Goal: Information Seeking & Learning: Learn about a topic

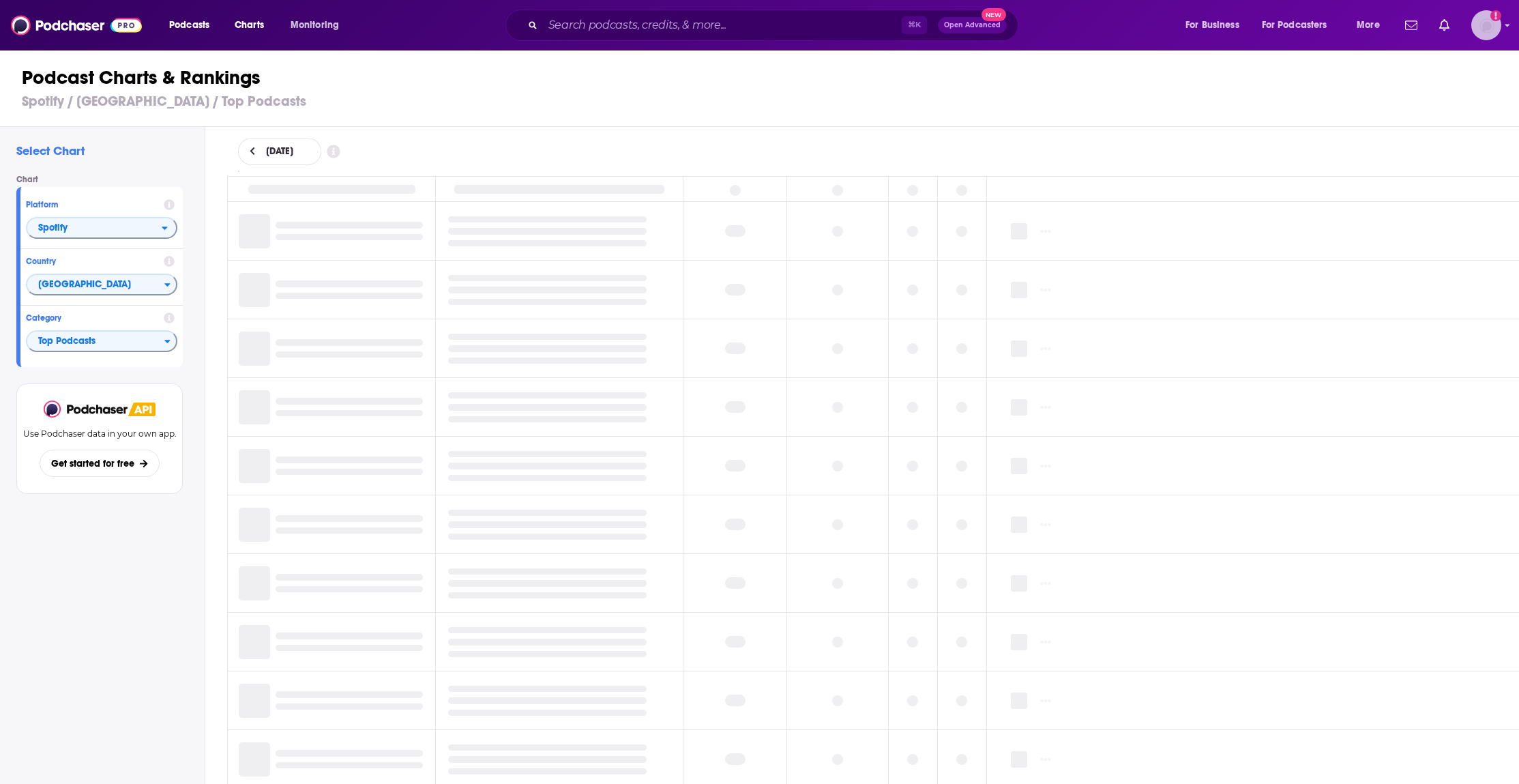
click at [1499, 30] on img "Logged in as rowan.sullivan" at bounding box center [1485, 25] width 30 height 30
click at [436, 33] on div "⌘ K Open Advanced New" at bounding box center [775, 25] width 793 height 31
click at [591, 36] on div "⌘ K Open Advanced New" at bounding box center [762, 25] width 513 height 31
click at [598, 25] on input "Search podcasts, credits, & more..." at bounding box center [722, 25] width 359 height 22
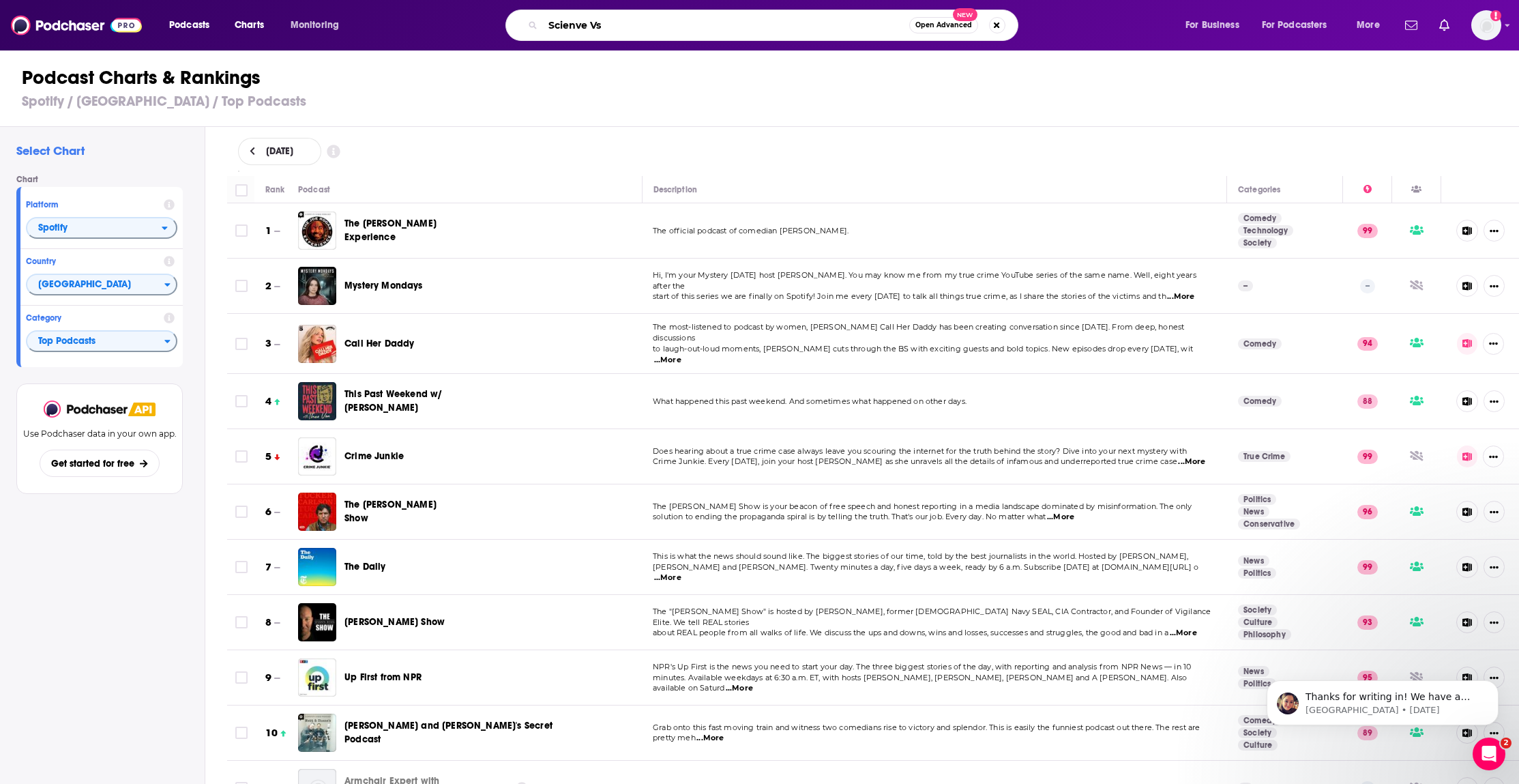
type input "Science Vs"
click at [616, 33] on input "Science Vs" at bounding box center [726, 25] width 367 height 22
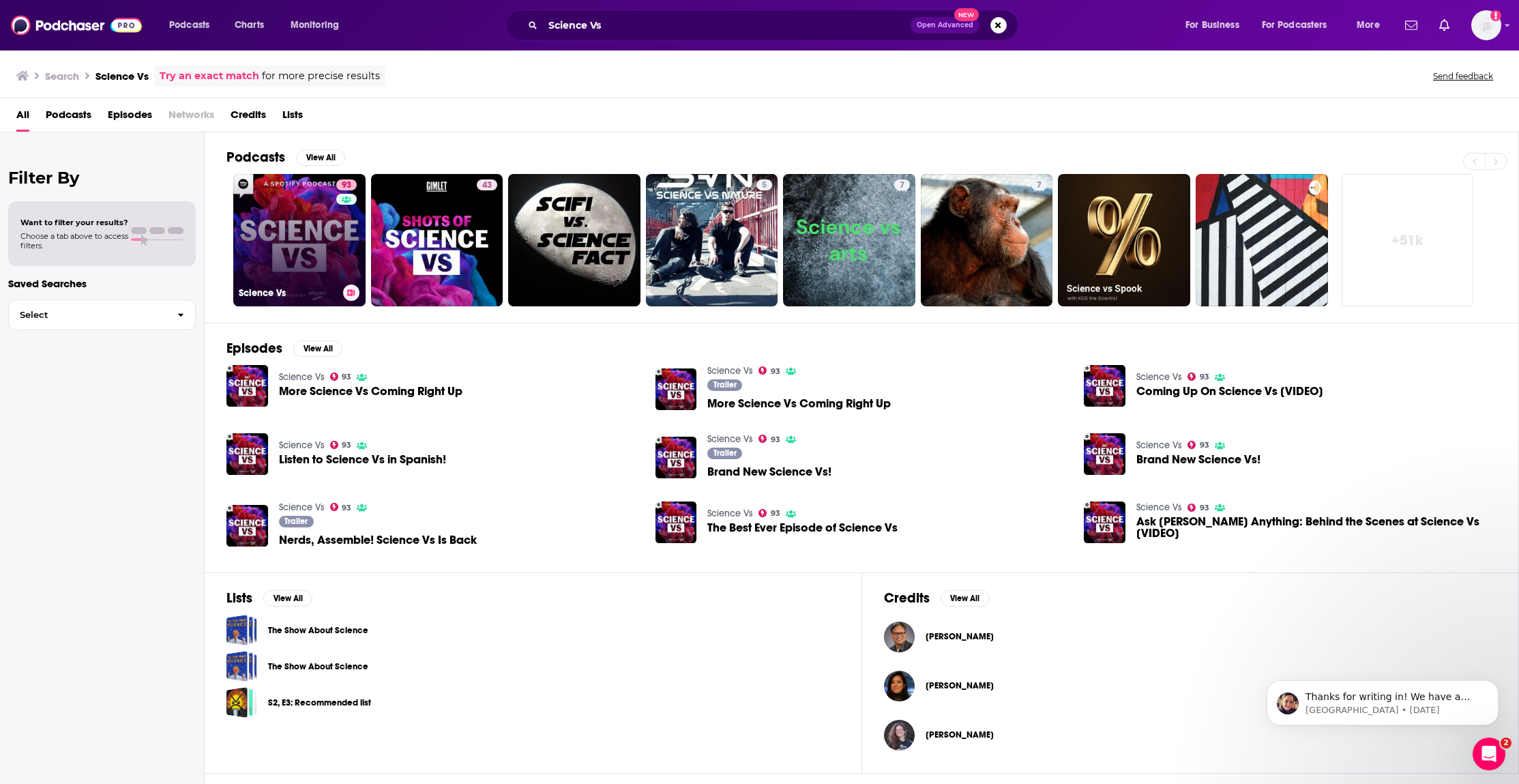
click at [307, 261] on link "93 Science Vs" at bounding box center [299, 240] width 132 height 132
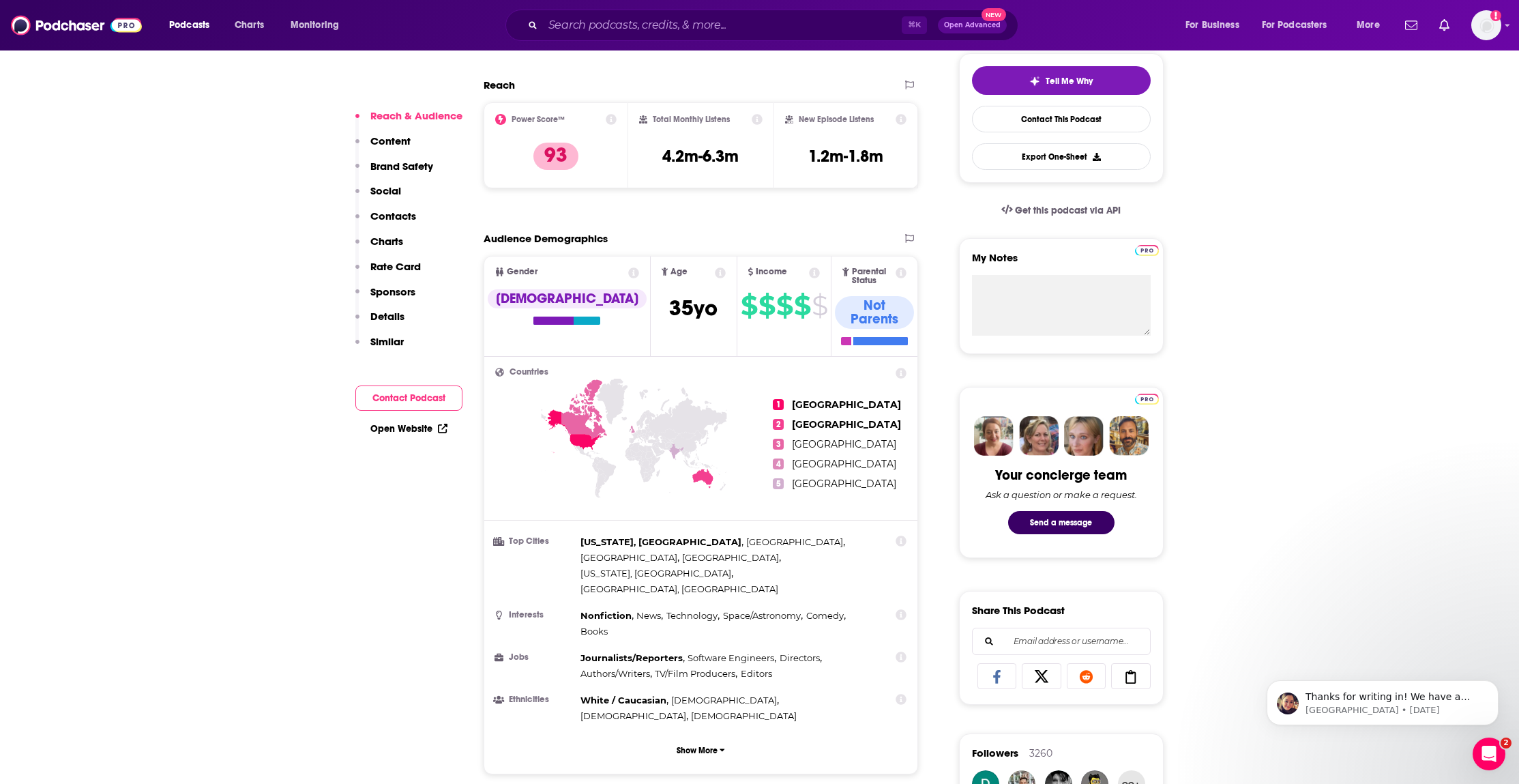
scroll to position [317, 0]
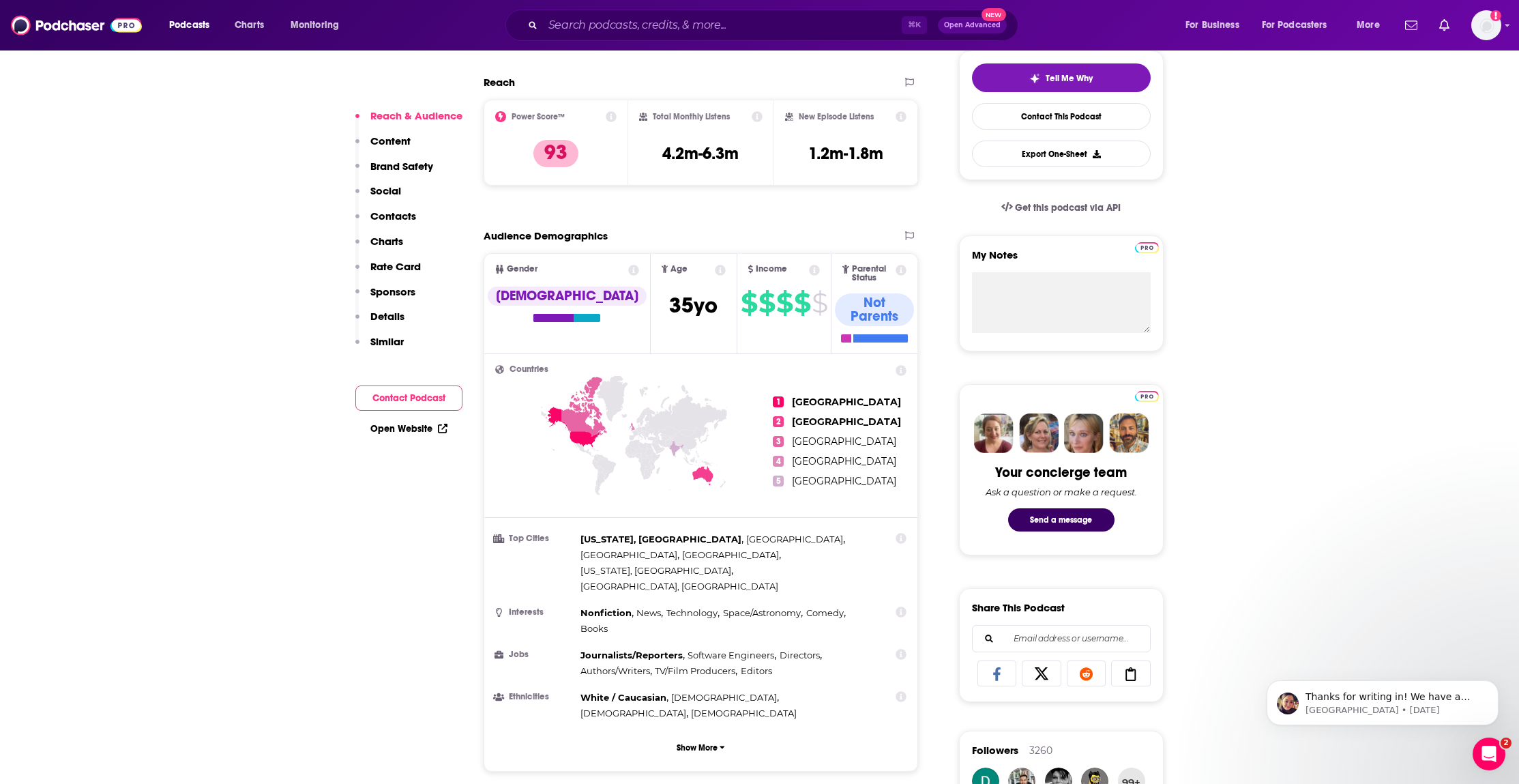
click at [406, 168] on p "Brand Safety" at bounding box center [401, 165] width 63 height 13
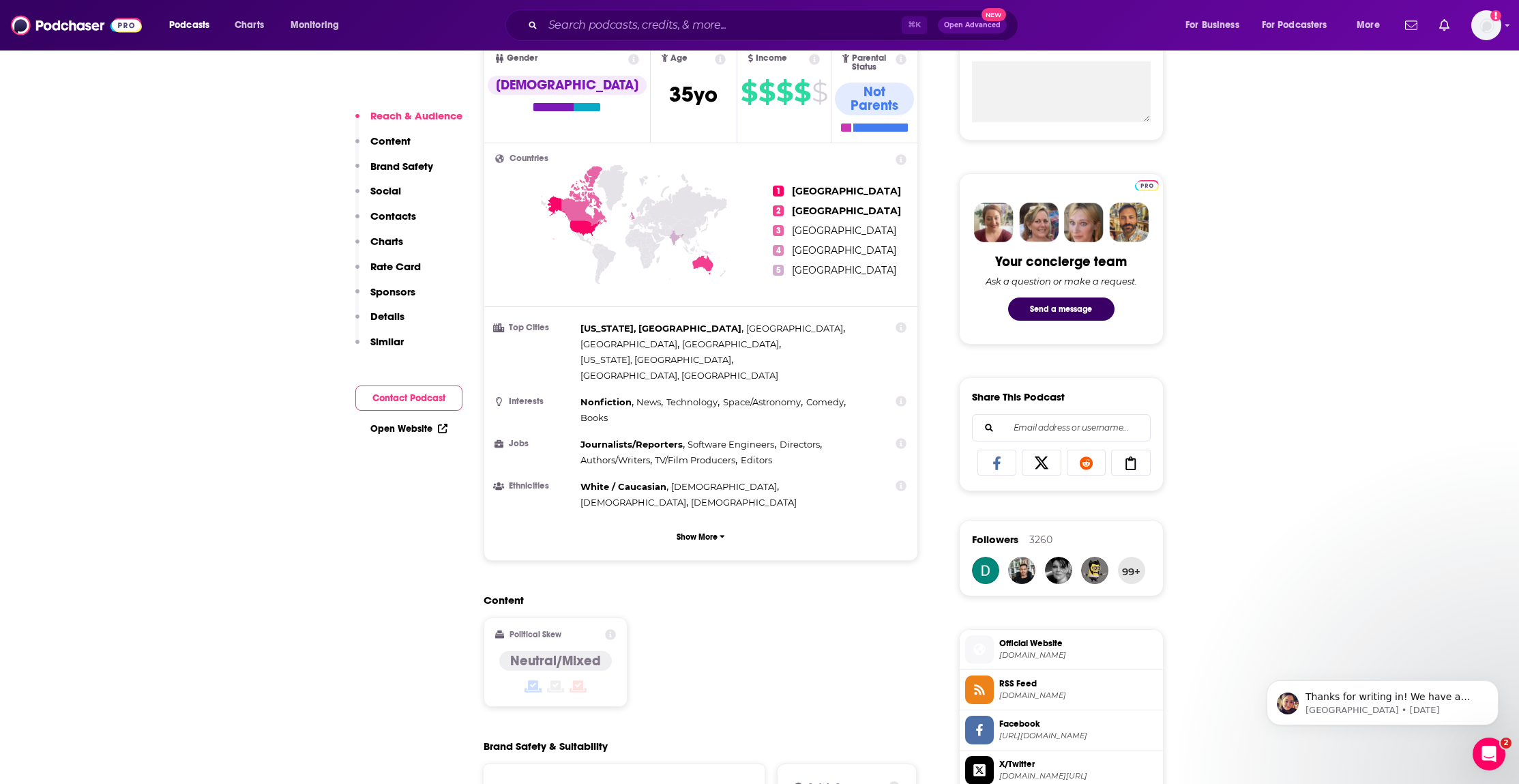
click at [406, 168] on p "Brand Safety" at bounding box center [401, 165] width 63 height 13
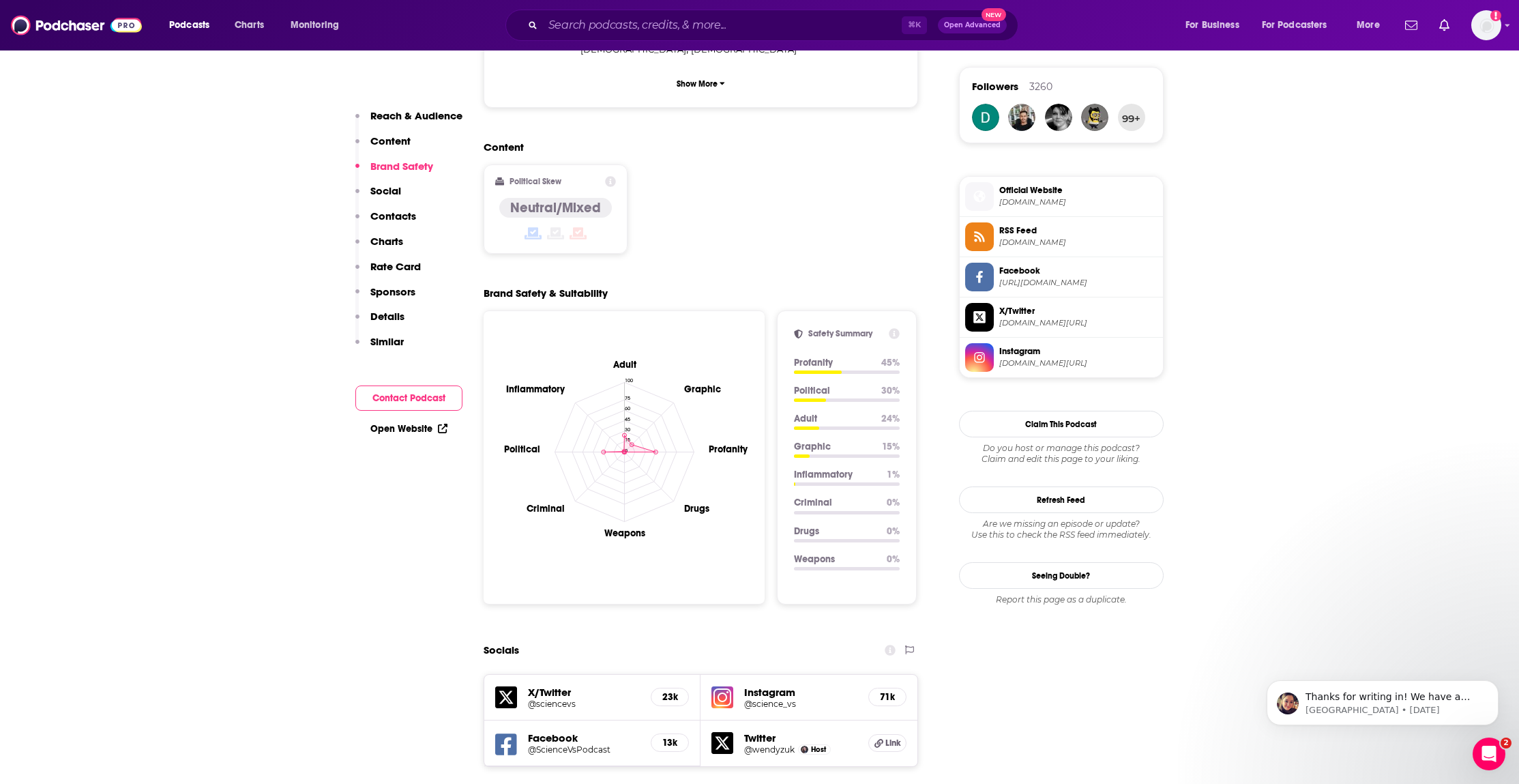
scroll to position [1013, 0]
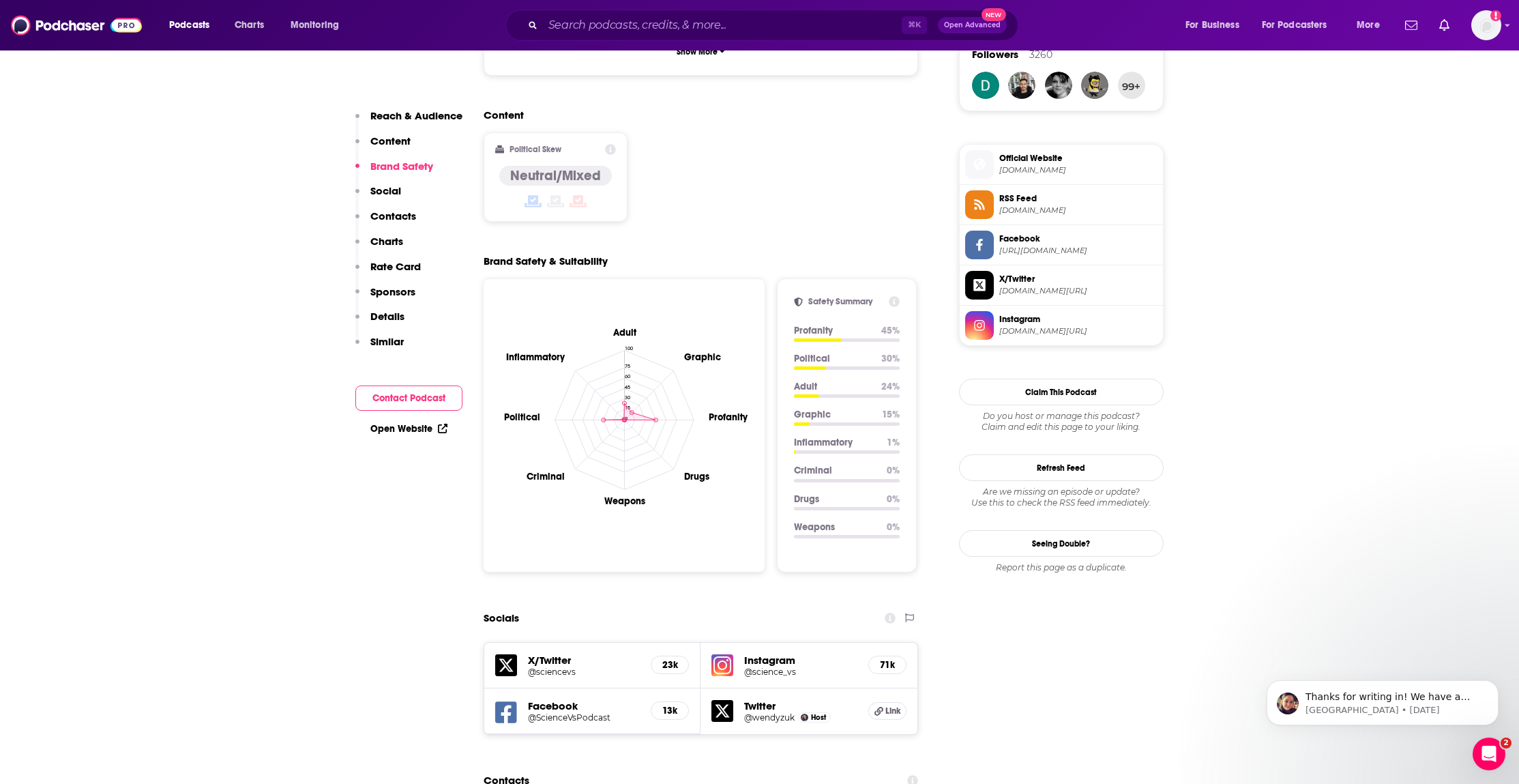
click at [389, 262] on p "Rate Card" at bounding box center [395, 266] width 51 height 13
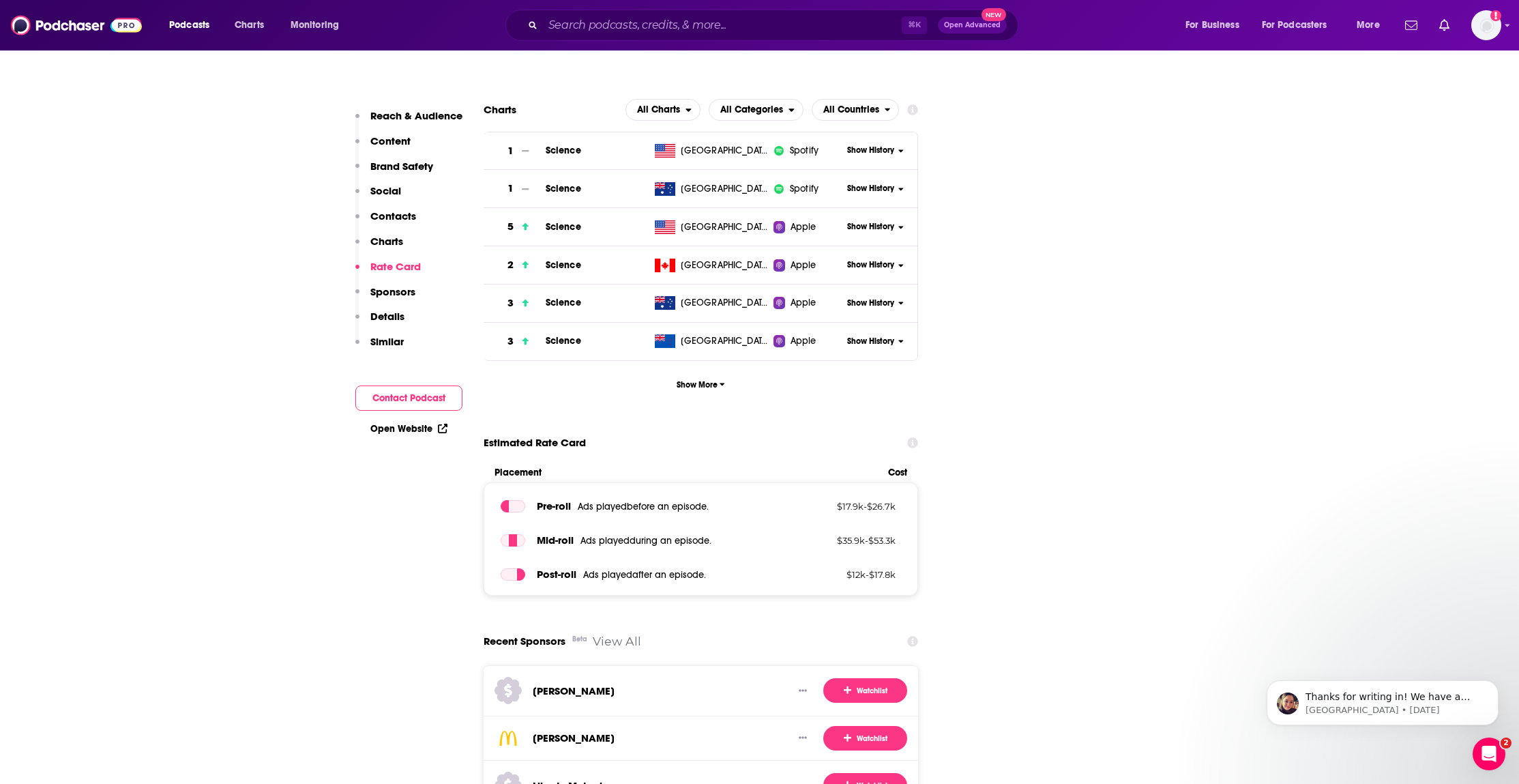
click at [389, 241] on p "Charts" at bounding box center [386, 240] width 33 height 13
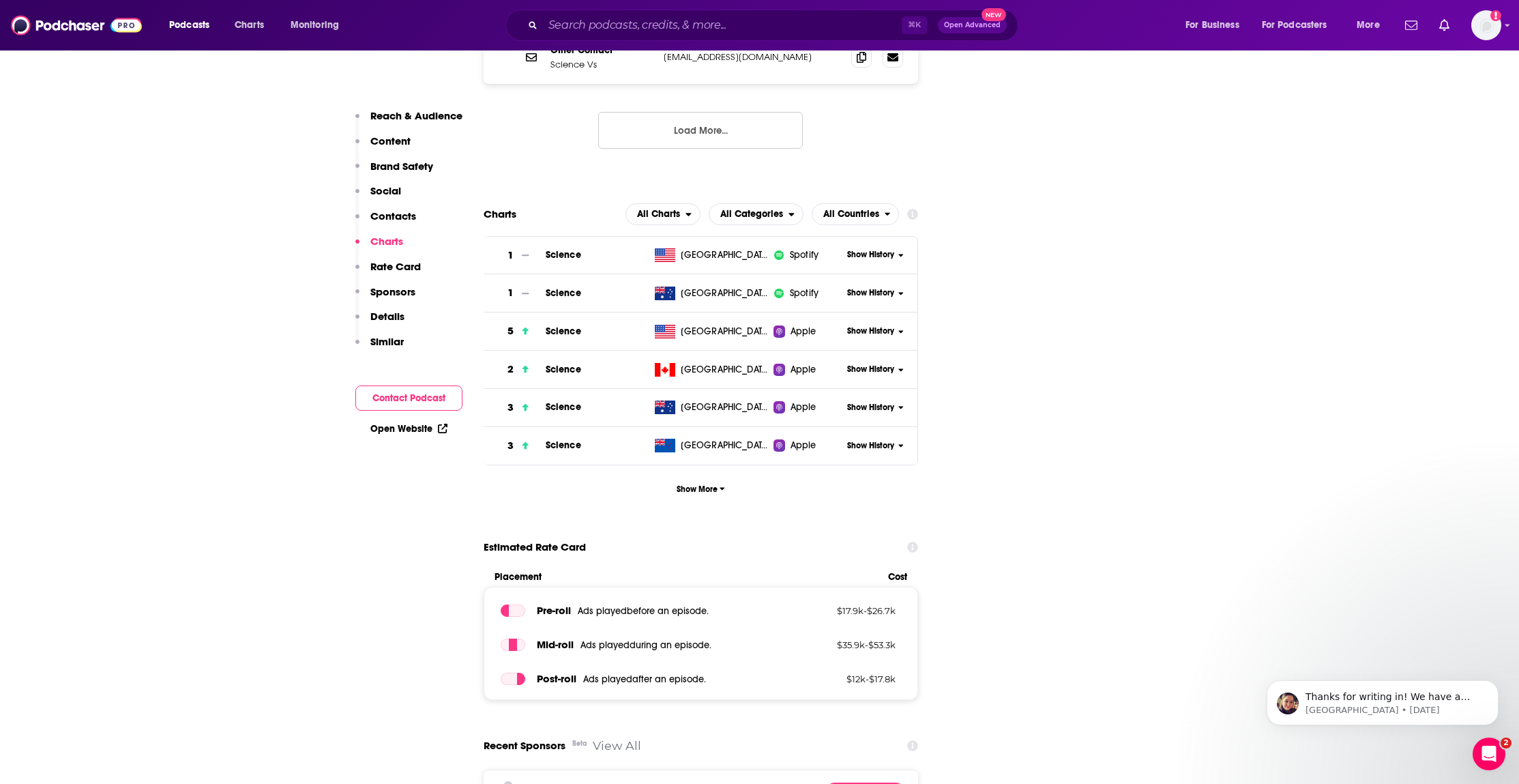
scroll to position [1952, 0]
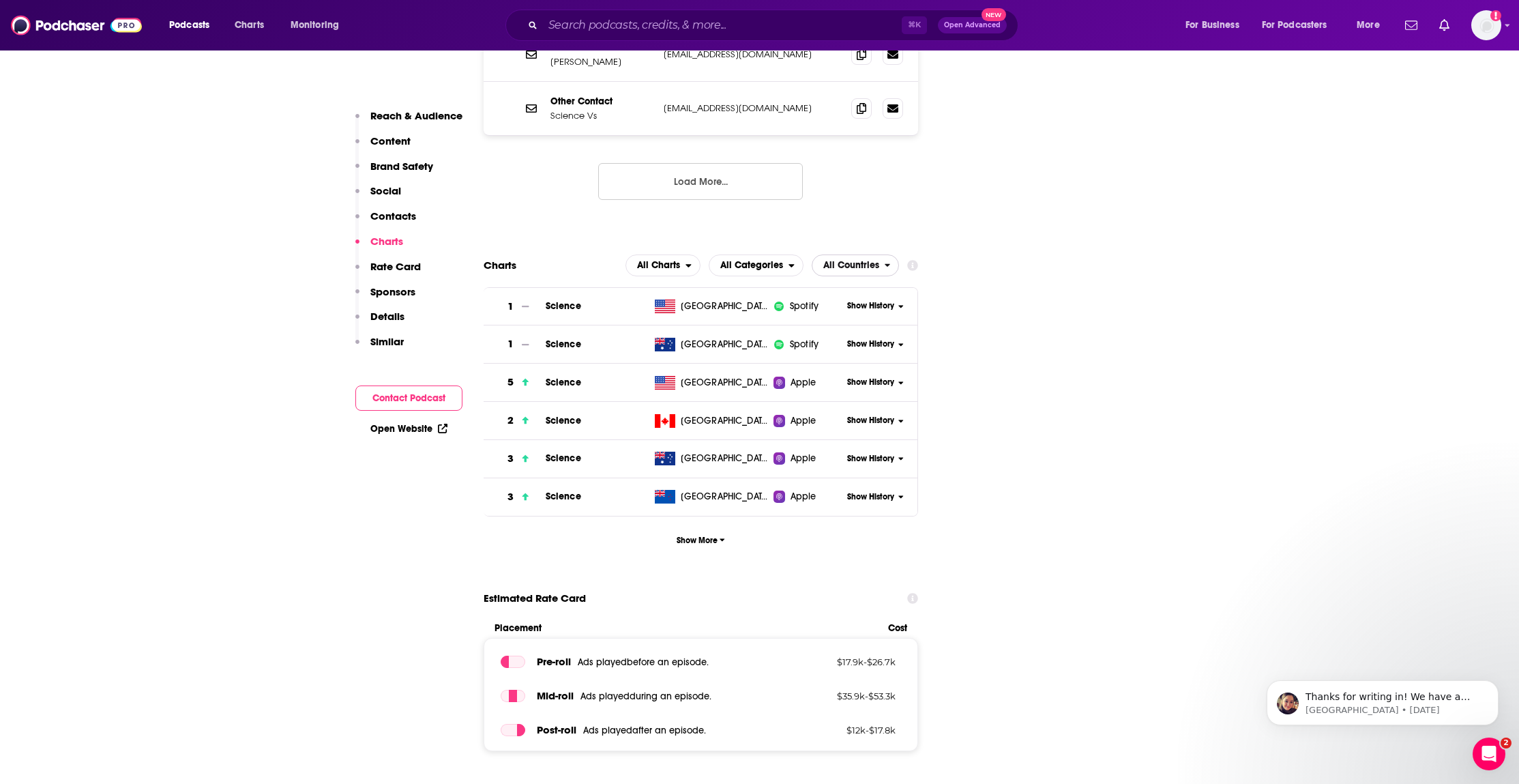
click at [841, 254] on span "All Countries" at bounding box center [848, 265] width 72 height 23
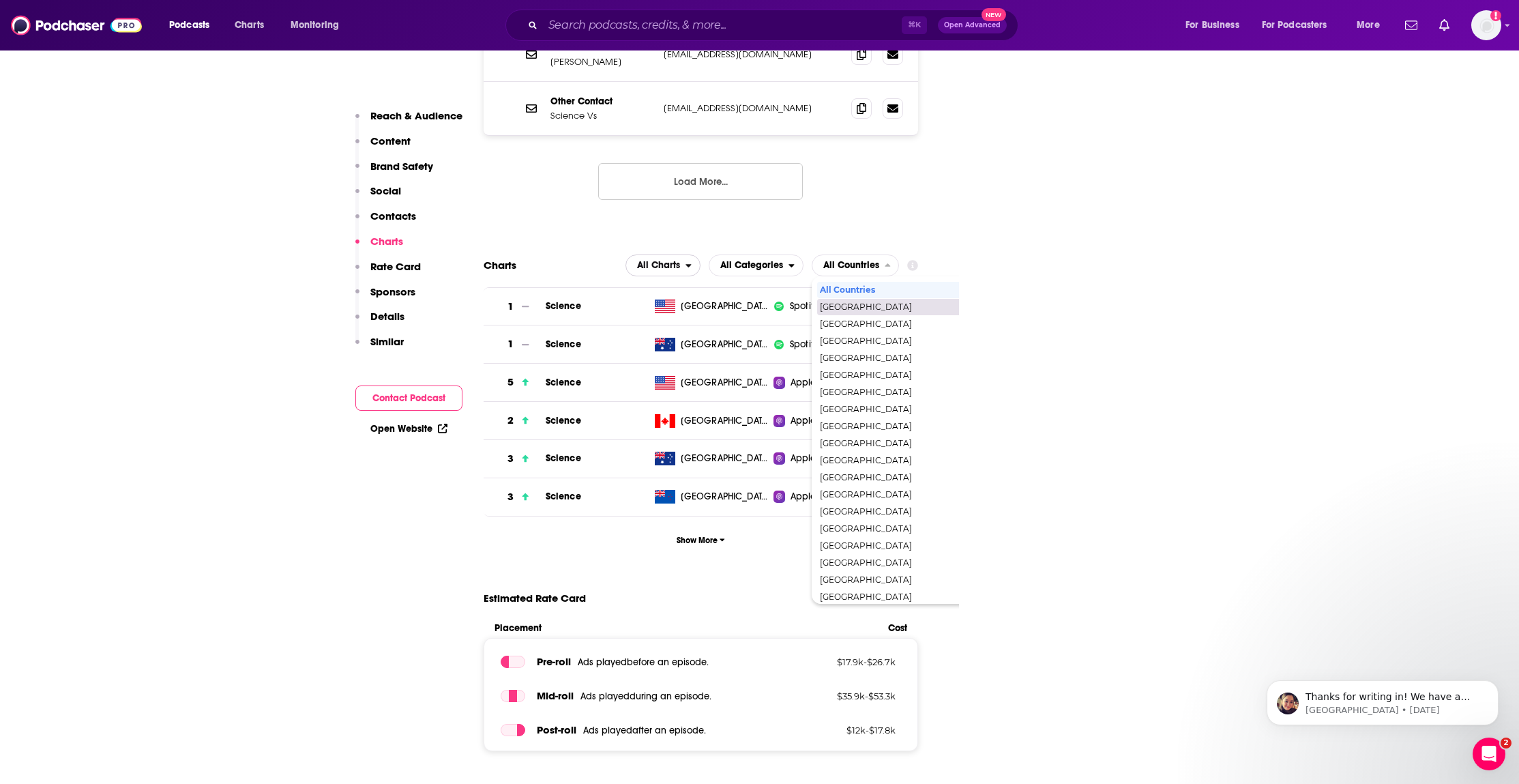
click at [686, 254] on span "All Charts" at bounding box center [655, 265] width 59 height 23
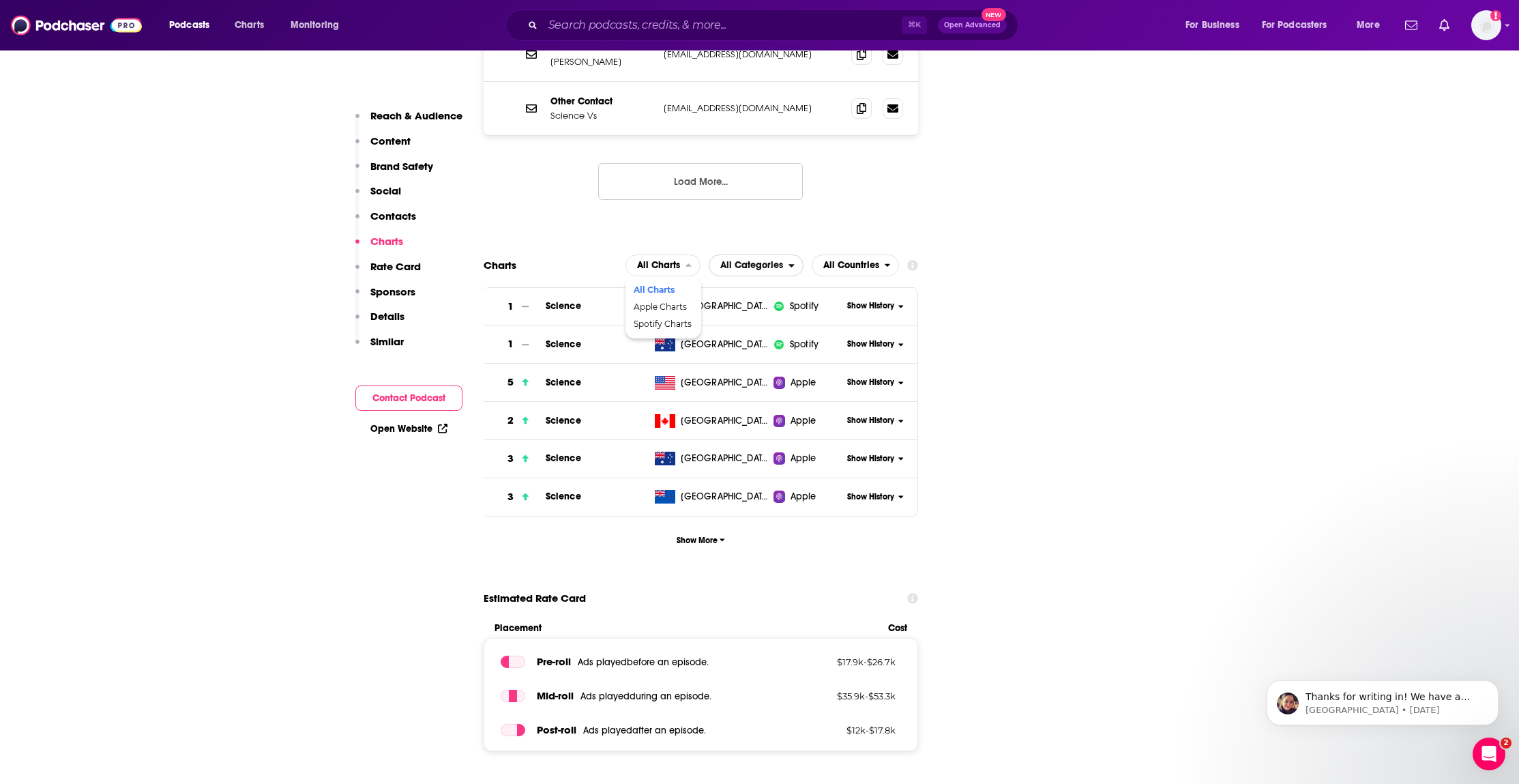
click at [741, 261] on span "All Categories" at bounding box center [752, 265] width 63 height 9
click at [743, 303] on span "Top Podcasts" at bounding box center [755, 307] width 77 height 8
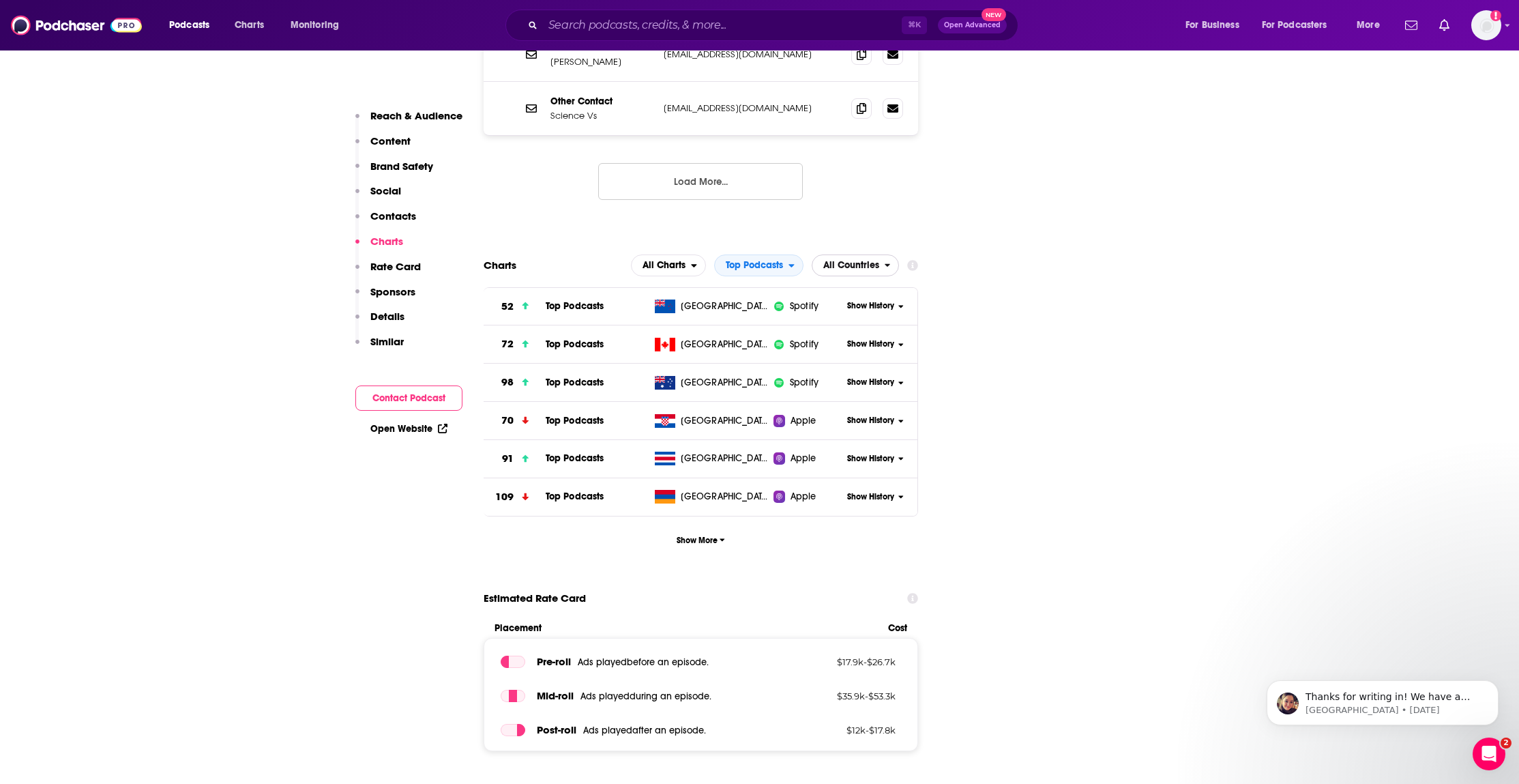
click at [841, 254] on span "All Countries" at bounding box center [848, 265] width 72 height 23
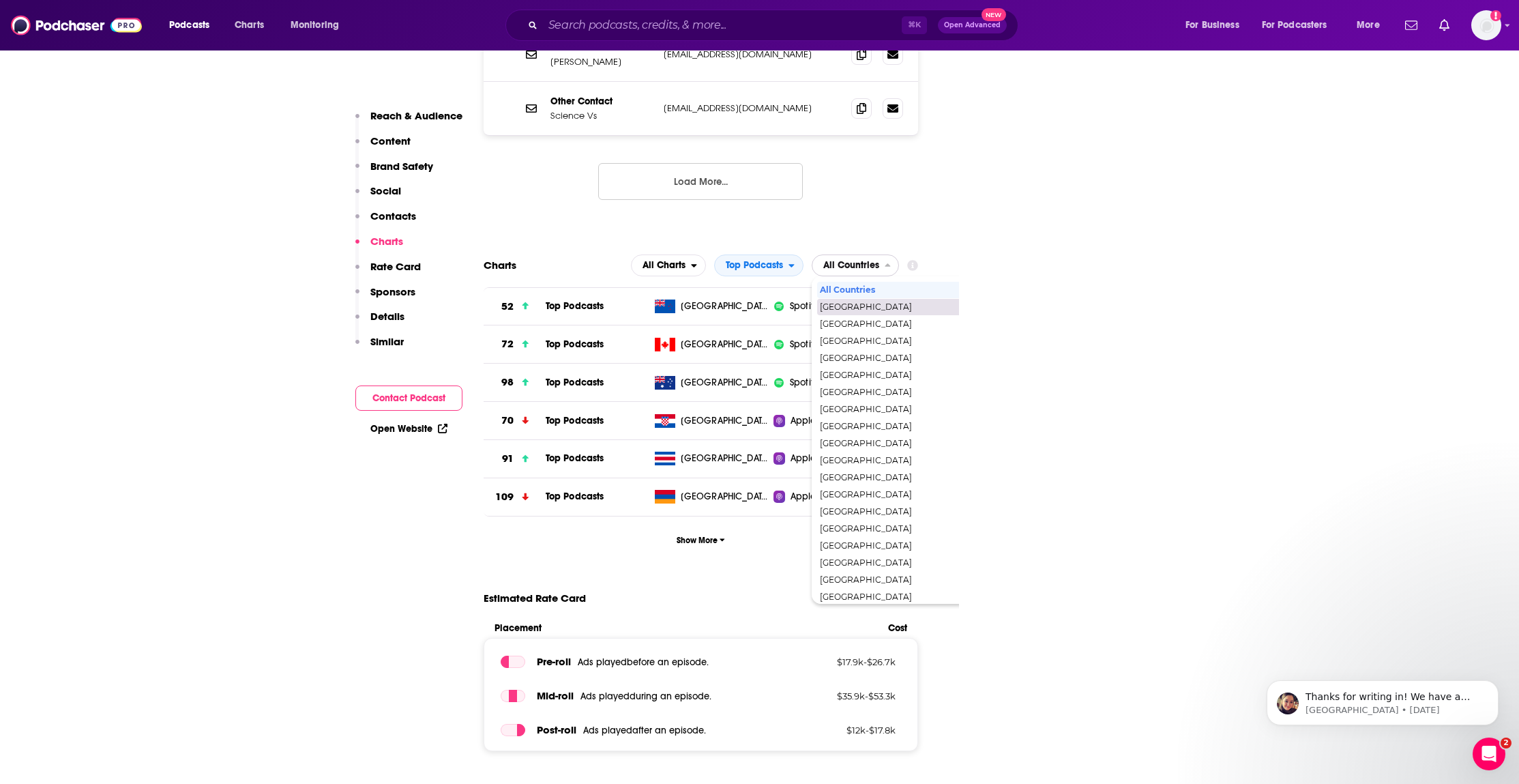
click at [854, 303] on span "[GEOGRAPHIC_DATA]" at bounding box center [914, 307] width 188 height 8
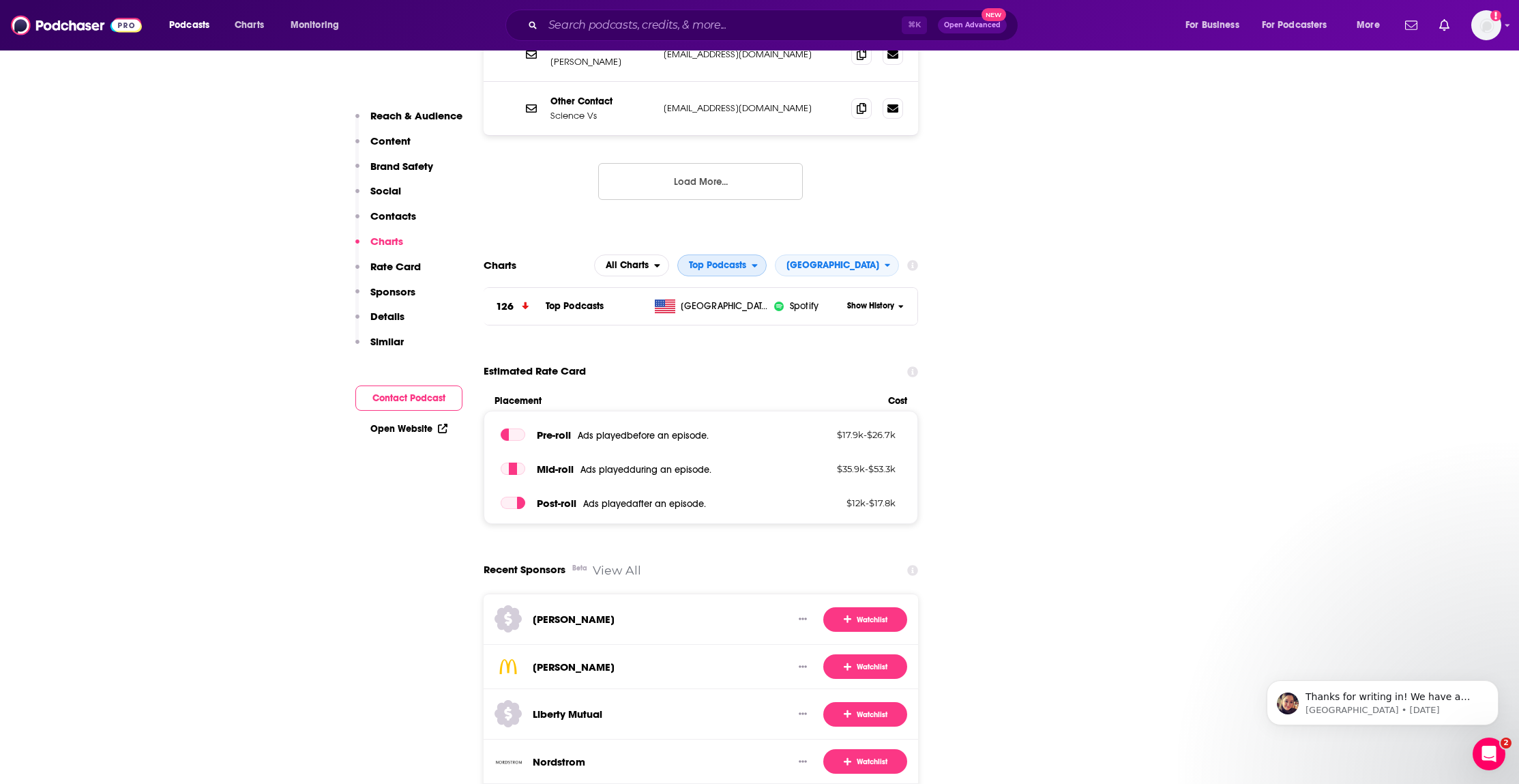
click at [746, 261] on span "Top Podcasts" at bounding box center [718, 265] width 58 height 9
click at [737, 320] on span "Science" at bounding box center [721, 324] width 72 height 8
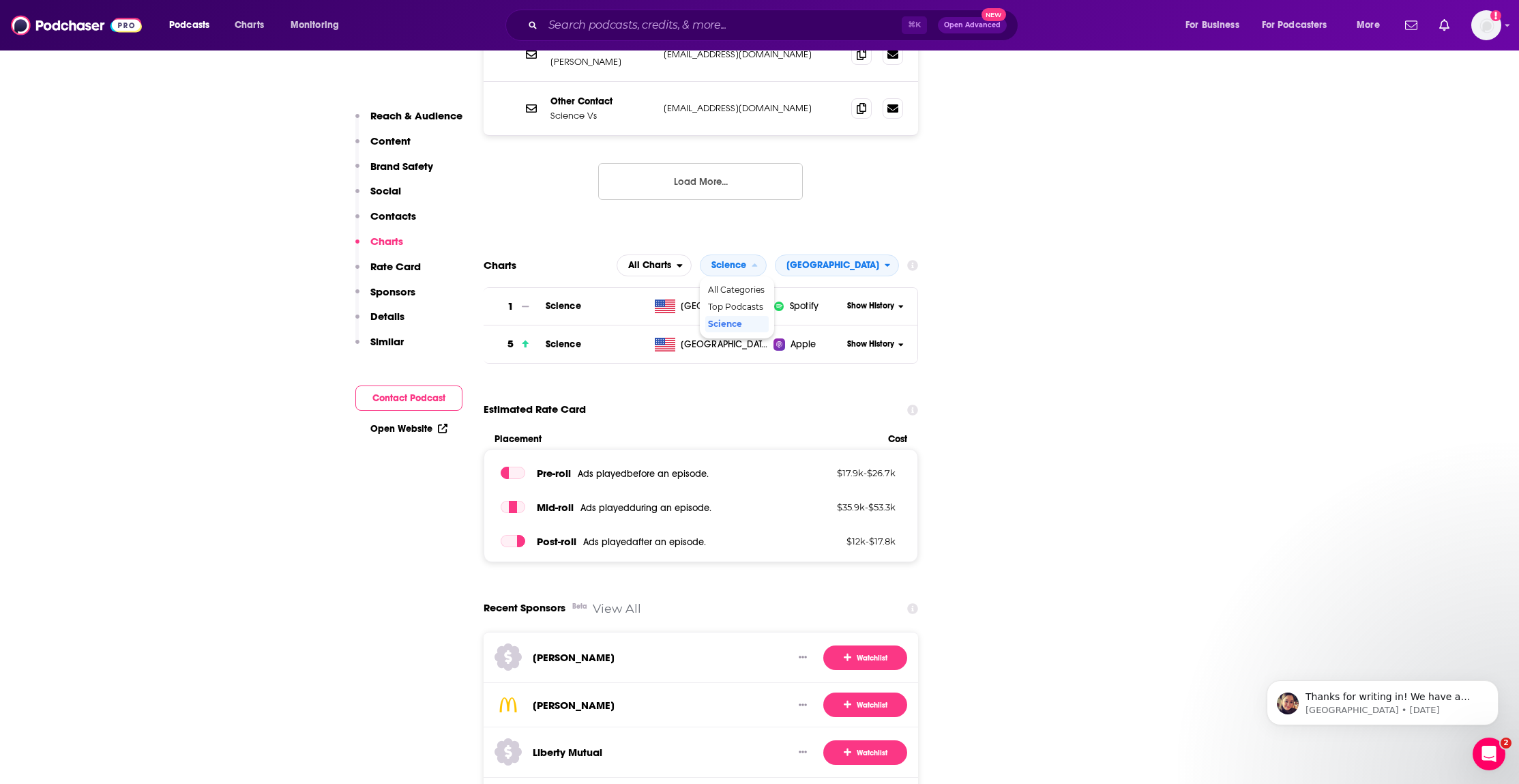
click at [392, 284] on button "Rate Card" at bounding box center [388, 273] width 65 height 25
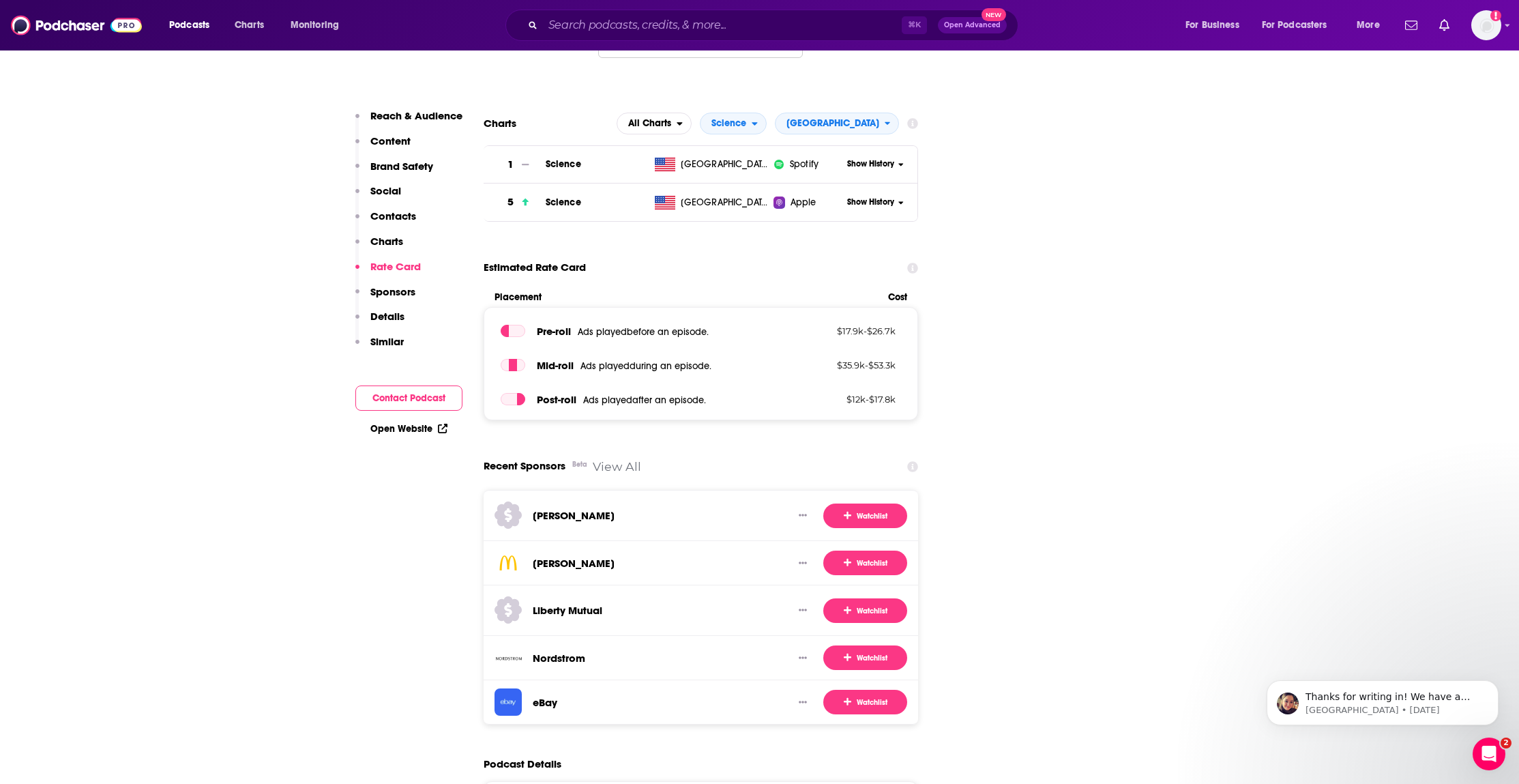
click at [388, 289] on p "Sponsors" at bounding box center [392, 291] width 45 height 13
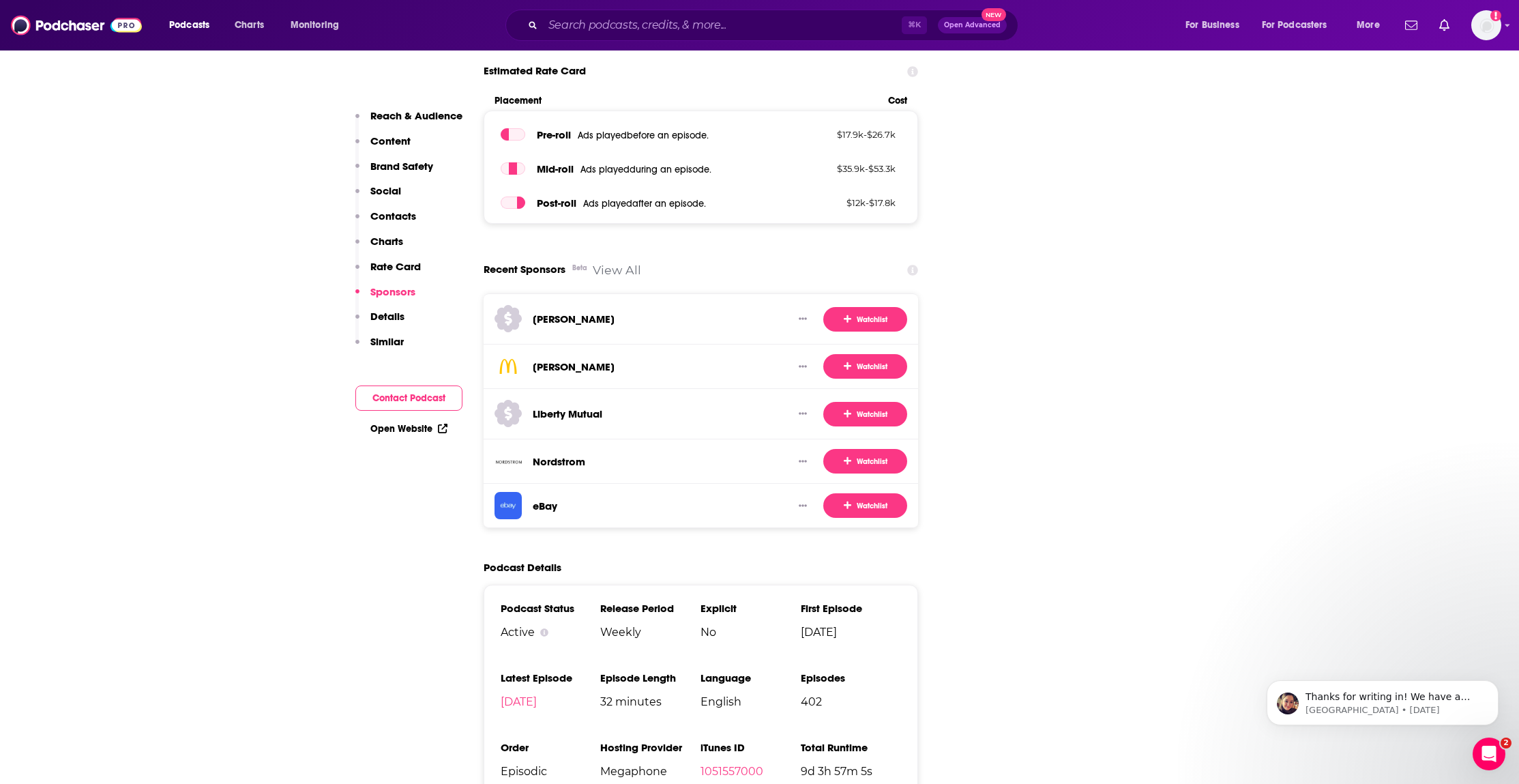
scroll to position [2292, 0]
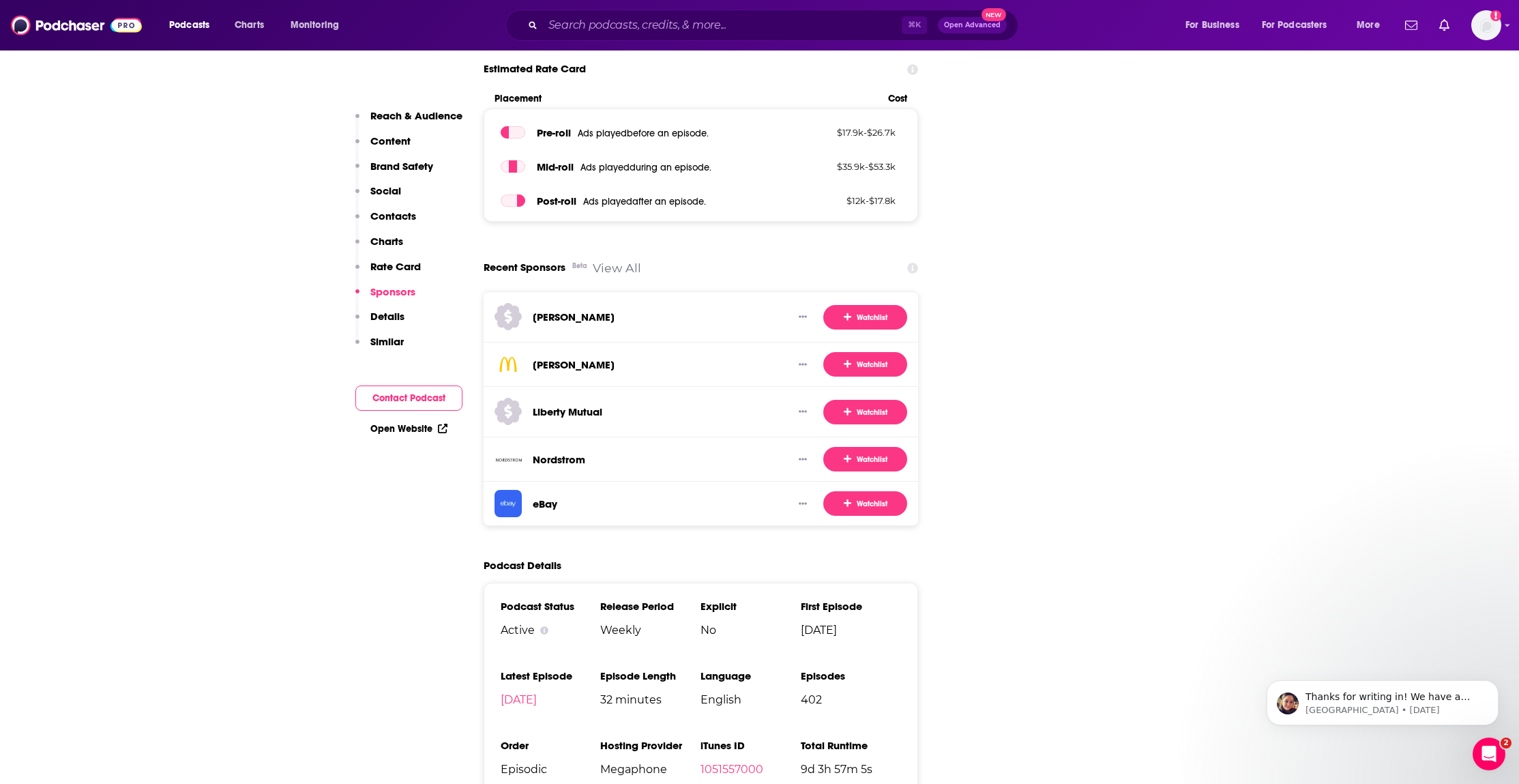
click at [384, 311] on p "Details" at bounding box center [387, 316] width 34 height 13
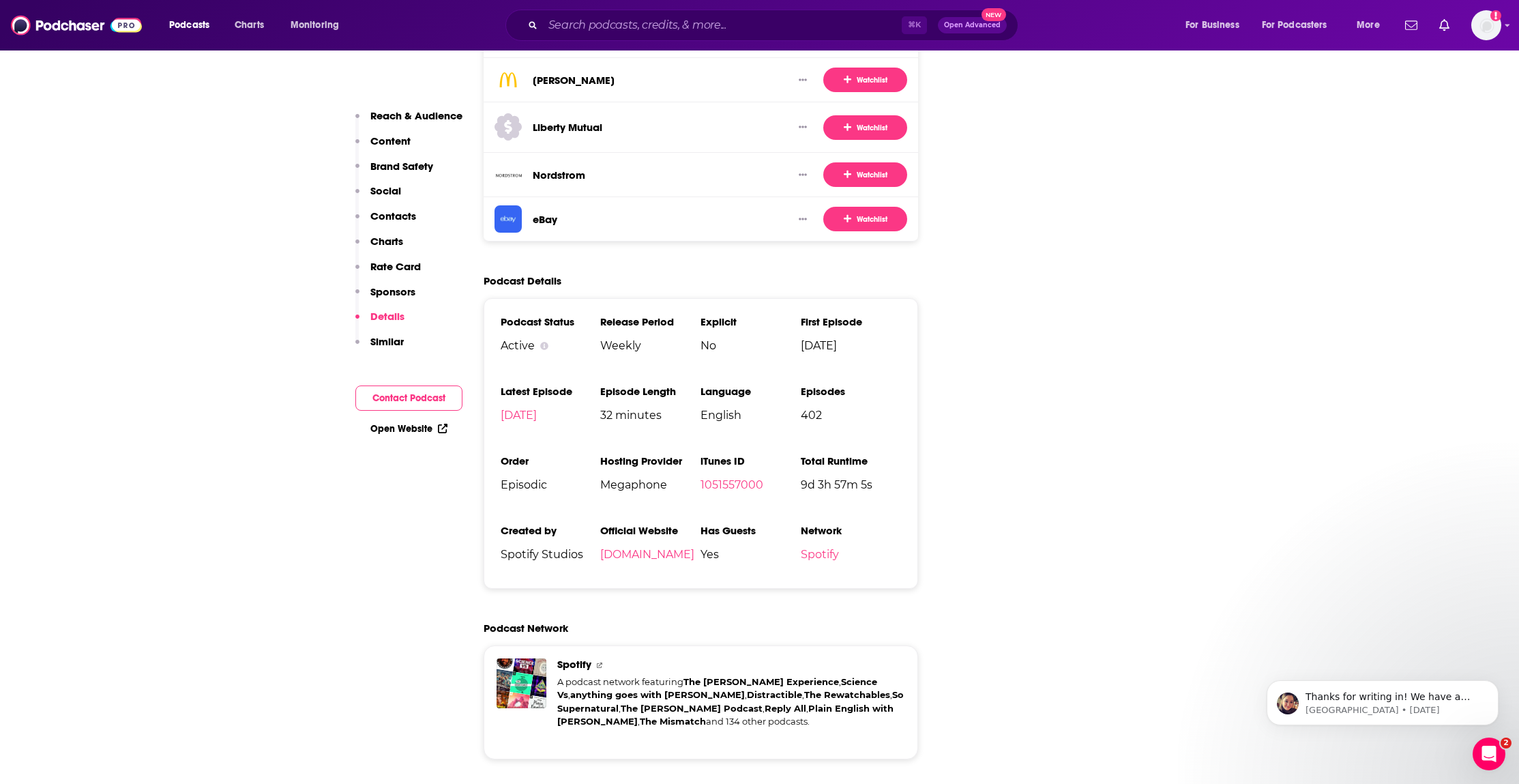
scroll to position [2596, 0]
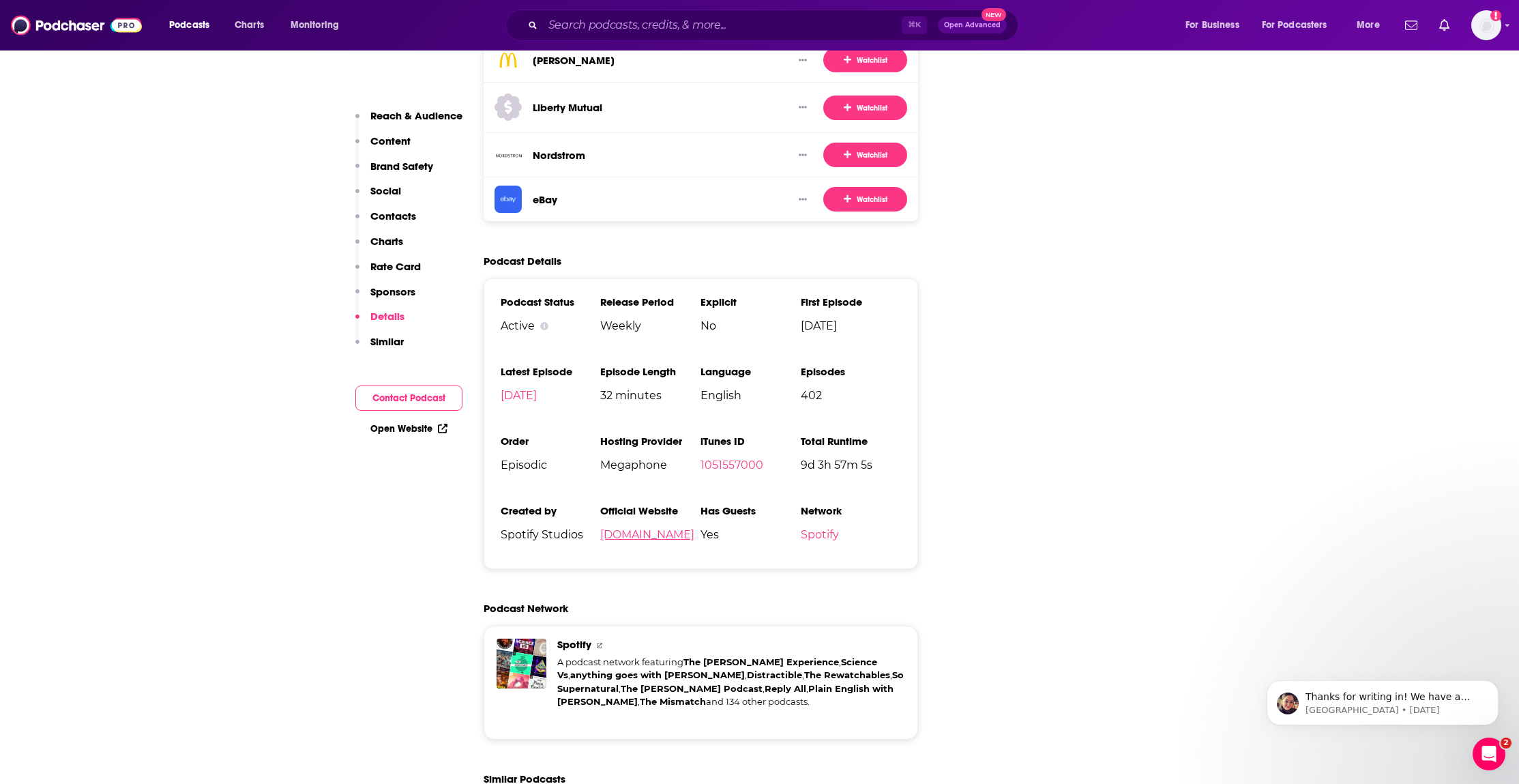
click at [641, 527] on link "gimletmedia.com" at bounding box center [647, 533] width 94 height 13
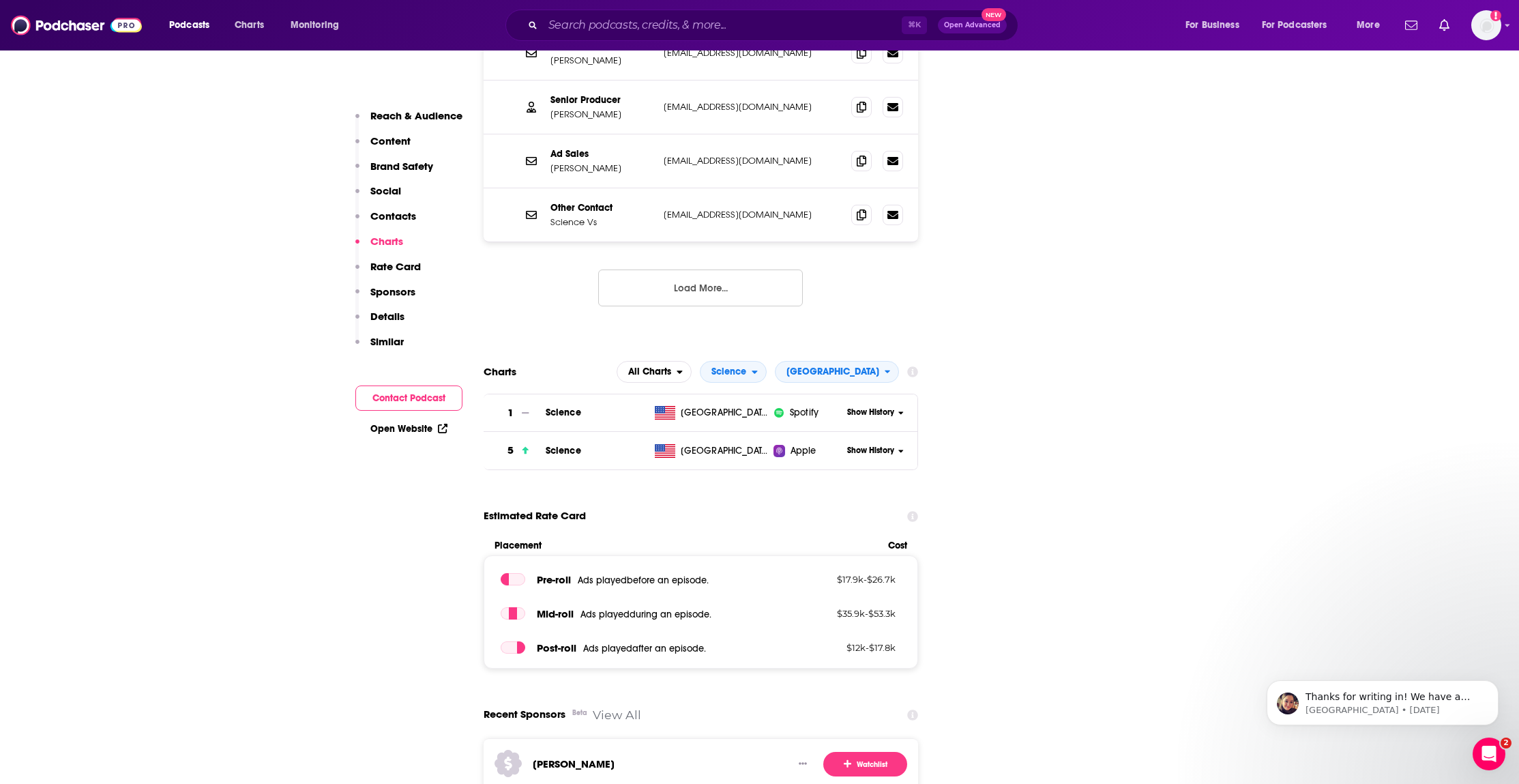
scroll to position [1838, 0]
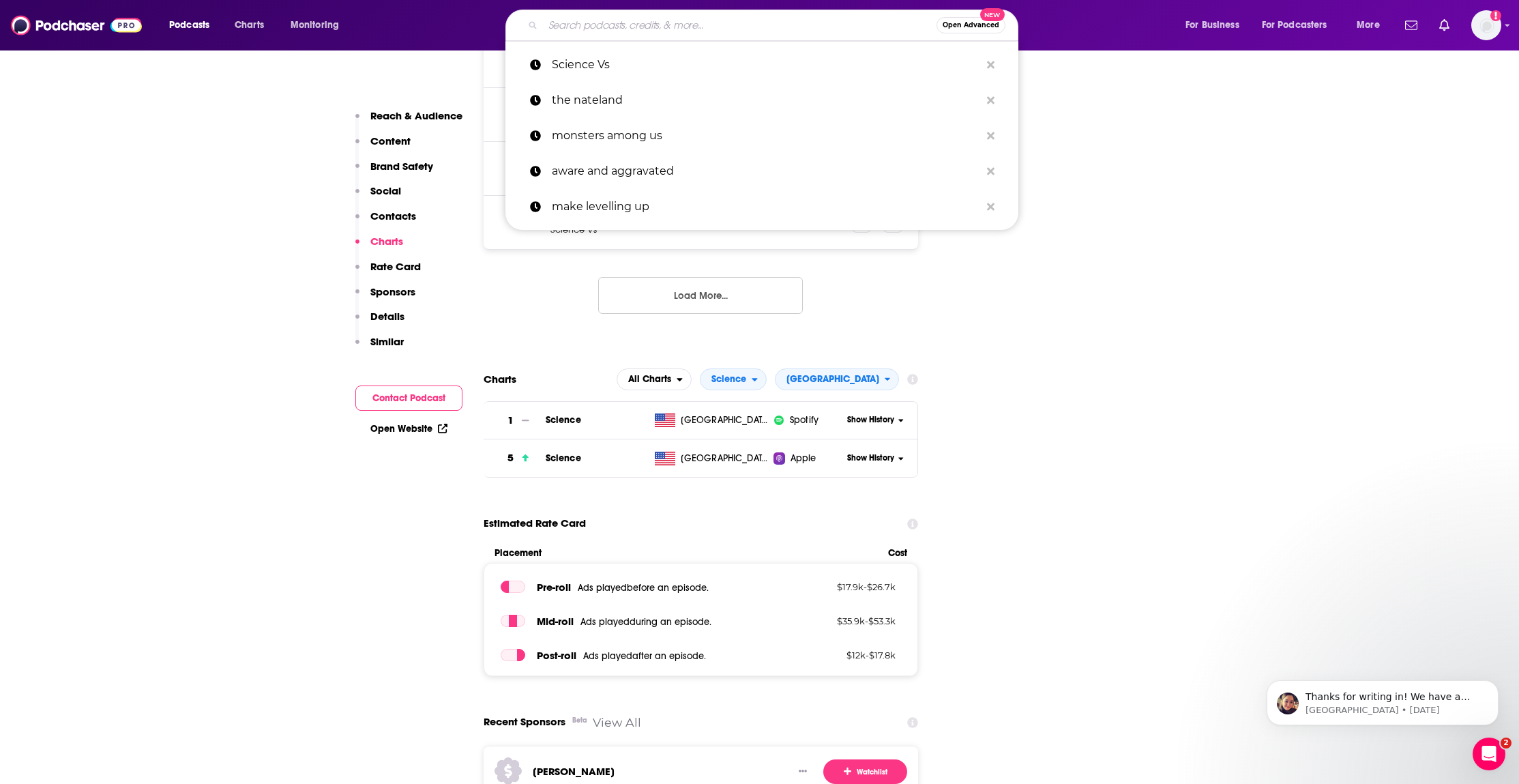
click at [595, 22] on input "Search podcasts, credits, & more..." at bounding box center [739, 25] width 394 height 22
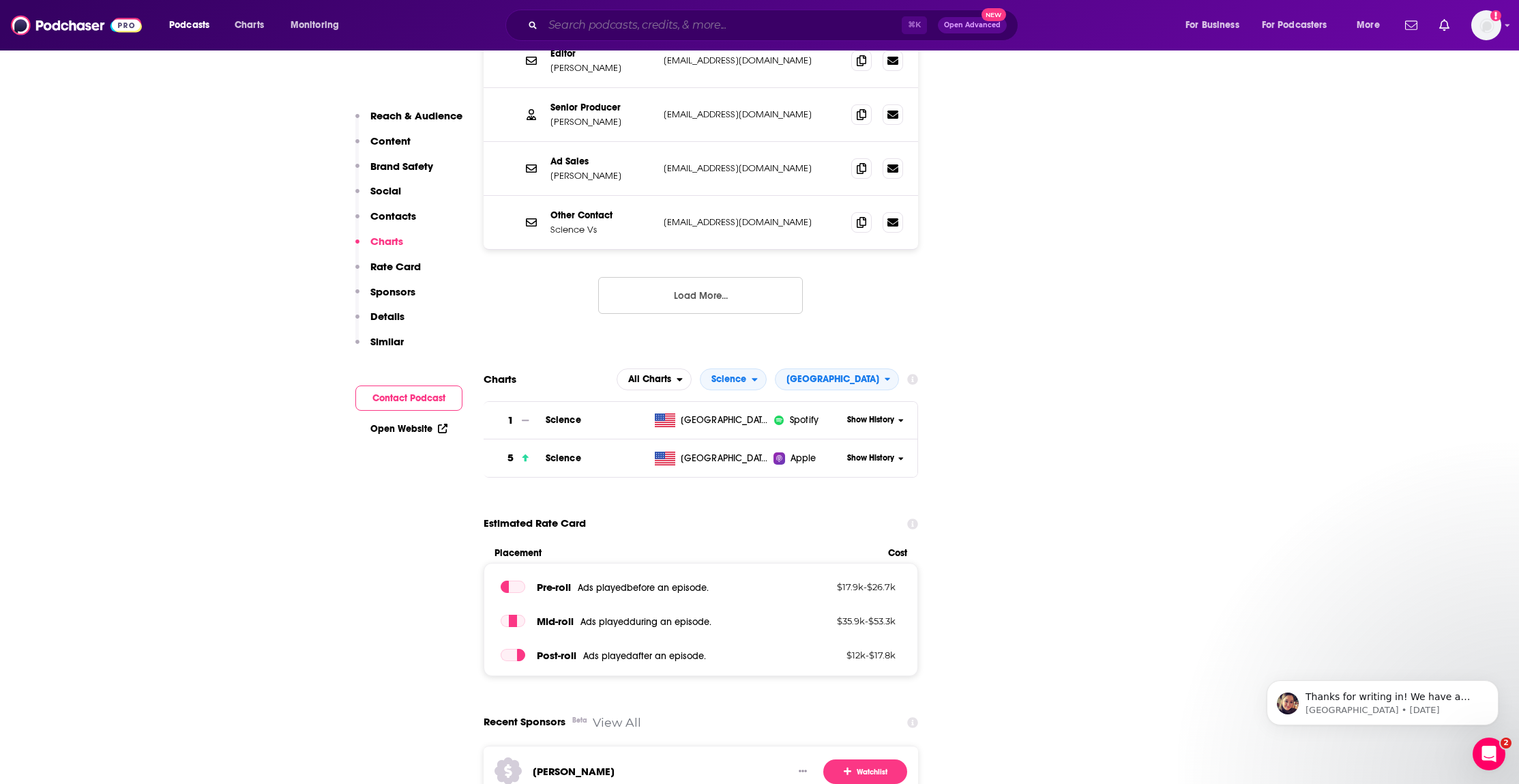
click at [649, 22] on input "Search podcasts, credits, & more..." at bounding box center [722, 25] width 359 height 22
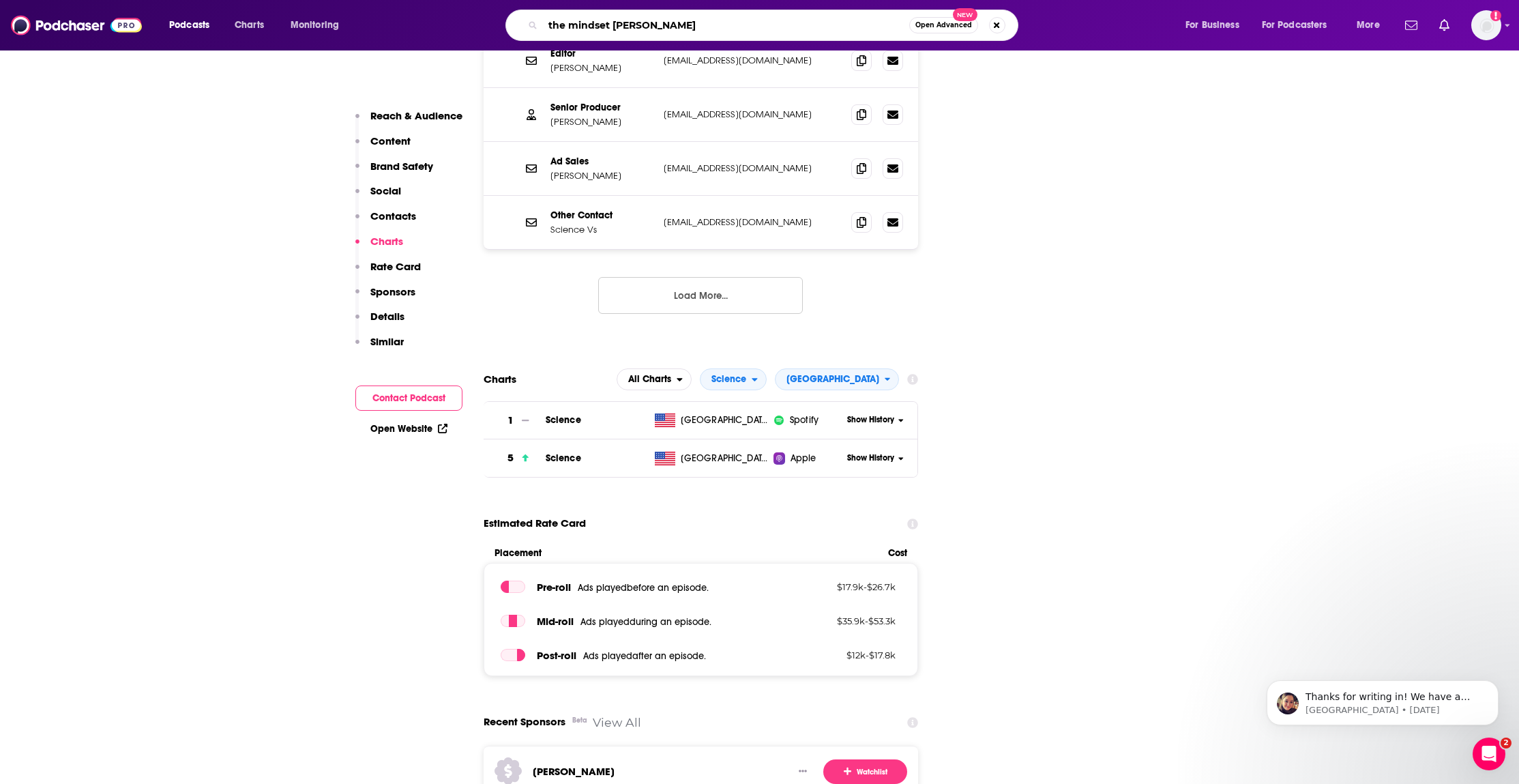
type input "the mindset mentor"
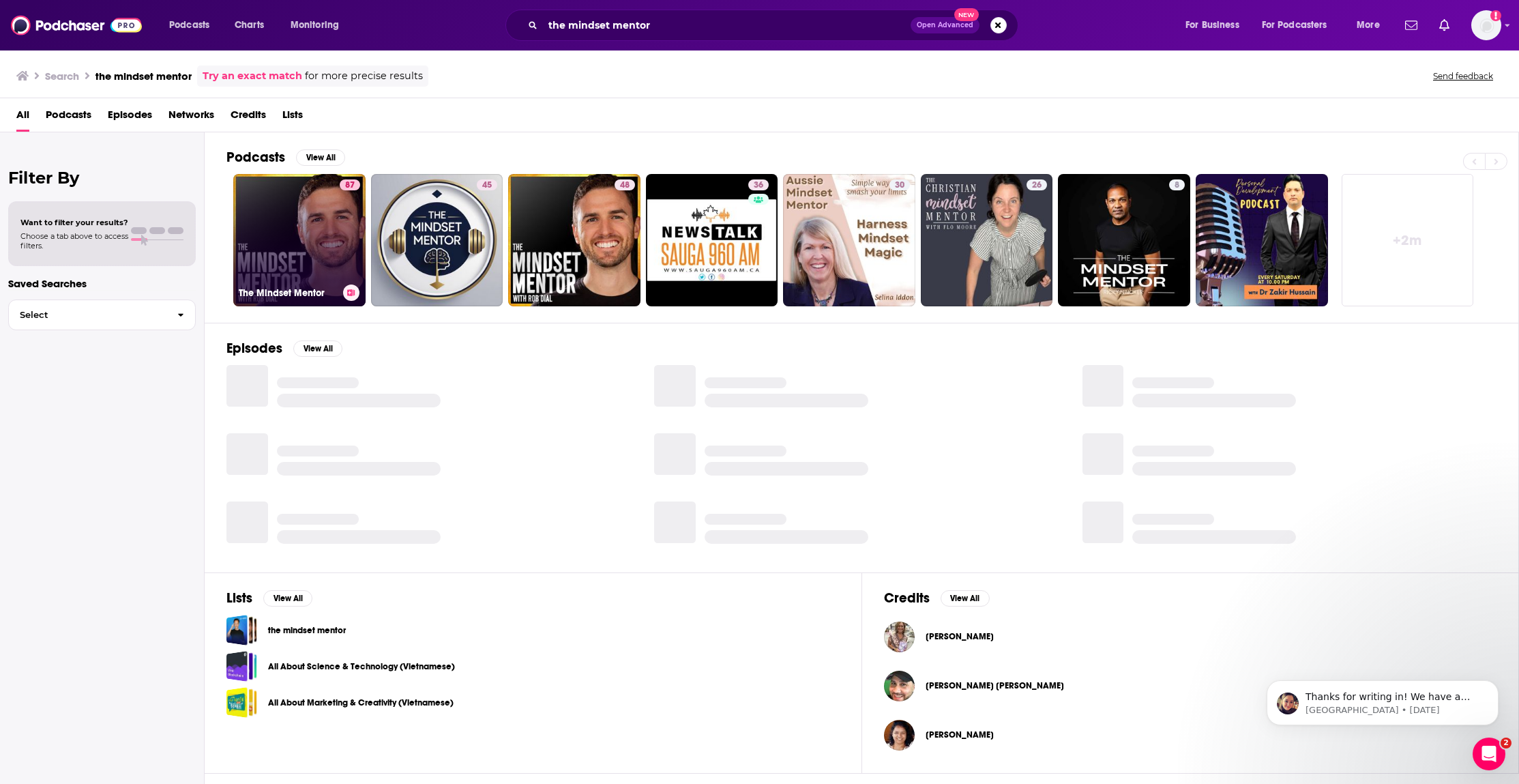
click at [333, 278] on link "87 The Mindset Mentor" at bounding box center [299, 240] width 132 height 132
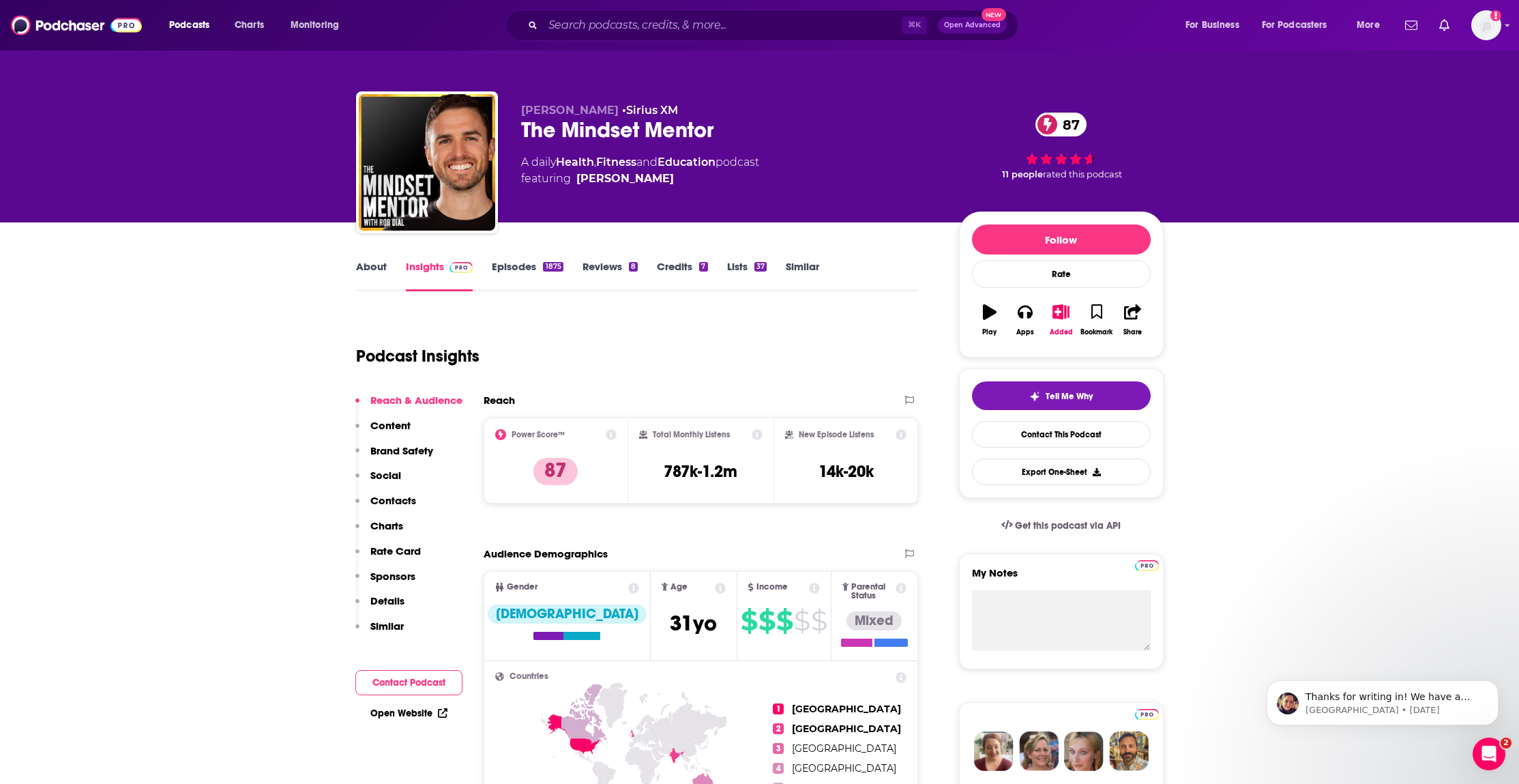
click at [389, 429] on p "Content" at bounding box center [390, 425] width 41 height 13
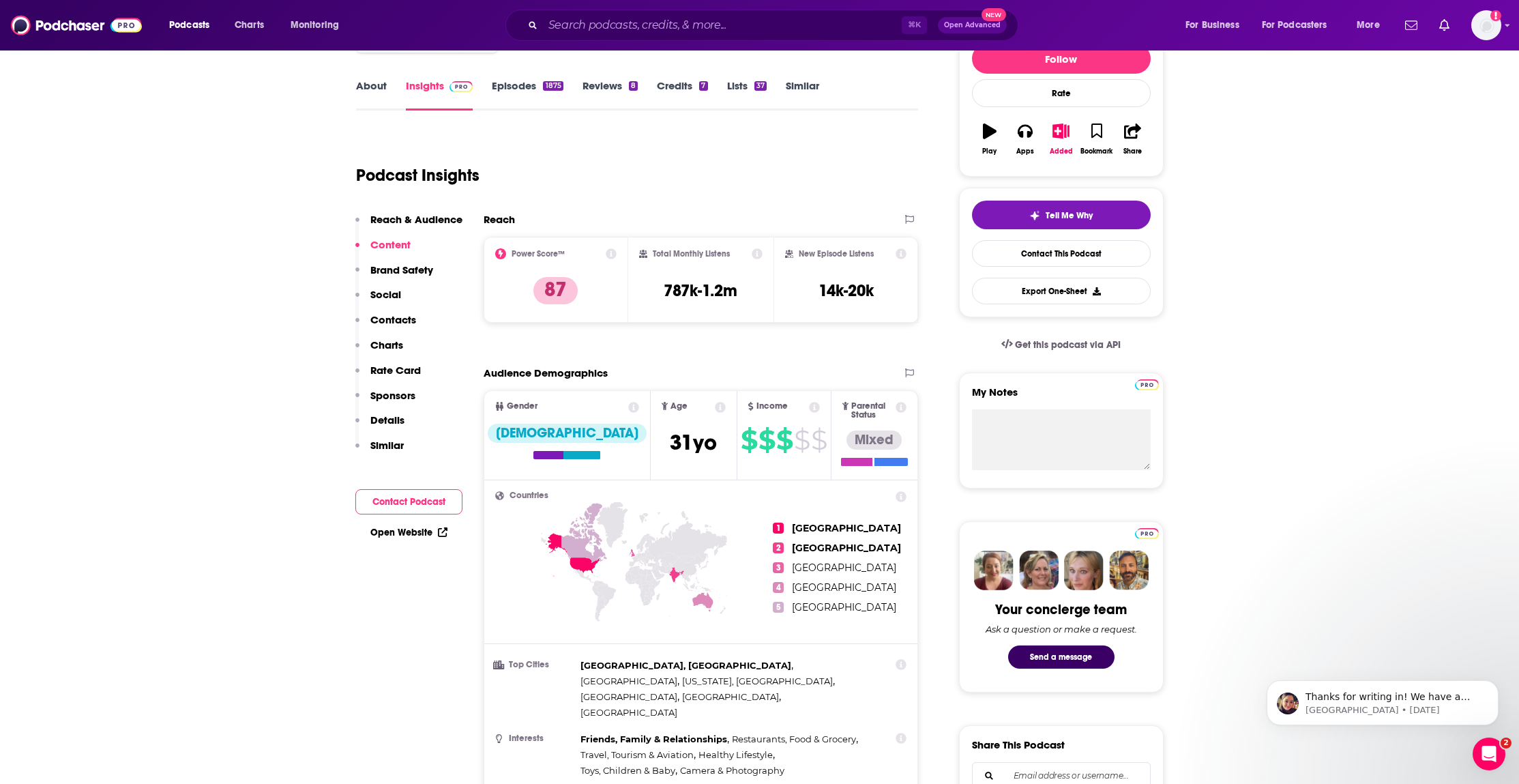
scroll to position [672, 0]
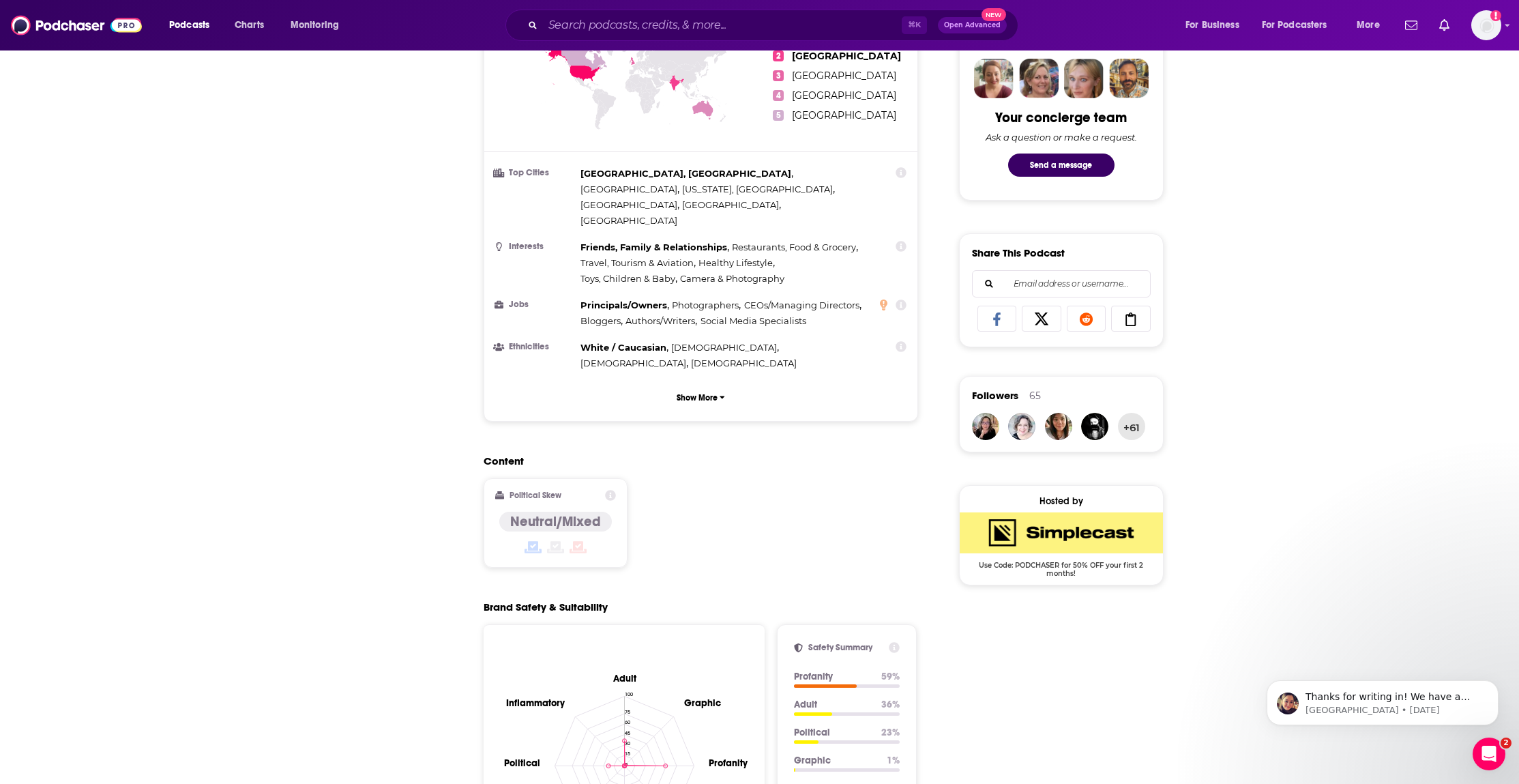
click at [393, 47] on link "Open Website" at bounding box center [408, 41] width 77 height 12
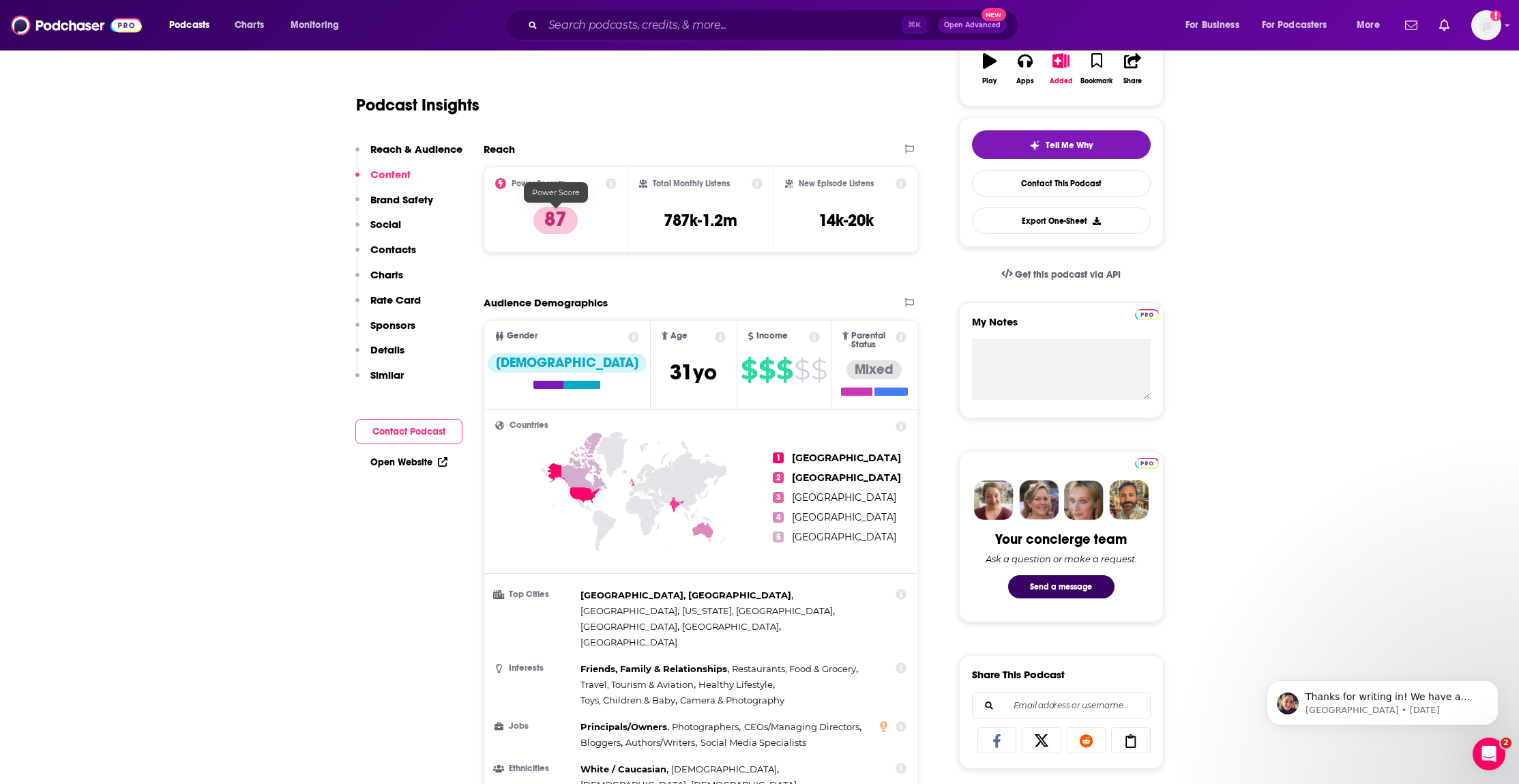
scroll to position [247, 0]
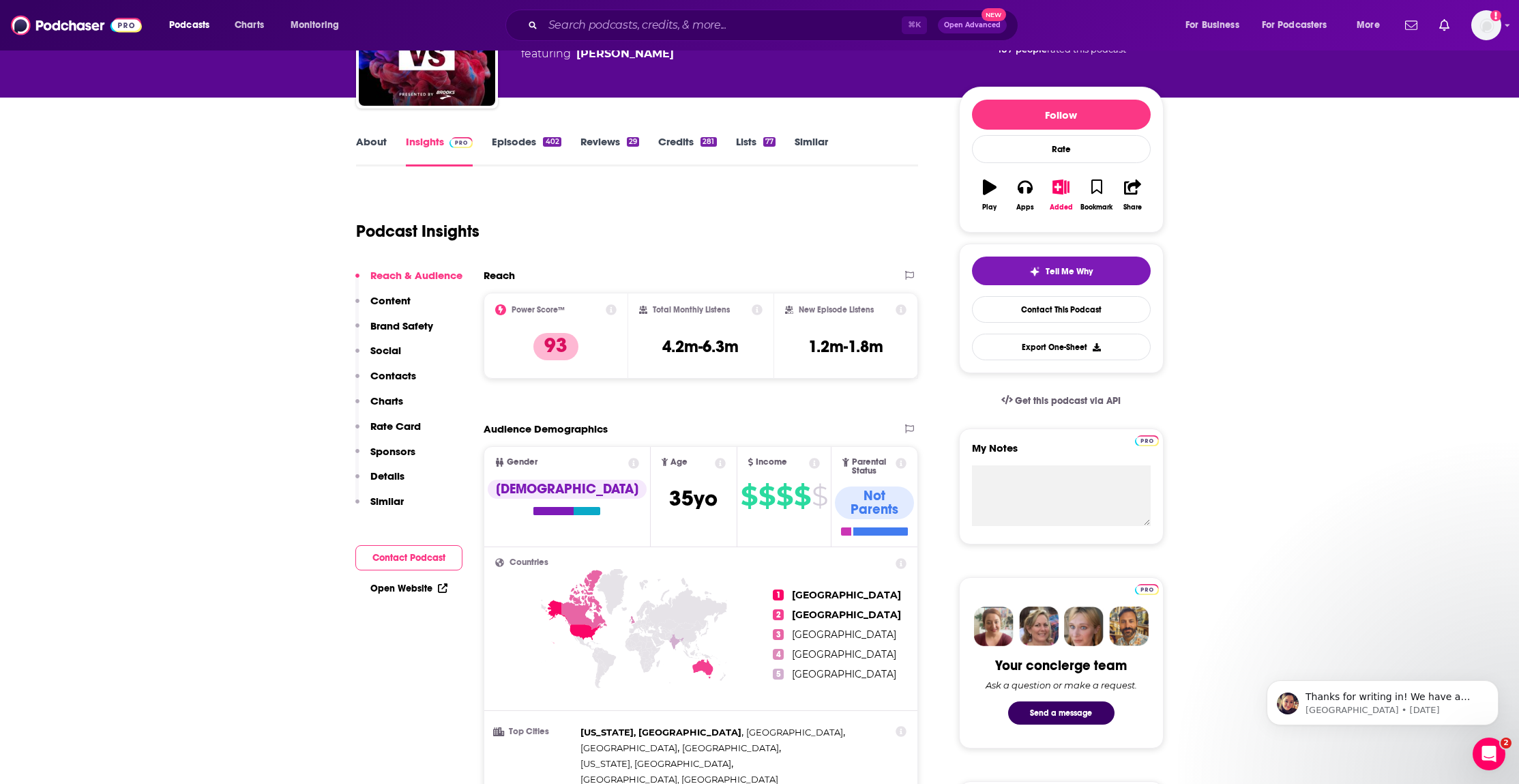
scroll to position [130, 0]
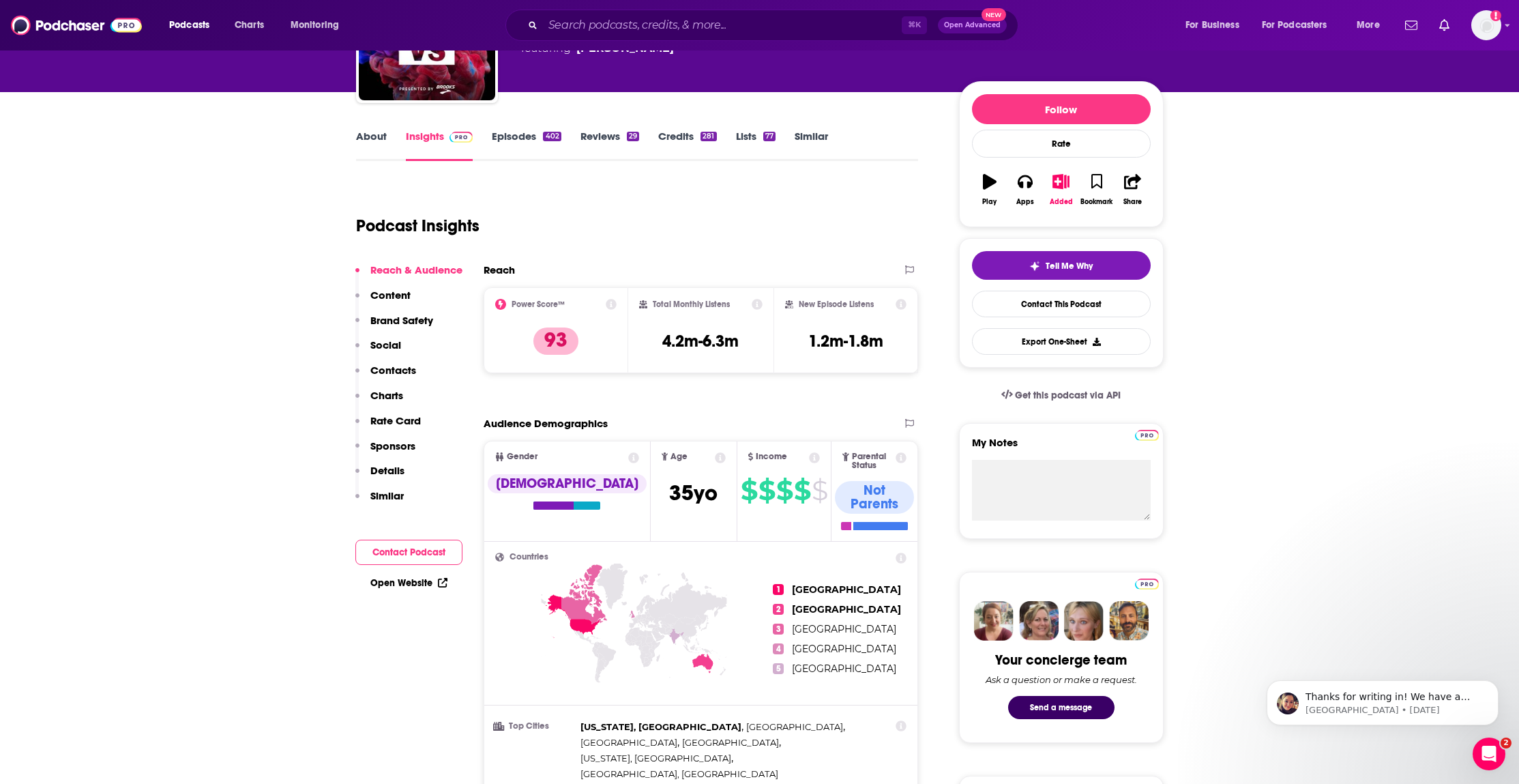
click at [628, 461] on icon at bounding box center [633, 457] width 11 height 11
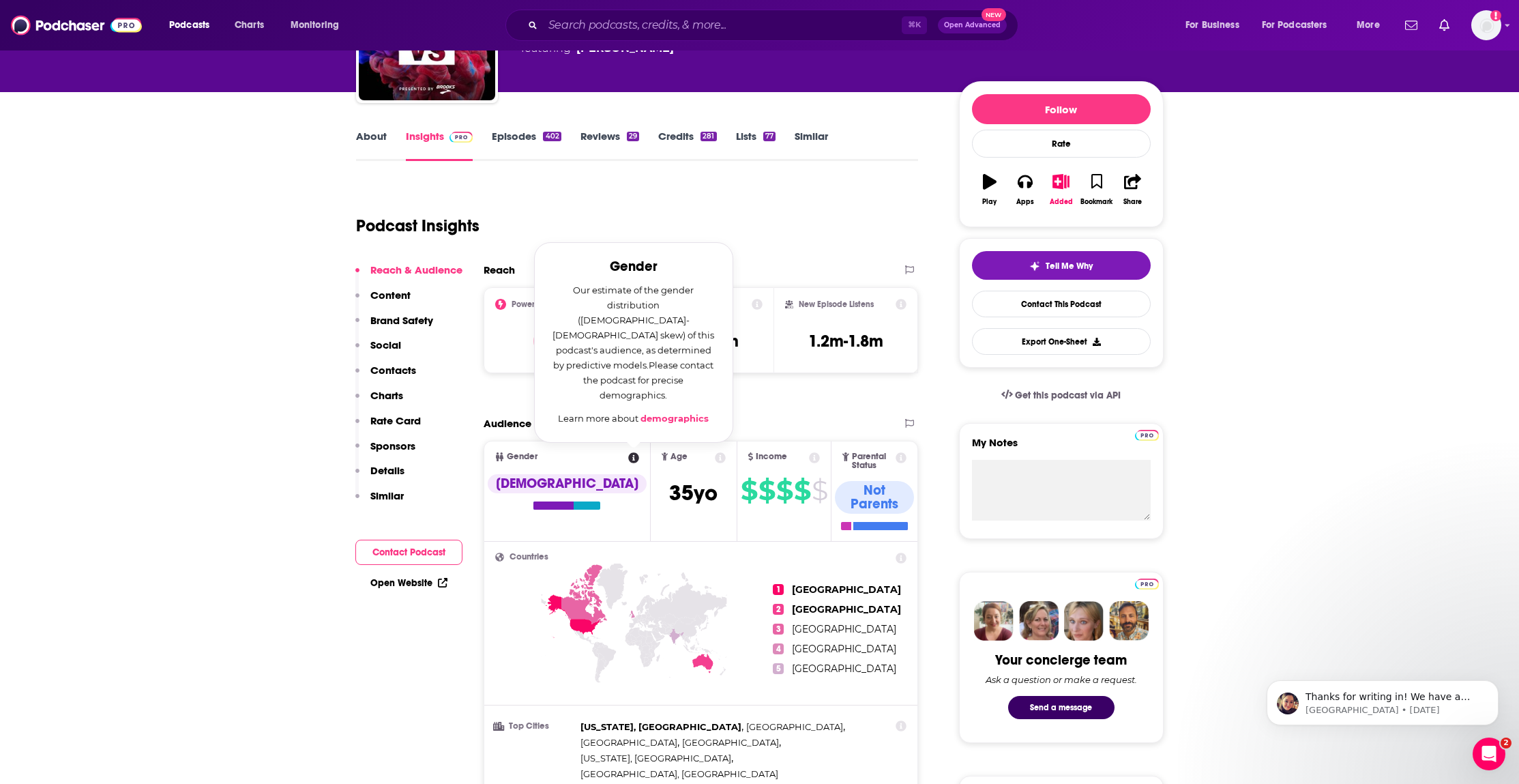
scroll to position [0, 0]
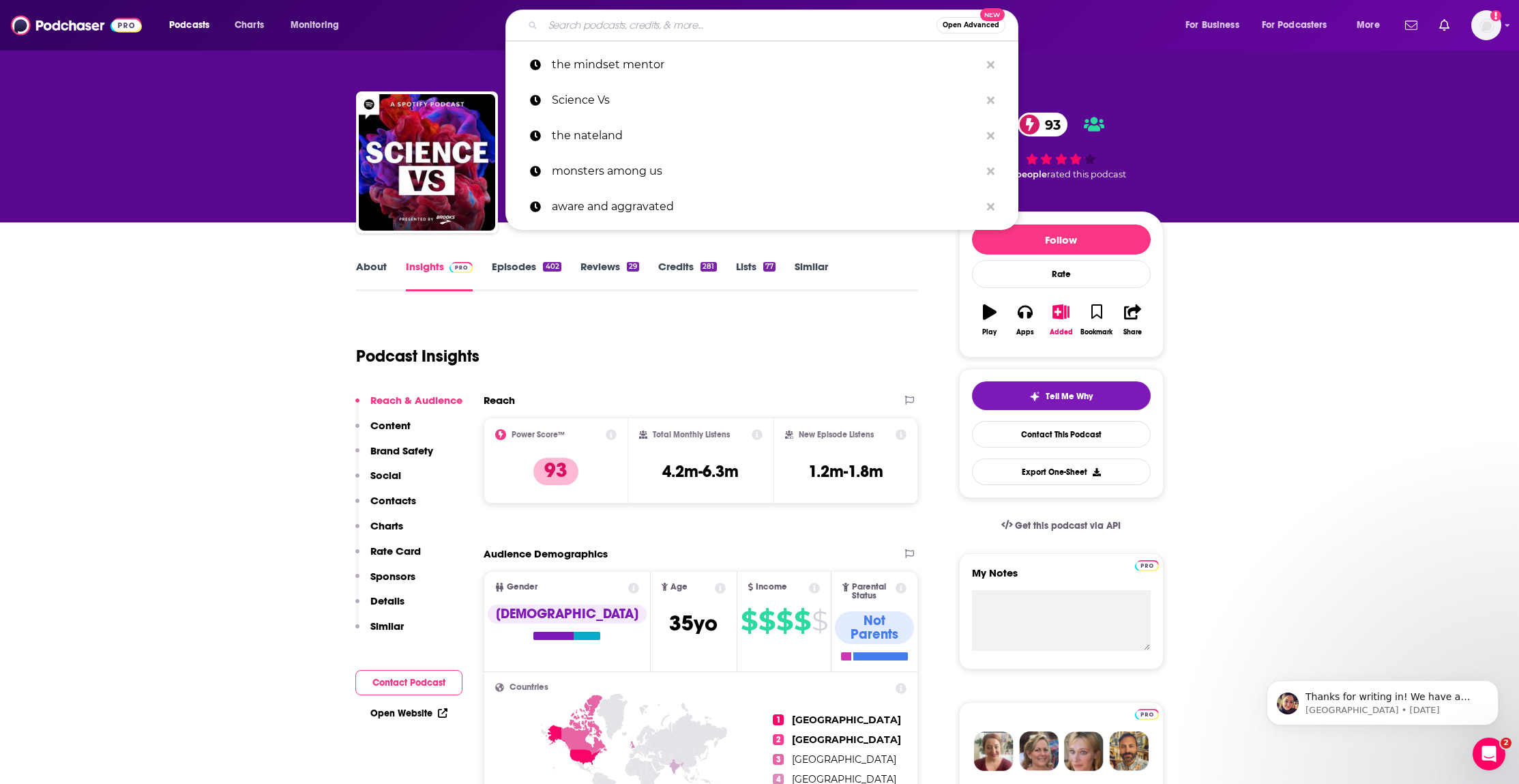
click at [744, 30] on input "Search podcasts, credits, & more..." at bounding box center [739, 25] width 394 height 22
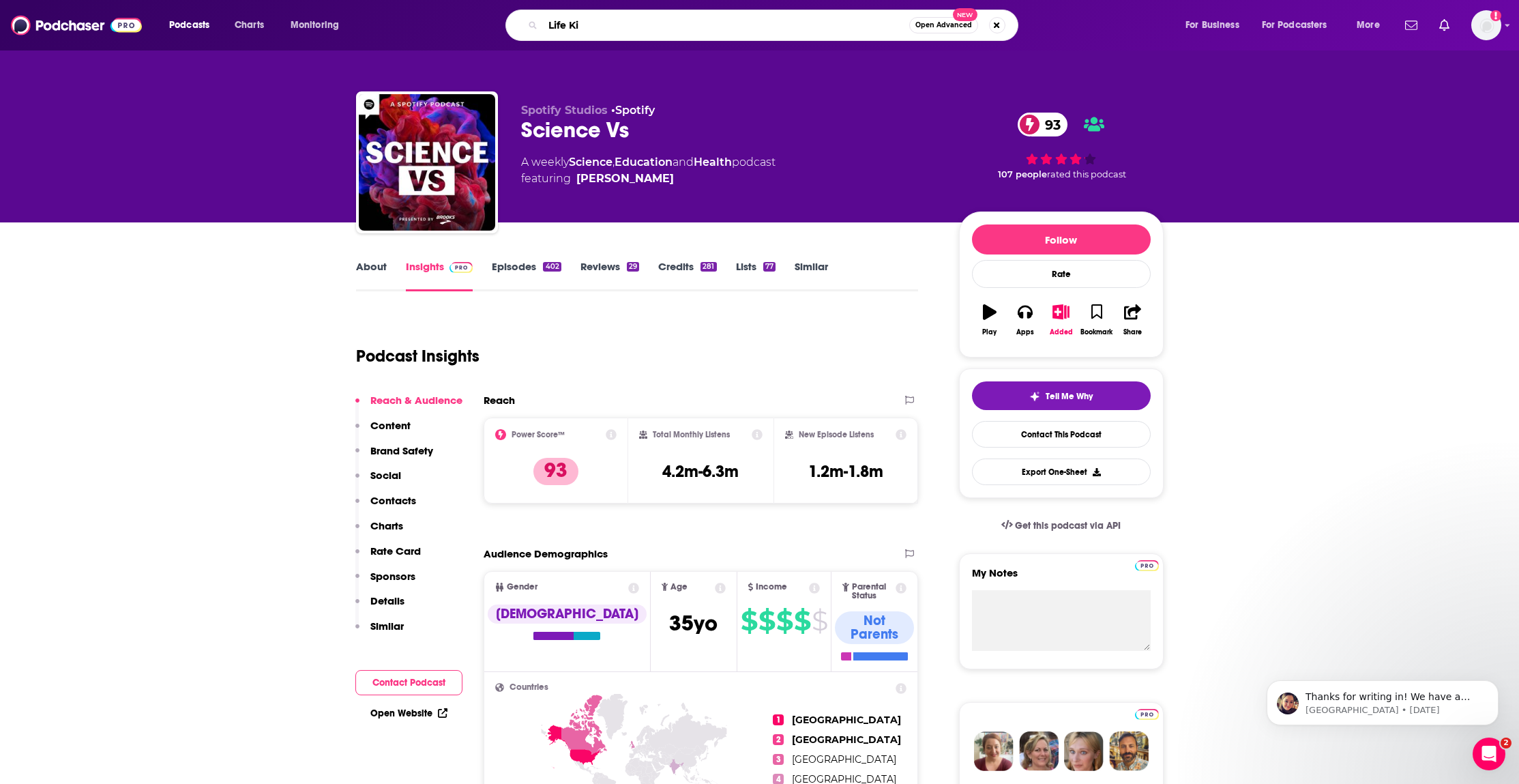
type input "Life Kit"
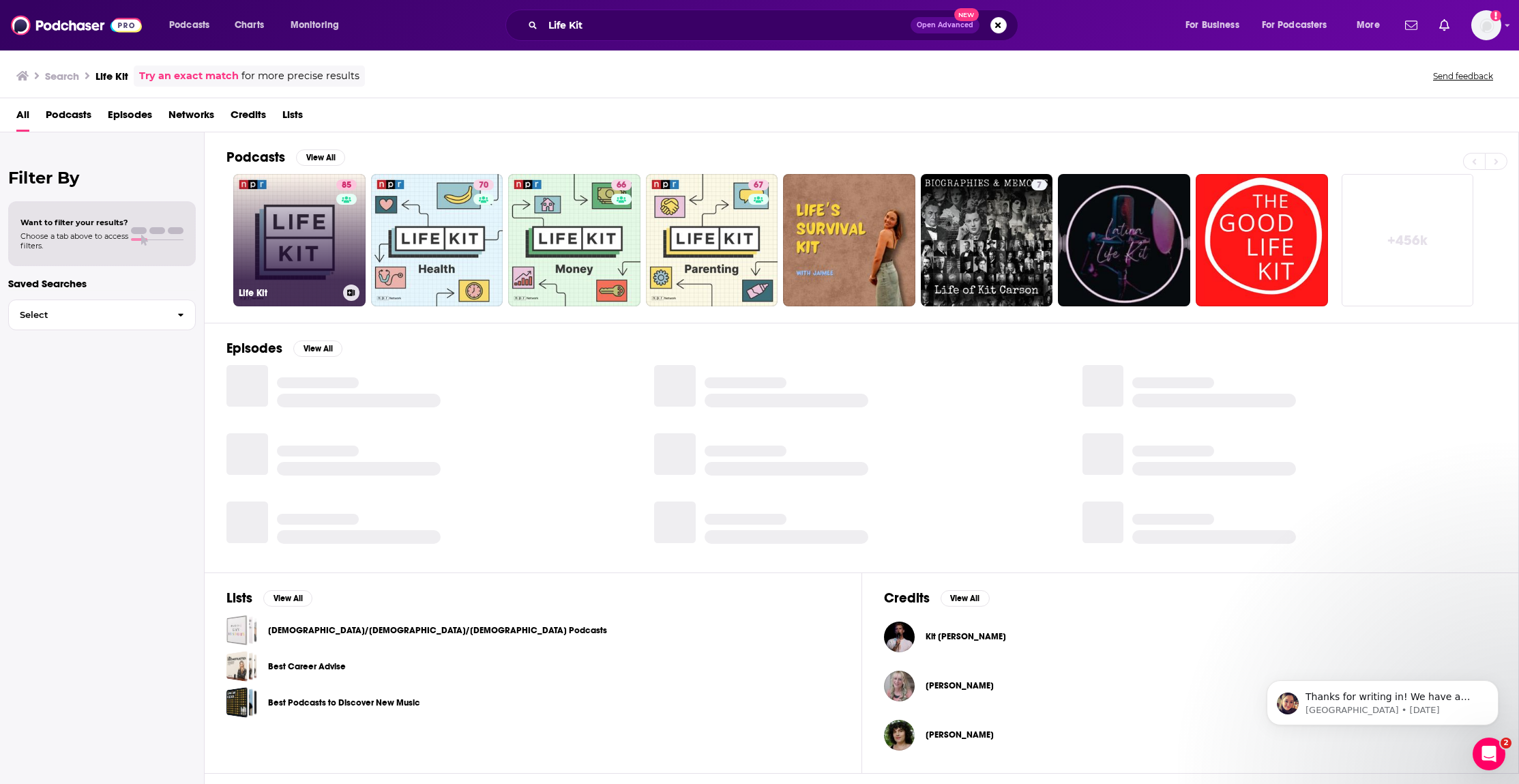
click at [311, 213] on link "85 Life Kit" at bounding box center [299, 240] width 132 height 132
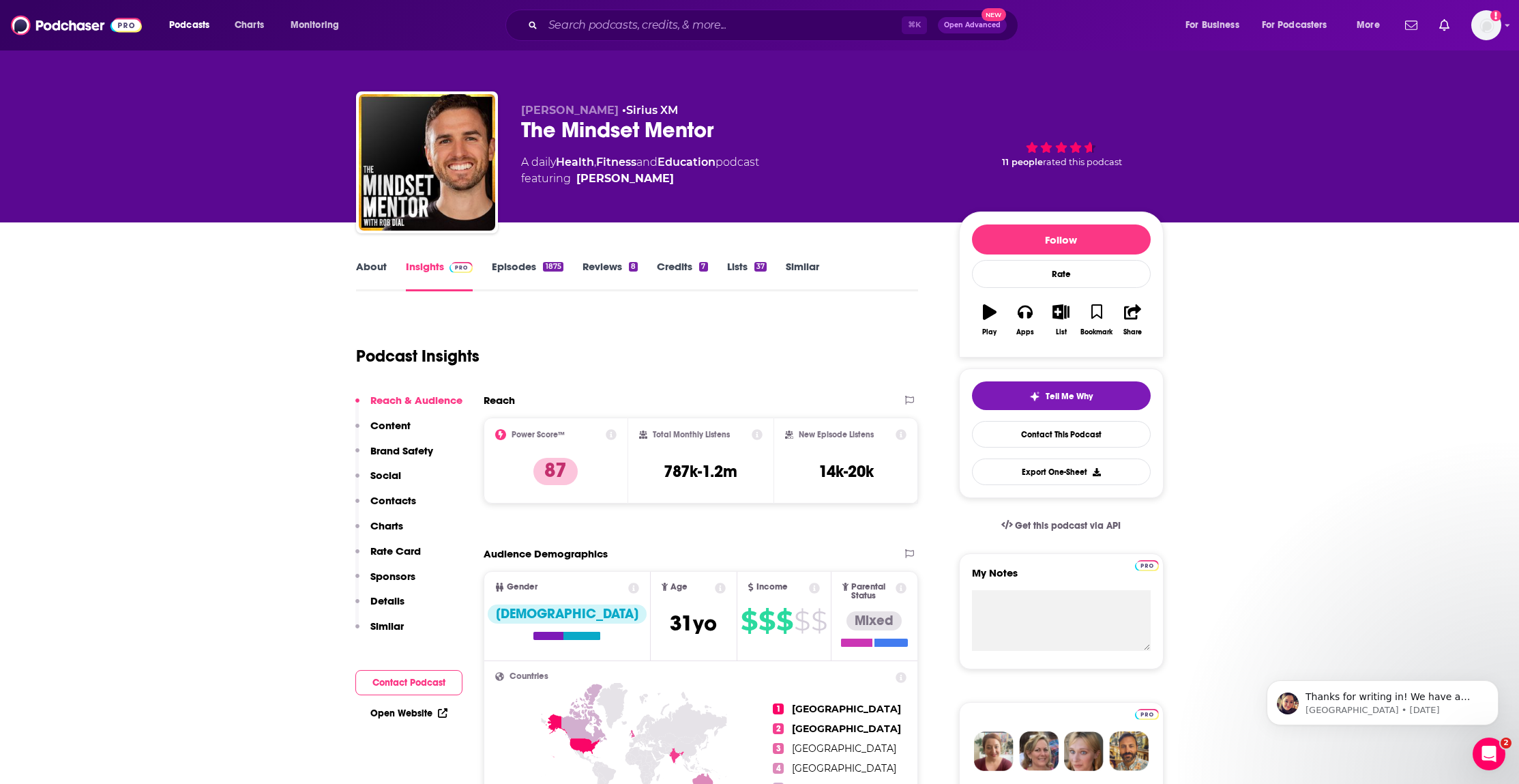
click at [628, 588] on icon at bounding box center [633, 588] width 11 height 11
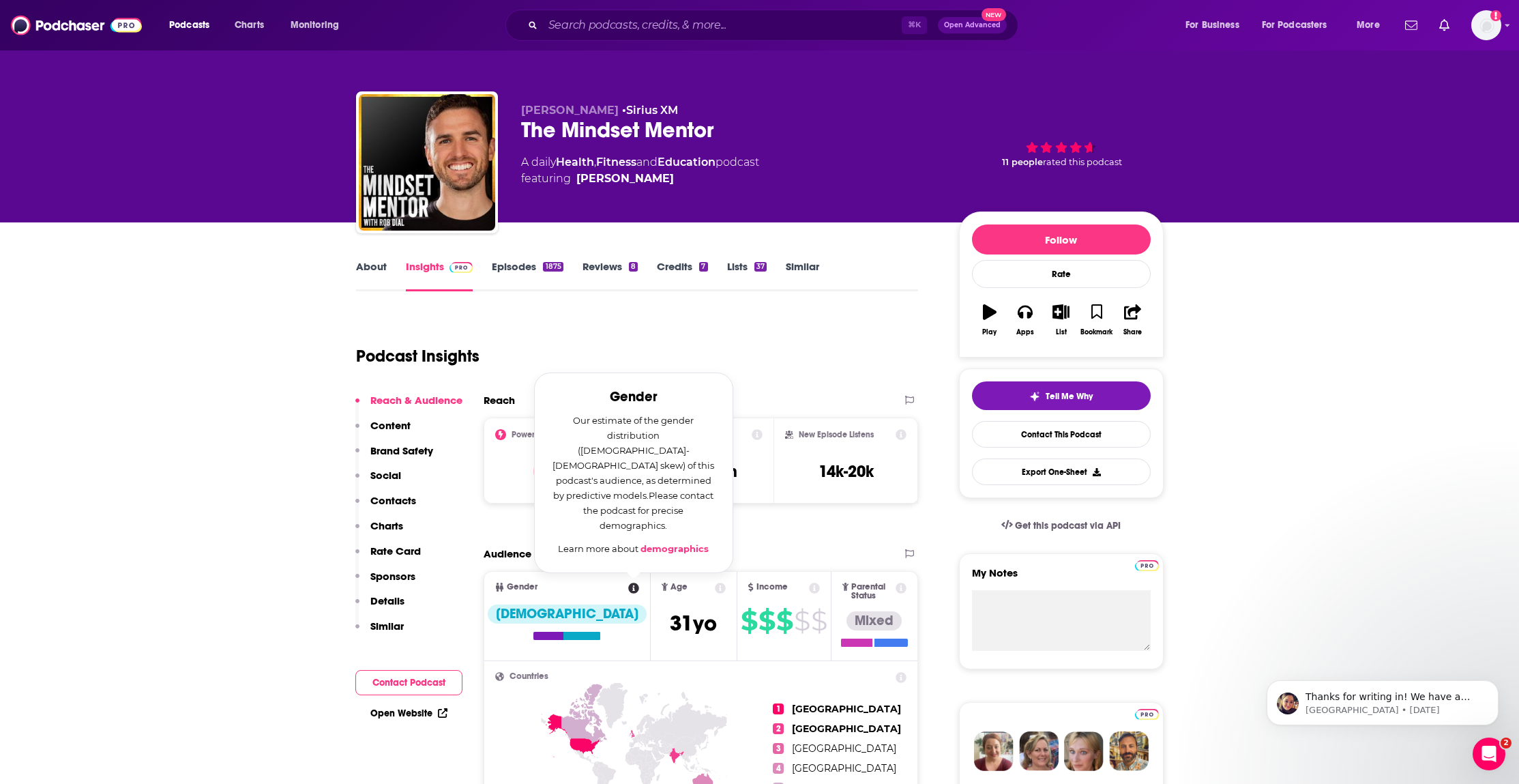
click at [687, 377] on div "Podcast Insights" at bounding box center [632, 348] width 552 height 69
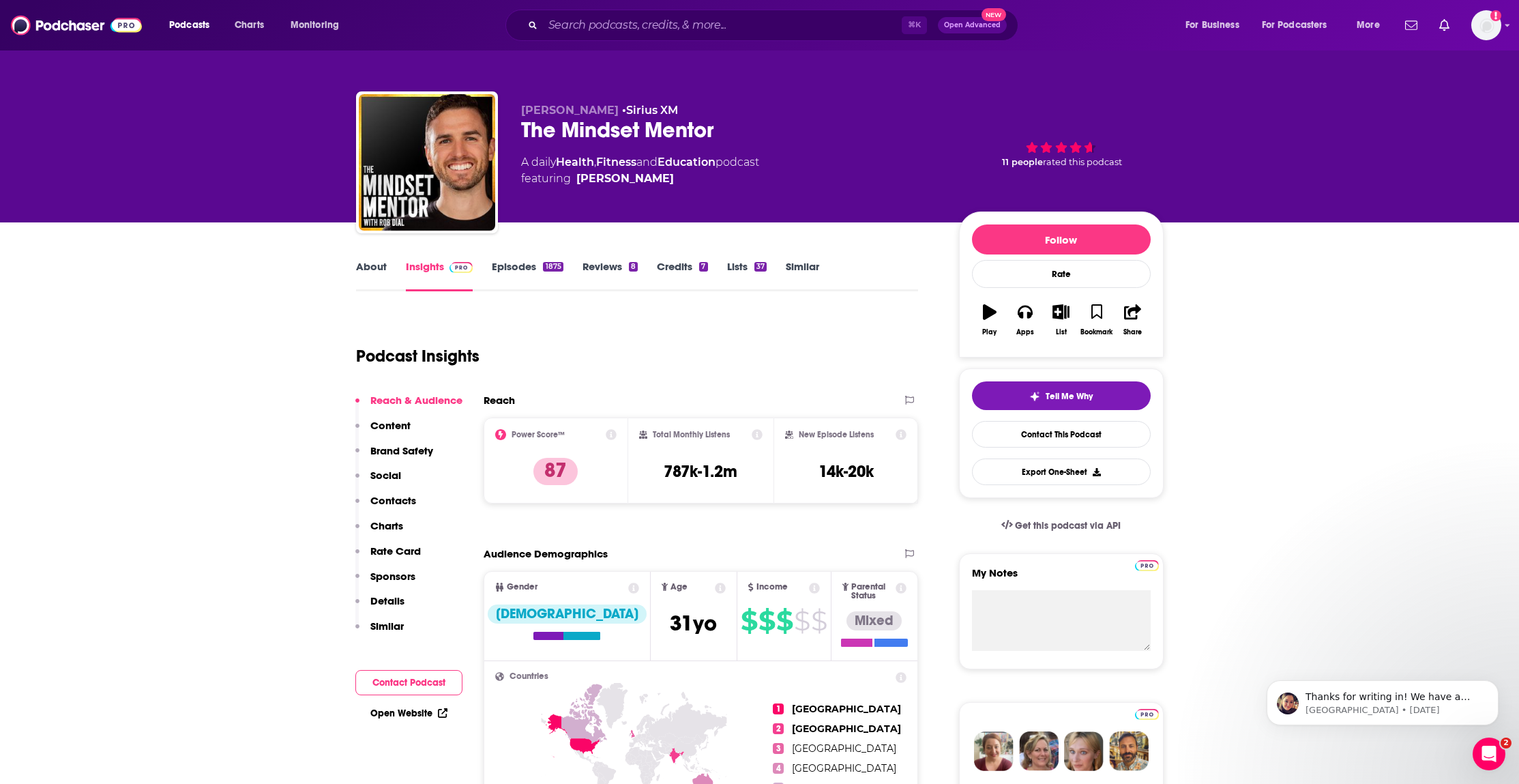
click at [391, 524] on p "Charts" at bounding box center [386, 525] width 33 height 13
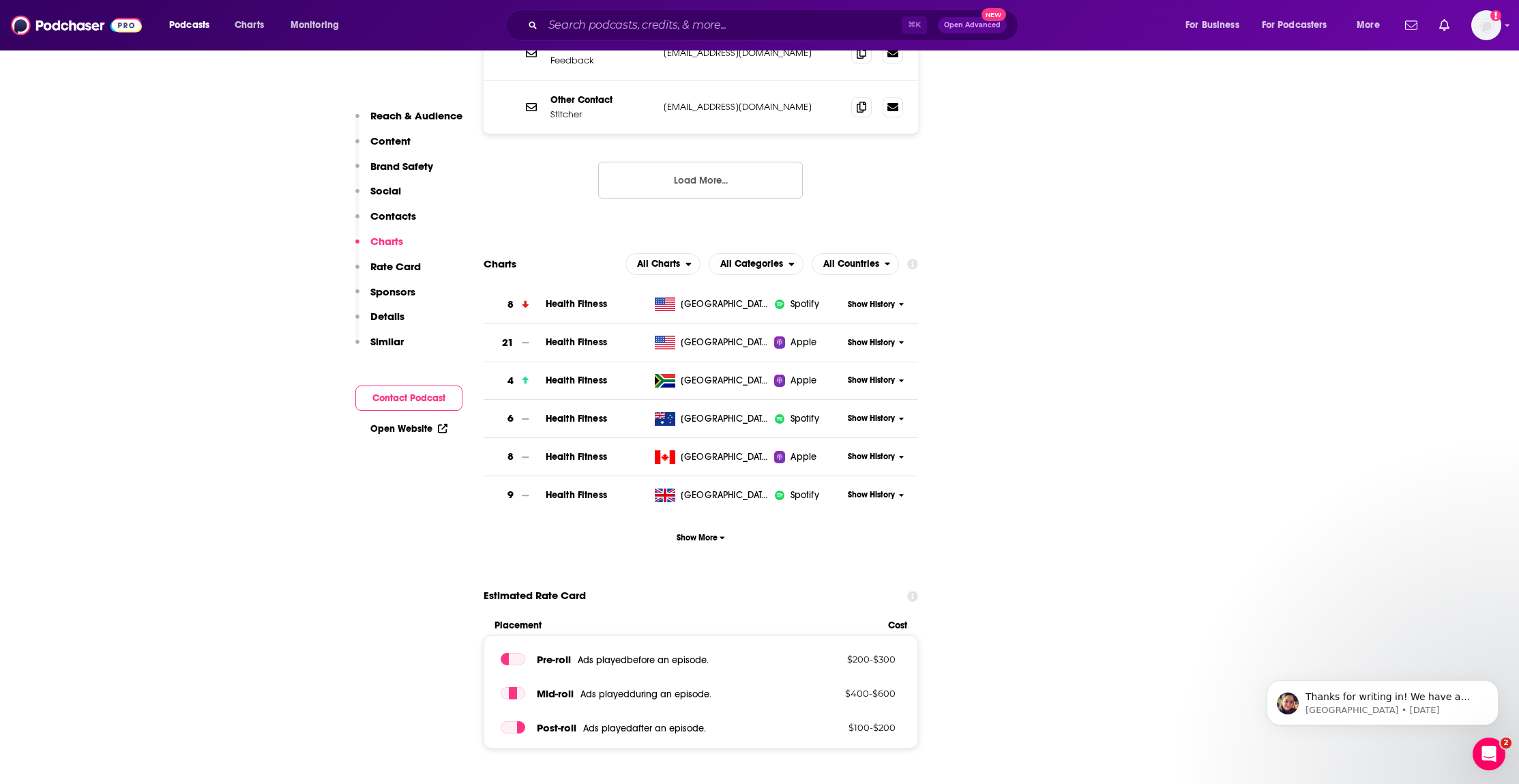
scroll to position [2009, 0]
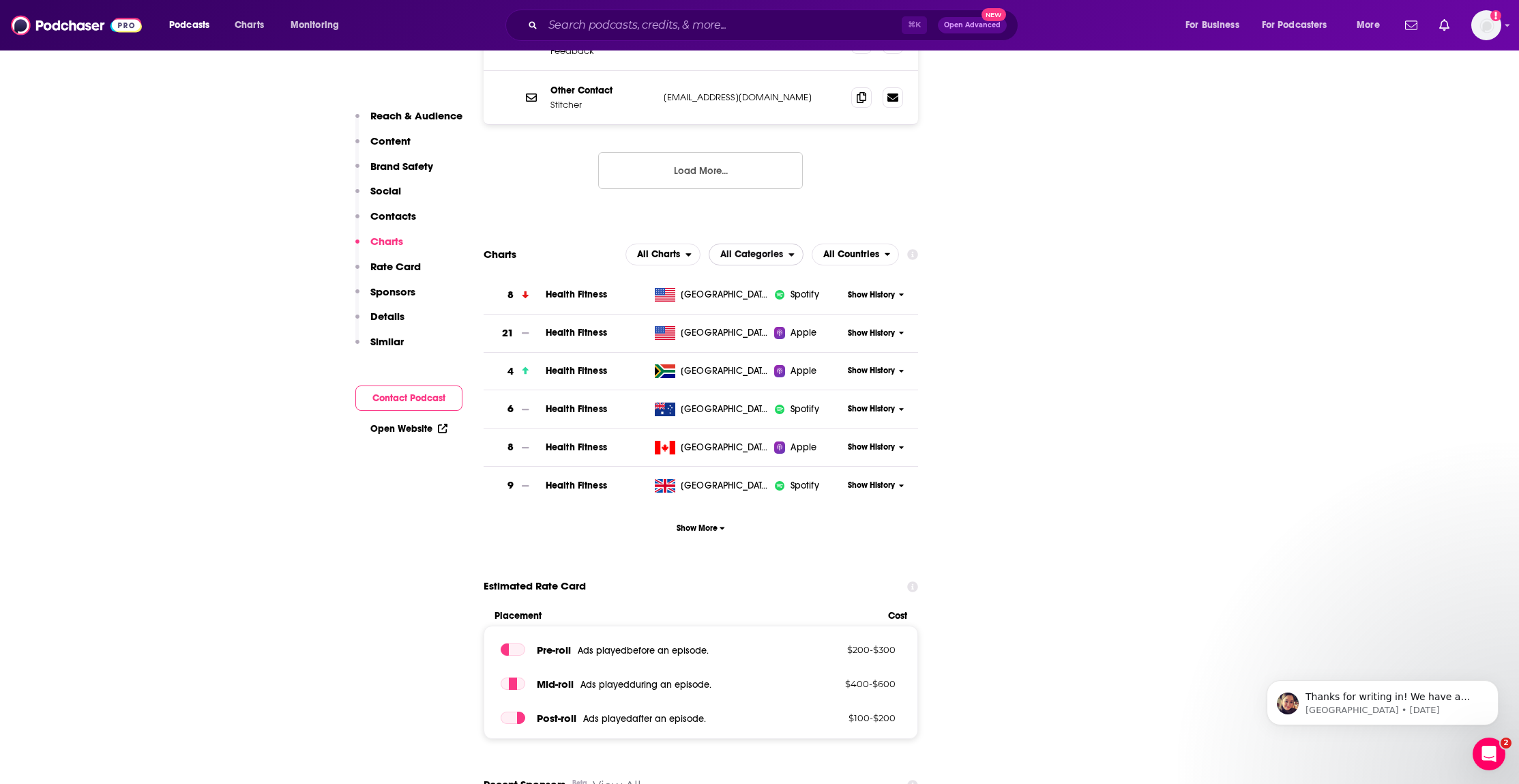
click at [770, 243] on span "All Categories" at bounding box center [748, 254] width 79 height 23
click at [752, 292] on span "Top Podcasts" at bounding box center [755, 296] width 77 height 8
click at [680, 243] on span "All Charts" at bounding box center [661, 254] width 59 height 23
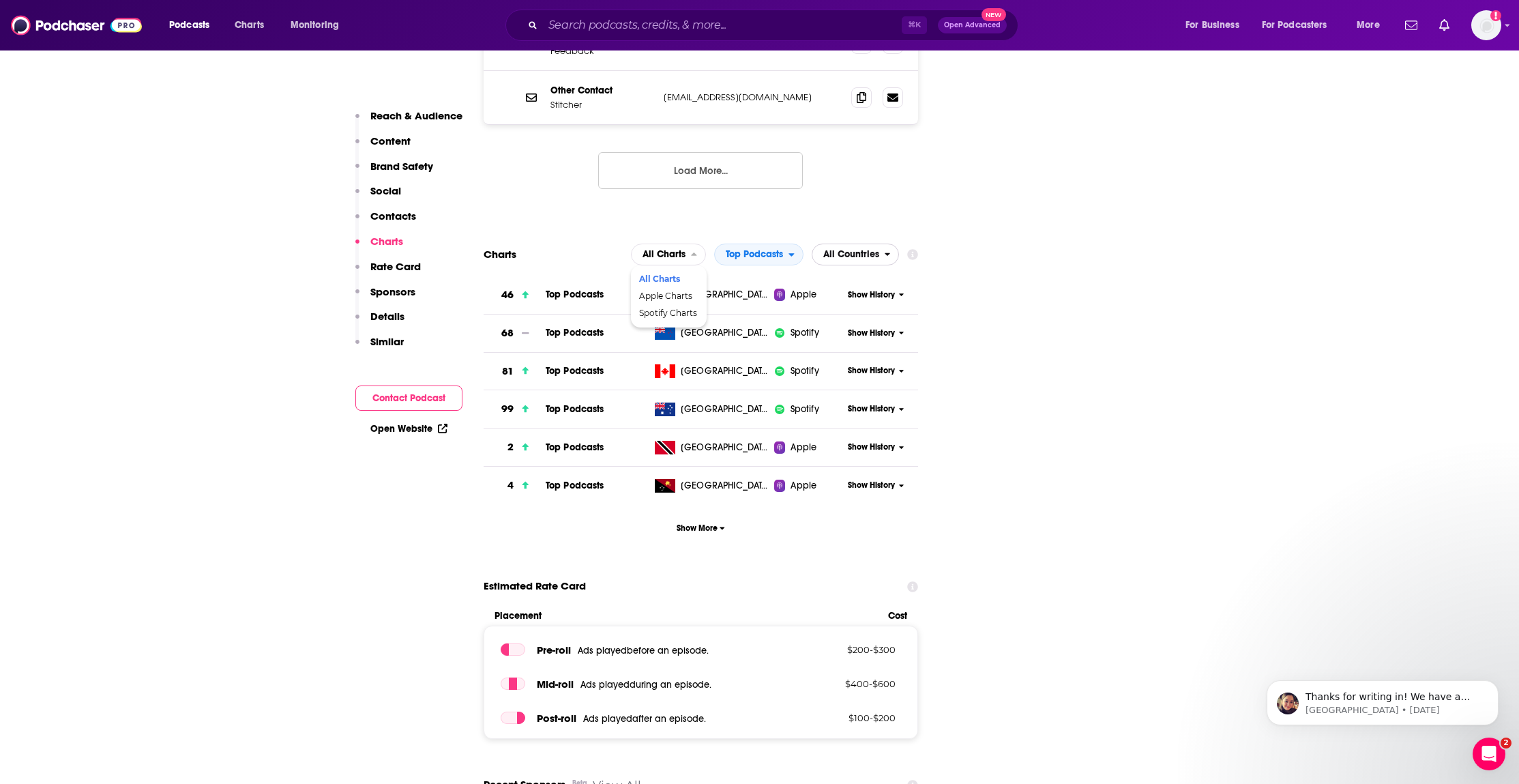
click at [879, 243] on span "All Countries" at bounding box center [848, 254] width 72 height 23
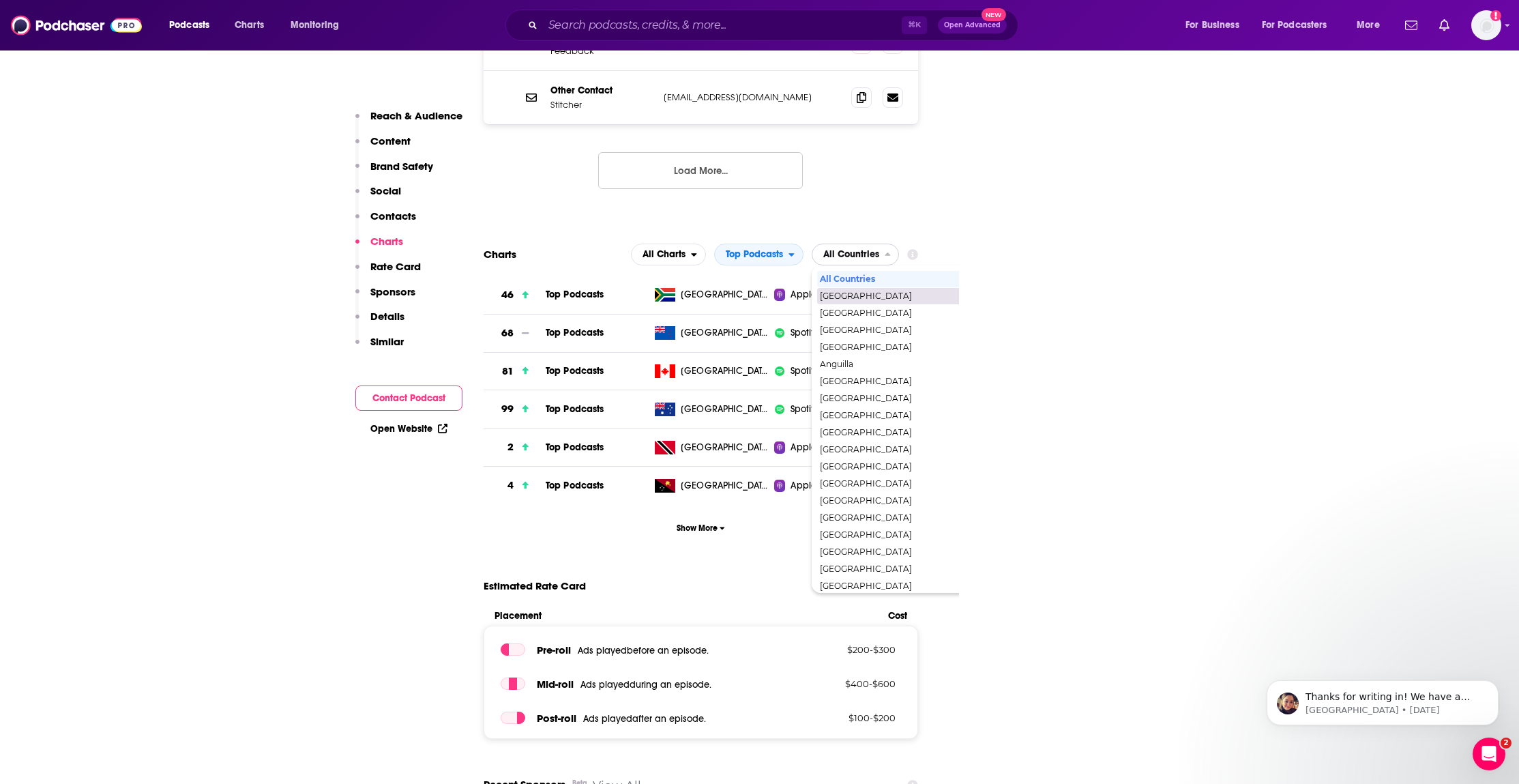
click at [858, 292] on span "[GEOGRAPHIC_DATA]" at bounding box center [914, 296] width 188 height 8
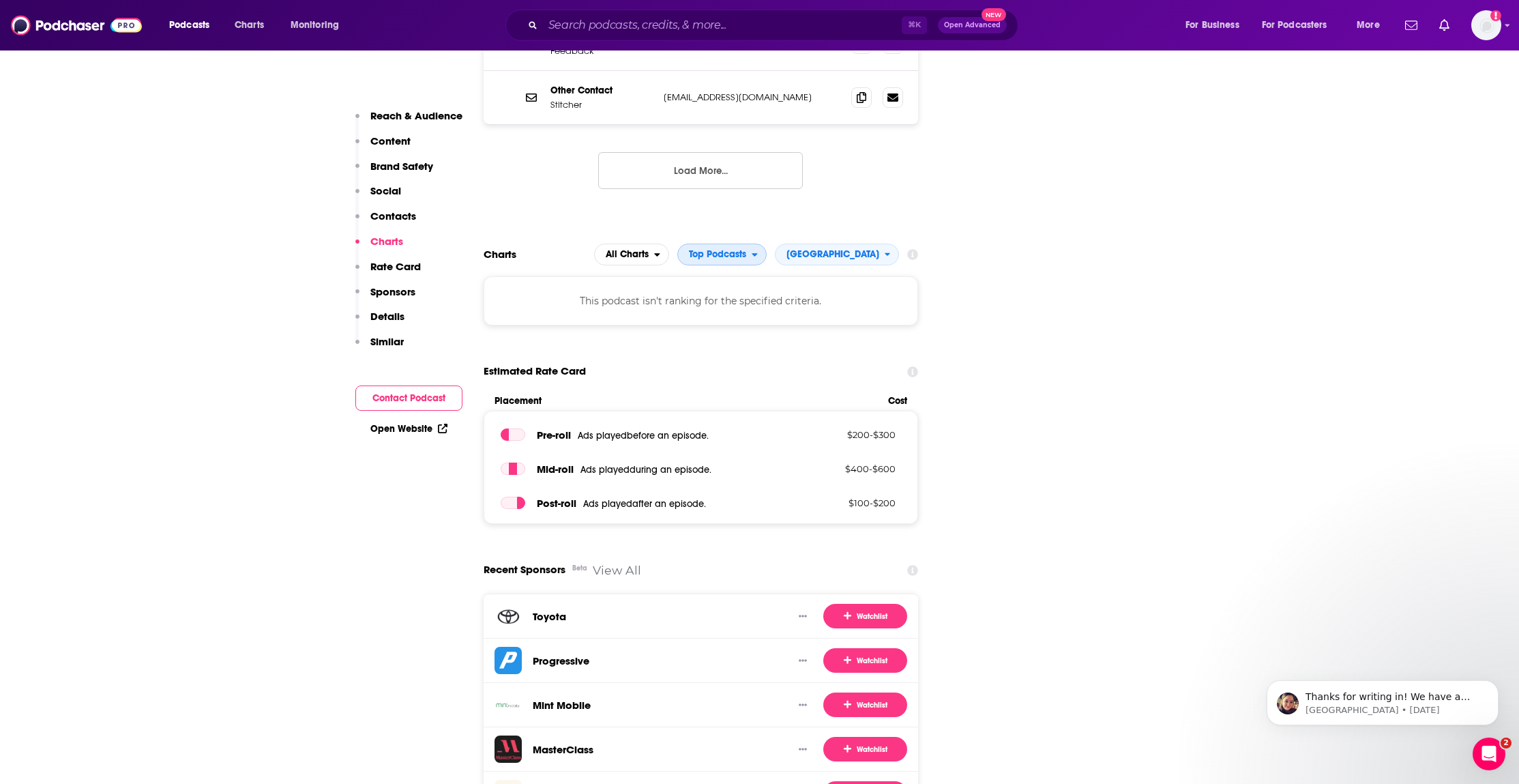
click at [746, 250] on span "Top Podcasts" at bounding box center [718, 254] width 58 height 9
click at [840, 250] on span "[GEOGRAPHIC_DATA]" at bounding box center [833, 254] width 93 height 9
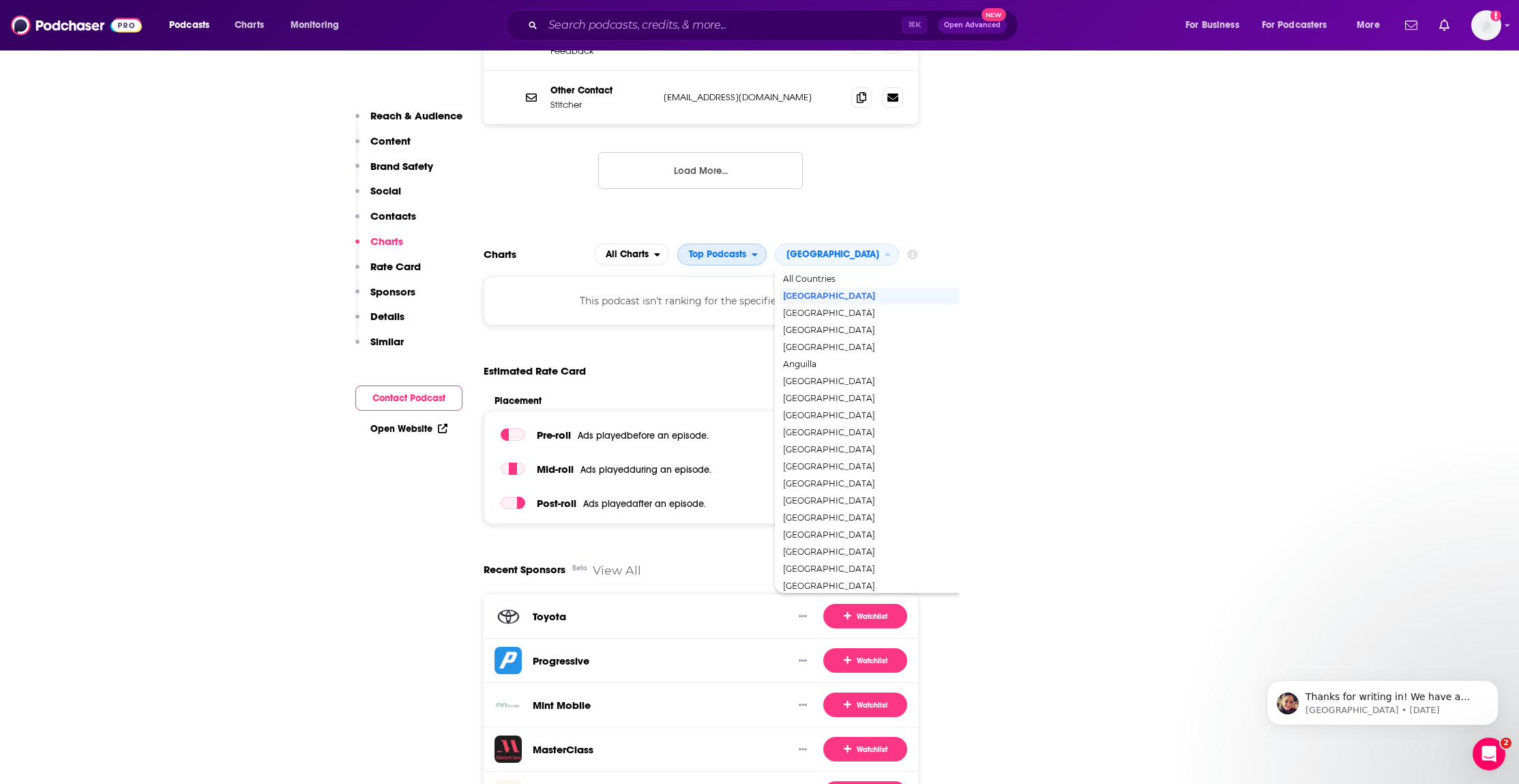
click at [746, 250] on span "Top Podcasts" at bounding box center [718, 254] width 58 height 9
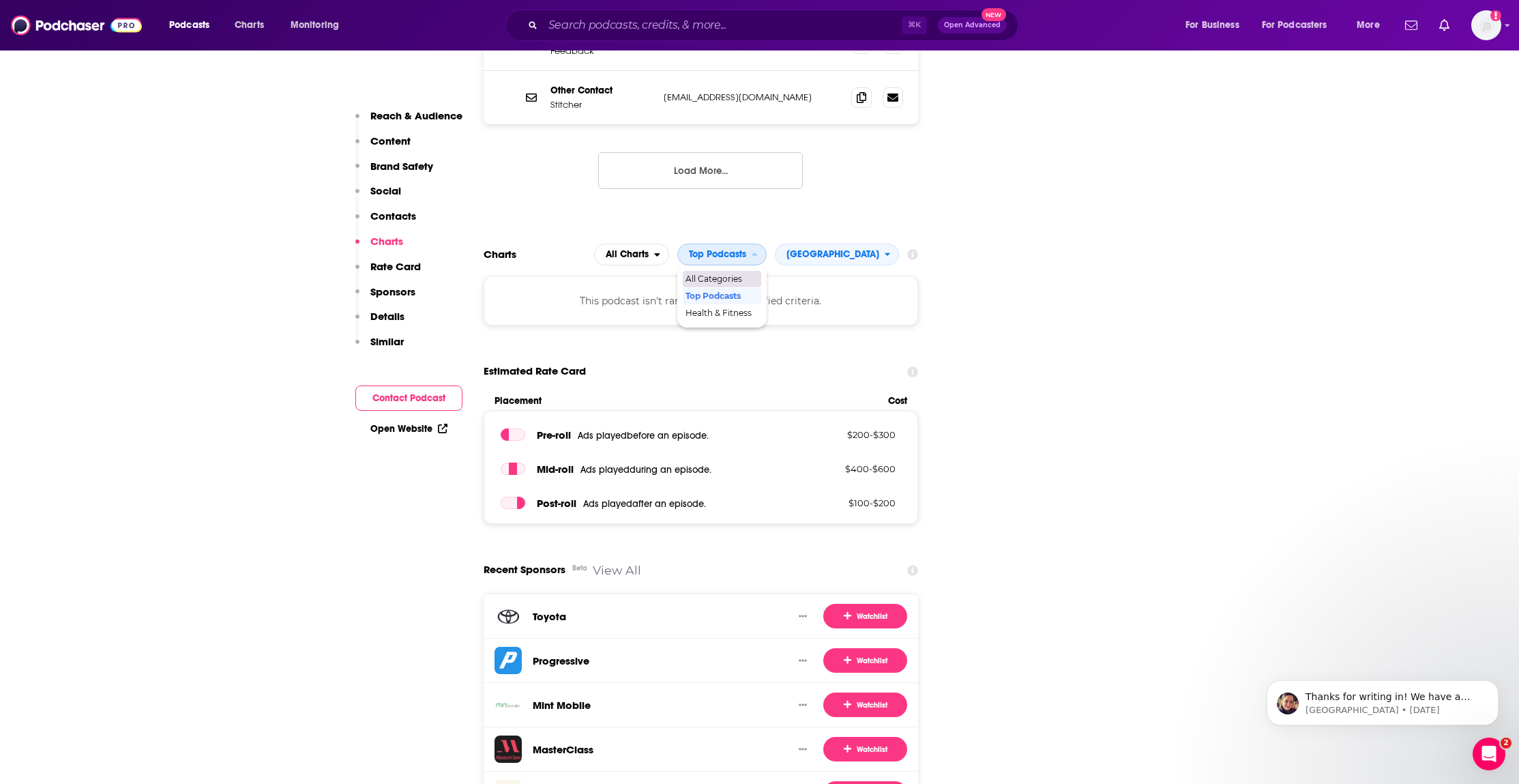
click at [757, 275] on span "All Categories" at bounding box center [721, 279] width 72 height 8
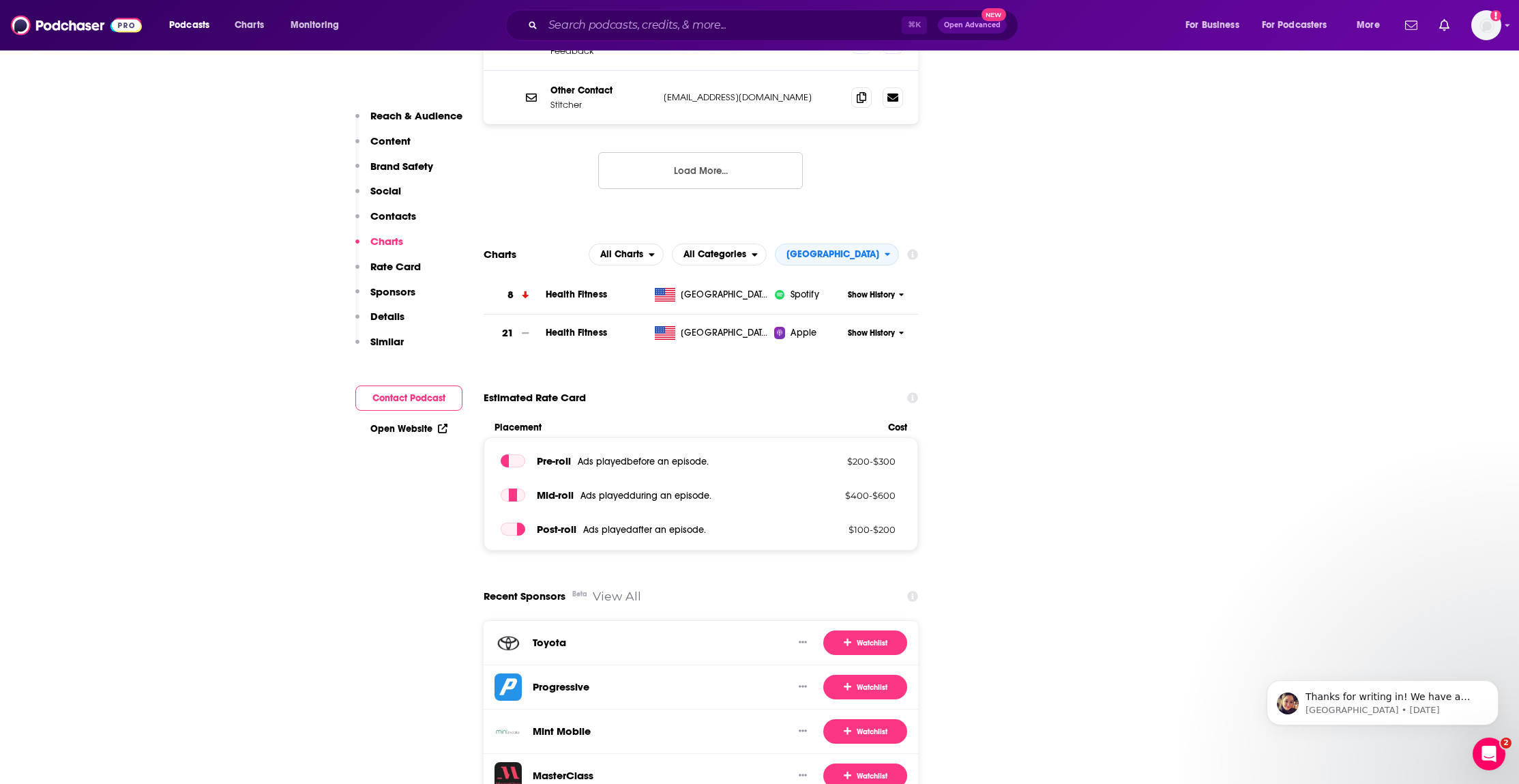
click at [395, 318] on p "Details" at bounding box center [387, 316] width 34 height 13
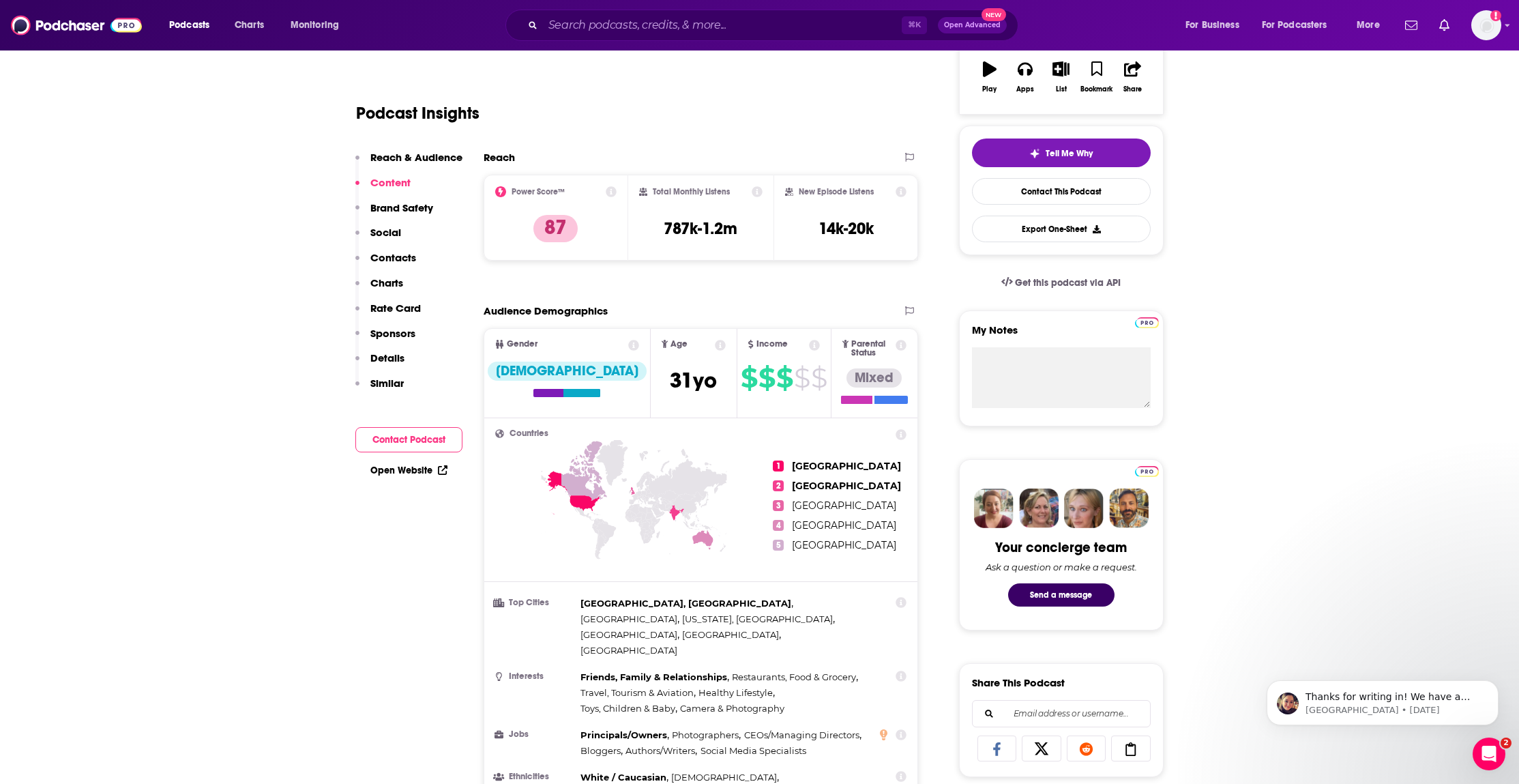
scroll to position [0, 0]
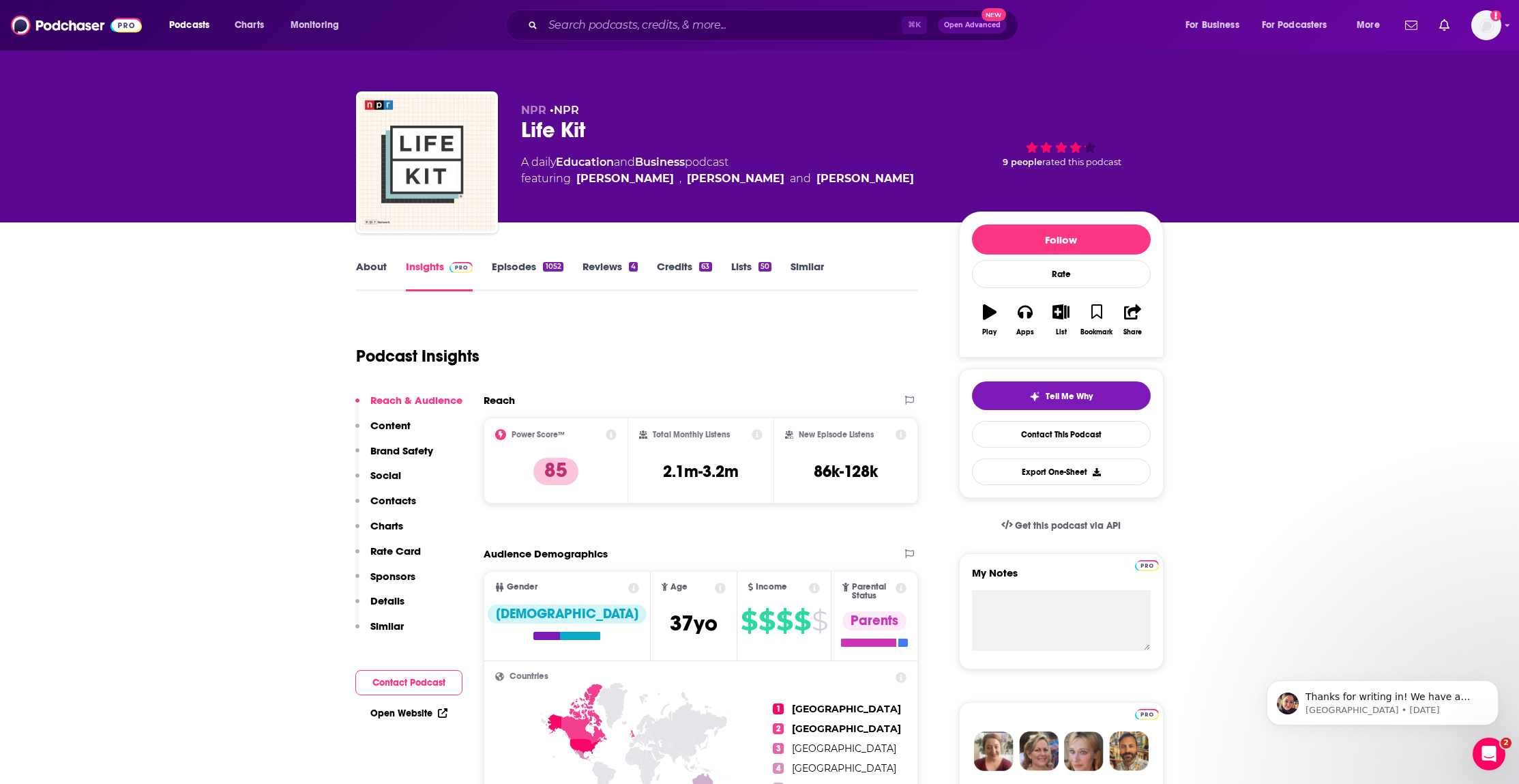
click at [532, 614] on div "[DEMOGRAPHIC_DATA]" at bounding box center [567, 614] width 159 height 19
click at [395, 533] on button "Charts" at bounding box center [379, 532] width 47 height 25
click at [395, 533] on div "Reach & Audience Content Brand Safety Social Contacts Charts Rate Card Sponsors…" at bounding box center [409, 519] width 107 height 251
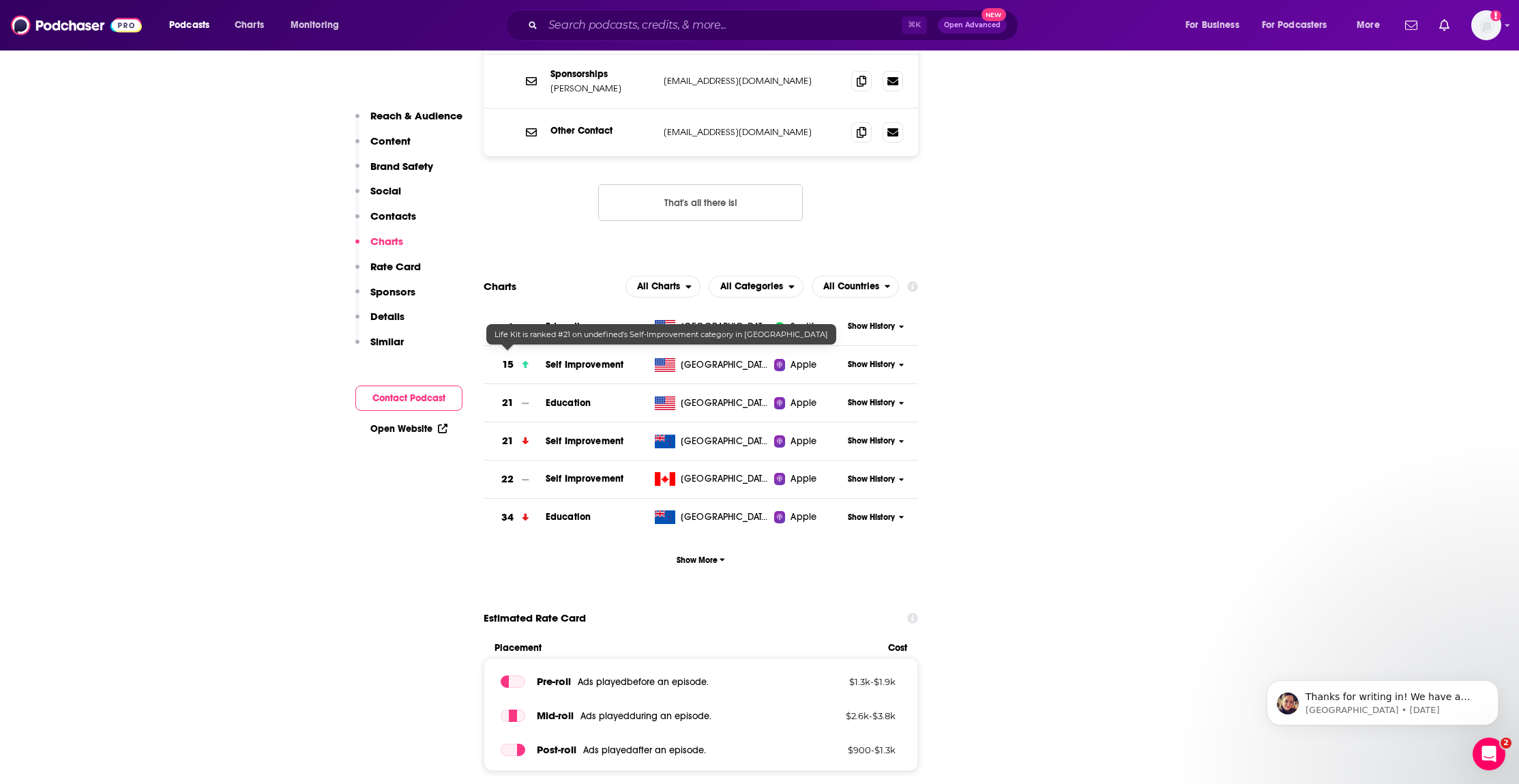
scroll to position [1865, 0]
click at [763, 281] on span "All Categories" at bounding box center [752, 285] width 63 height 9
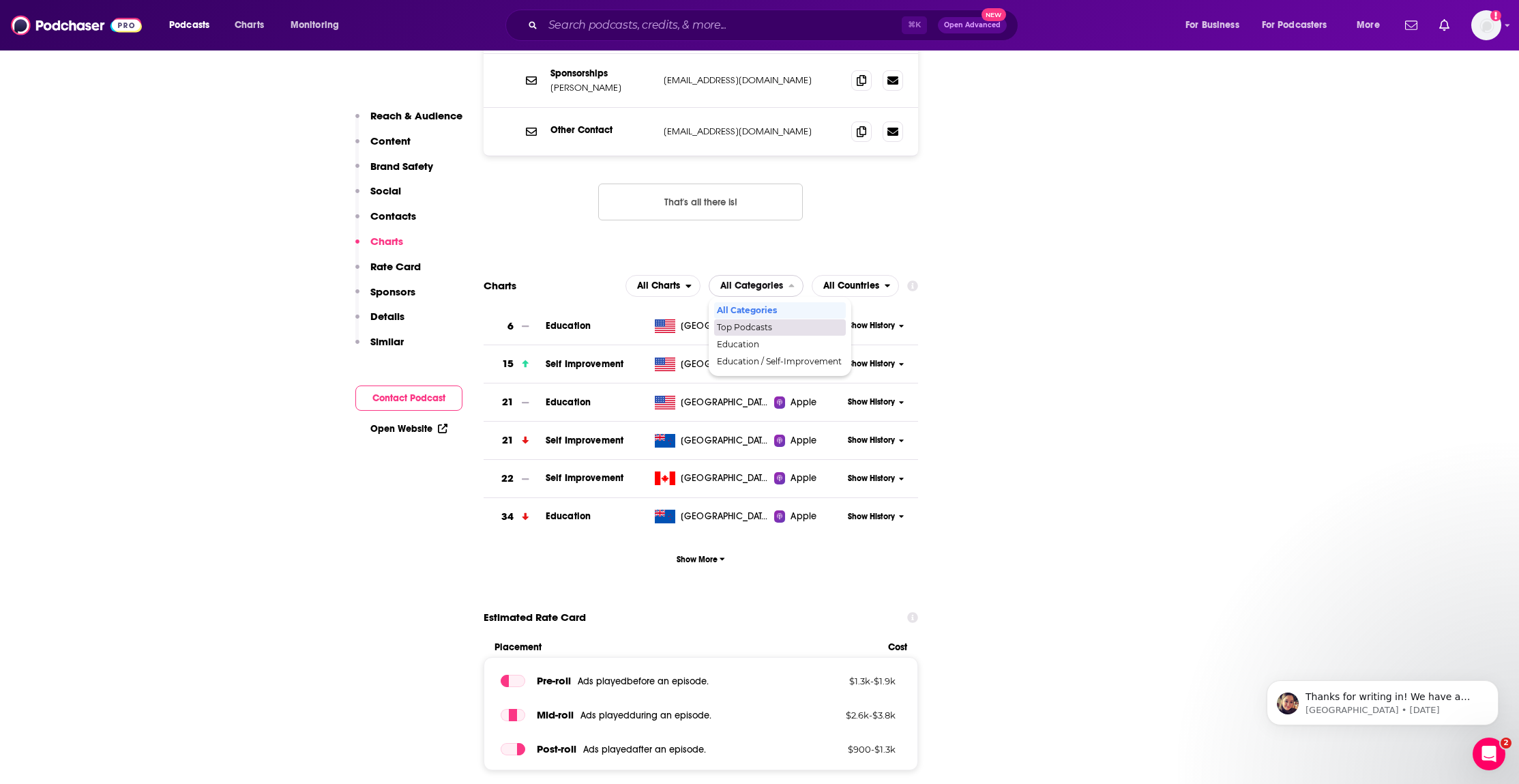
click at [738, 323] on span "Top Podcasts" at bounding box center [779, 328] width 124 height 8
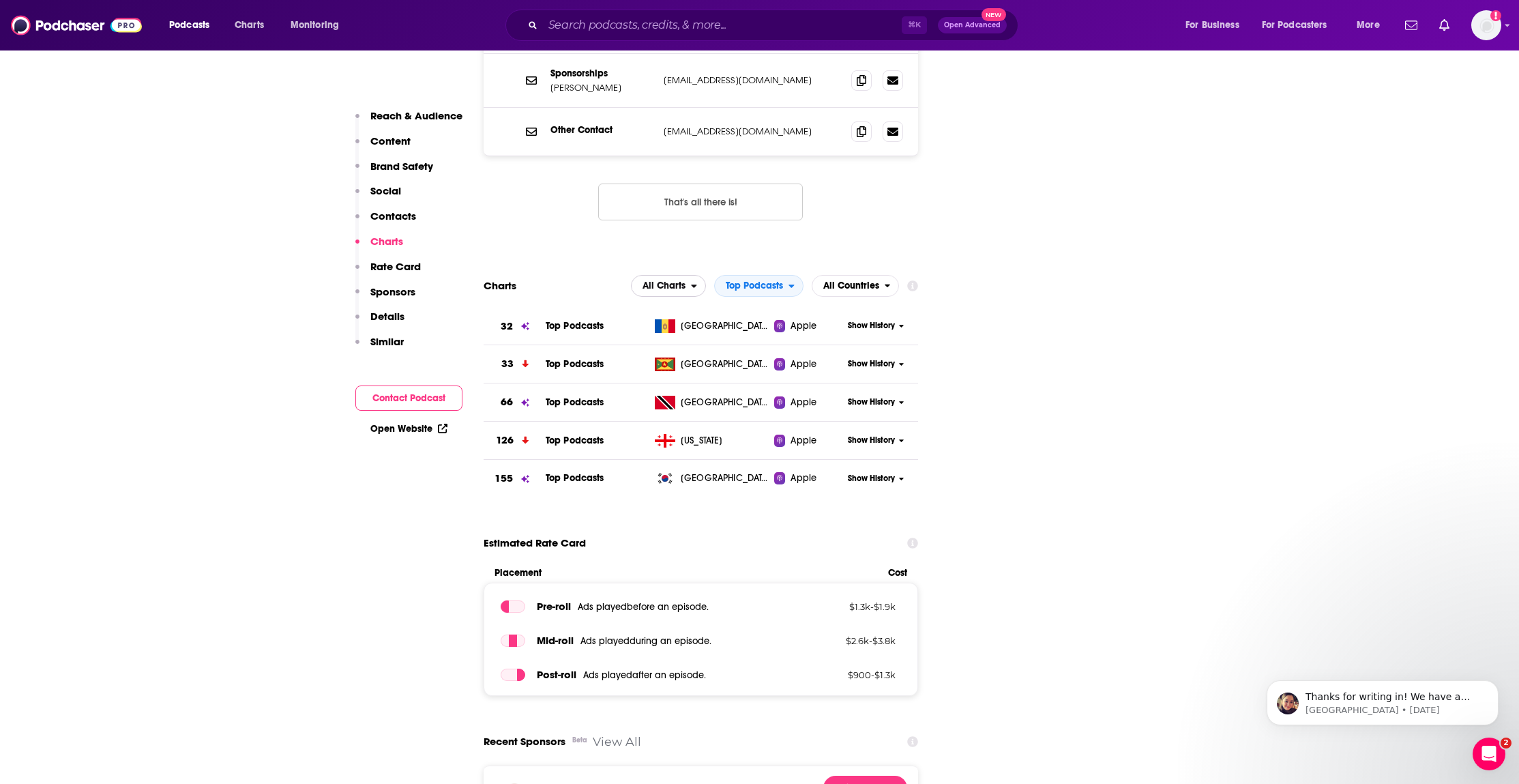
click at [670, 281] on span "All Charts" at bounding box center [664, 285] width 43 height 9
click at [832, 274] on span "All Countries" at bounding box center [848, 285] width 72 height 23
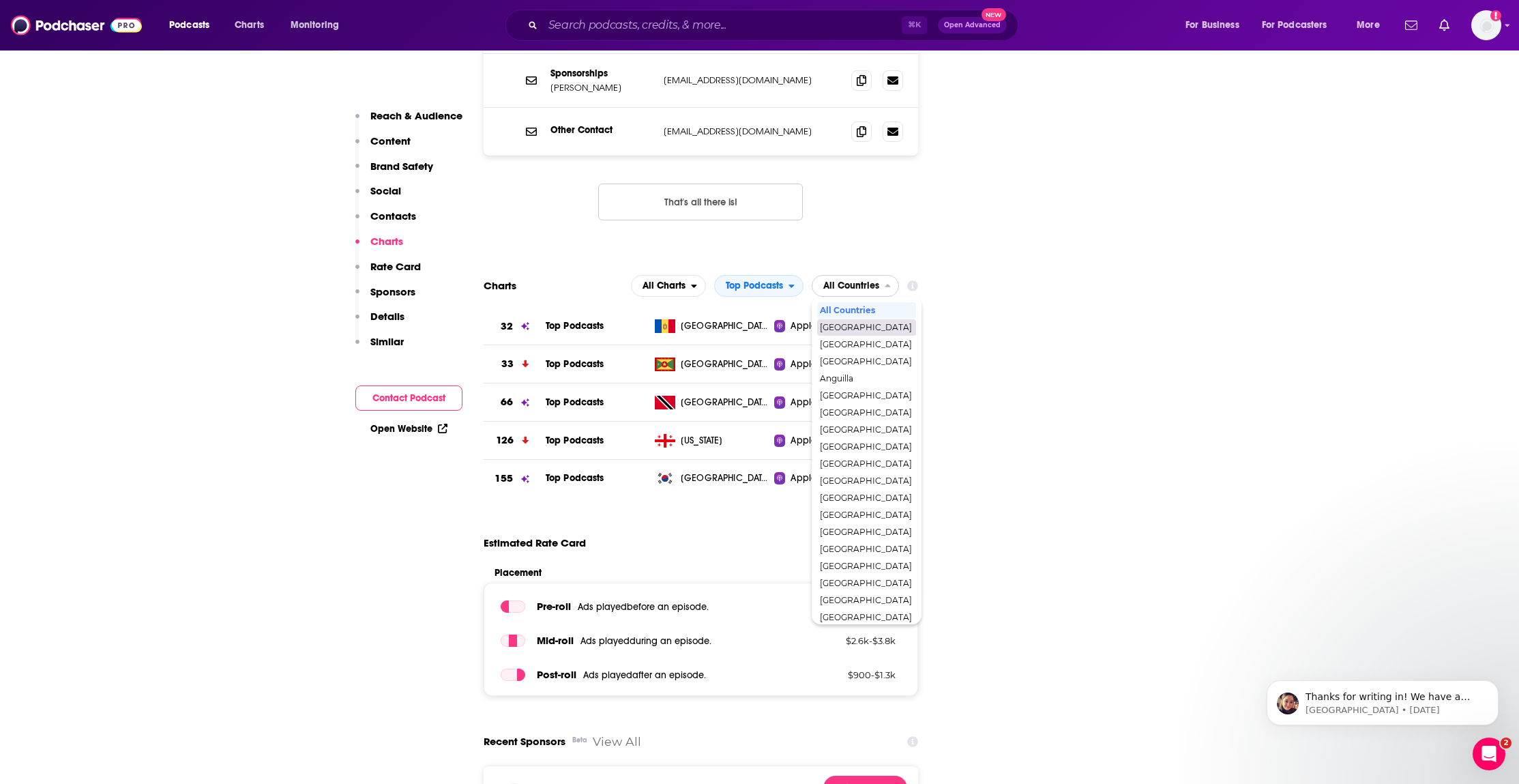
click at [830, 323] on span "[GEOGRAPHIC_DATA]" at bounding box center [865, 328] width 92 height 8
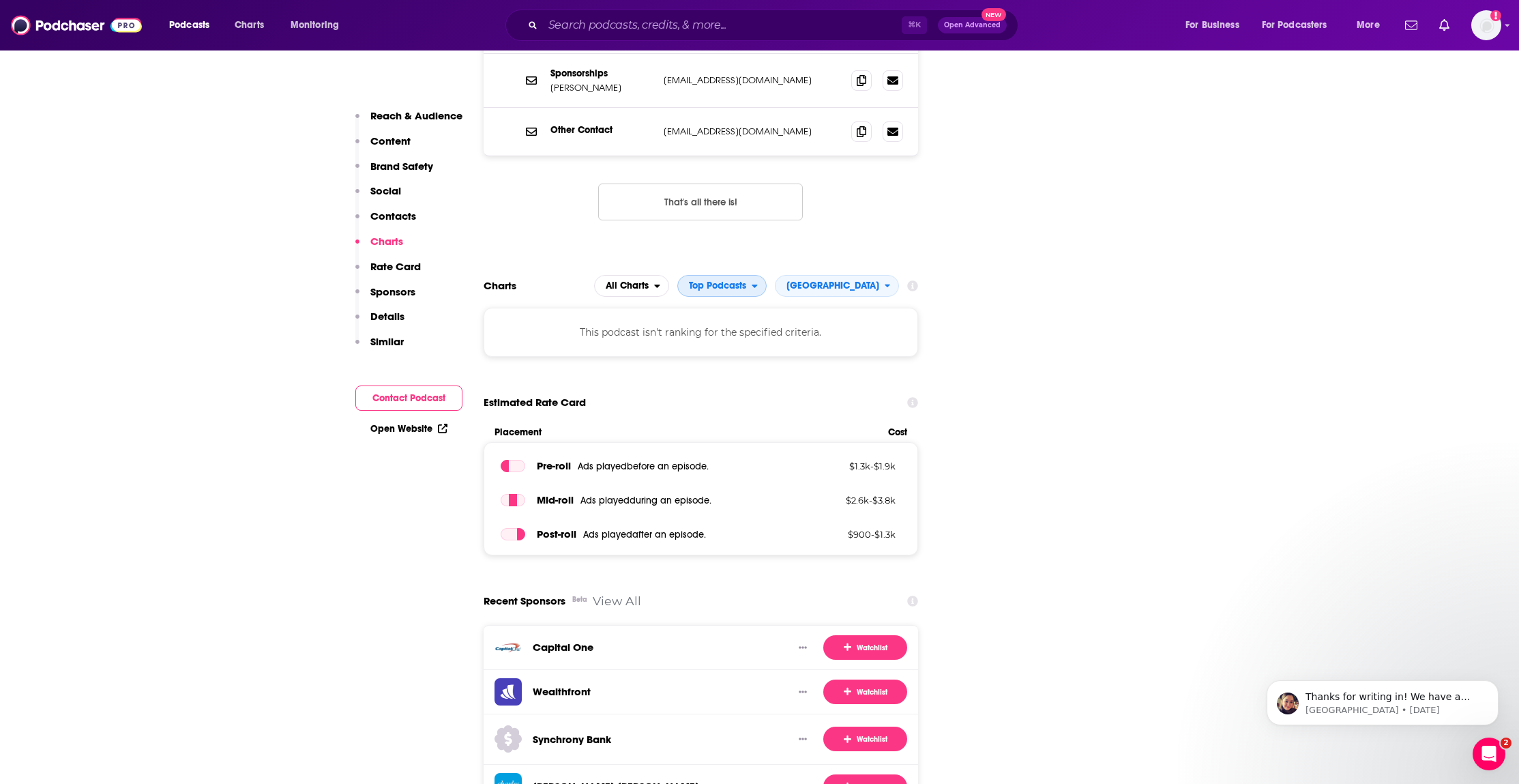
click at [752, 274] on span "Top Podcasts" at bounding box center [715, 285] width 74 height 23
click at [766, 306] on span "All Categories" at bounding box center [748, 311] width 124 height 8
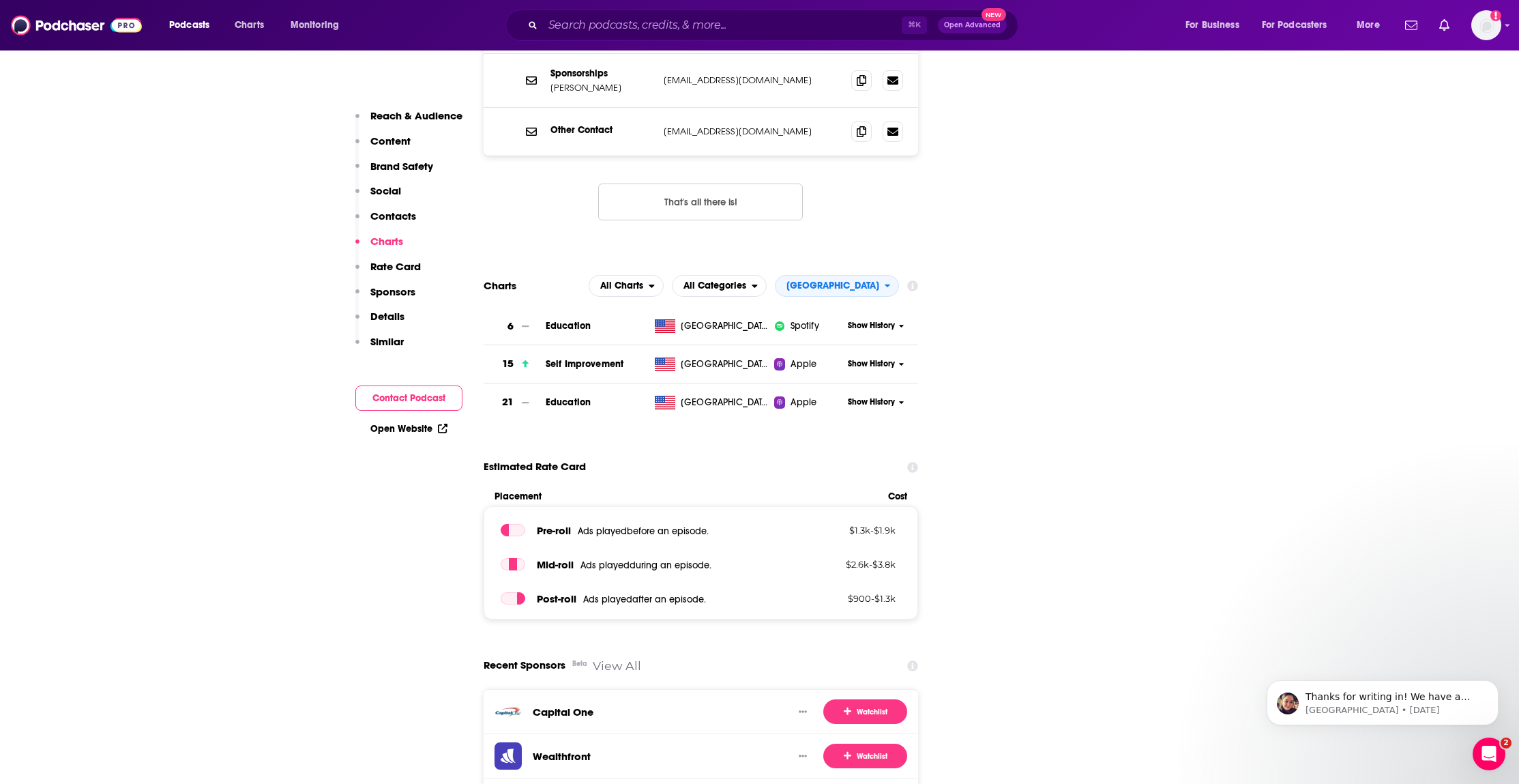
click at [390, 314] on p "Details" at bounding box center [387, 316] width 34 height 13
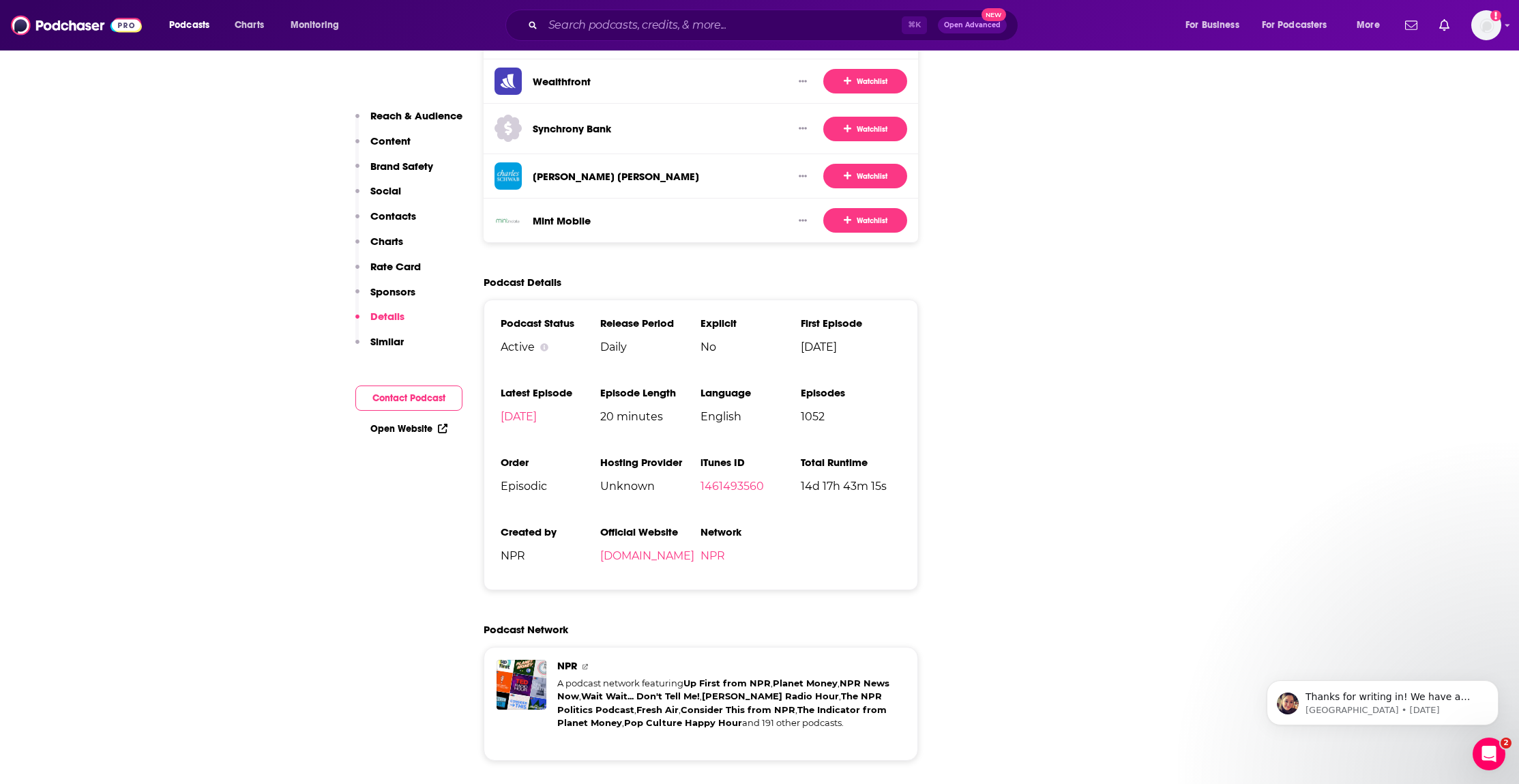
scroll to position [2542, 0]
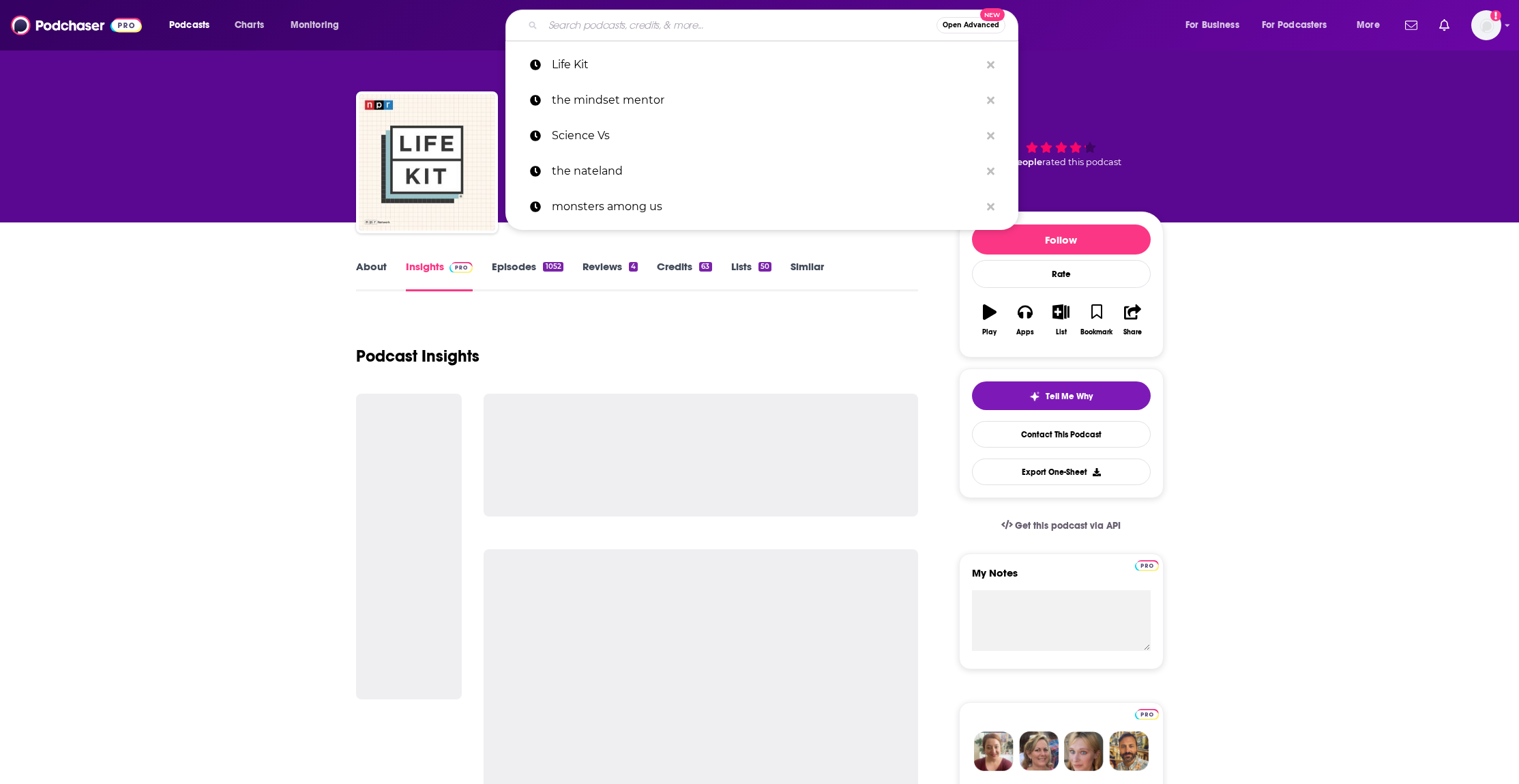
click at [655, 19] on input "Search podcasts, credits, & more..." at bounding box center [739, 25] width 394 height 22
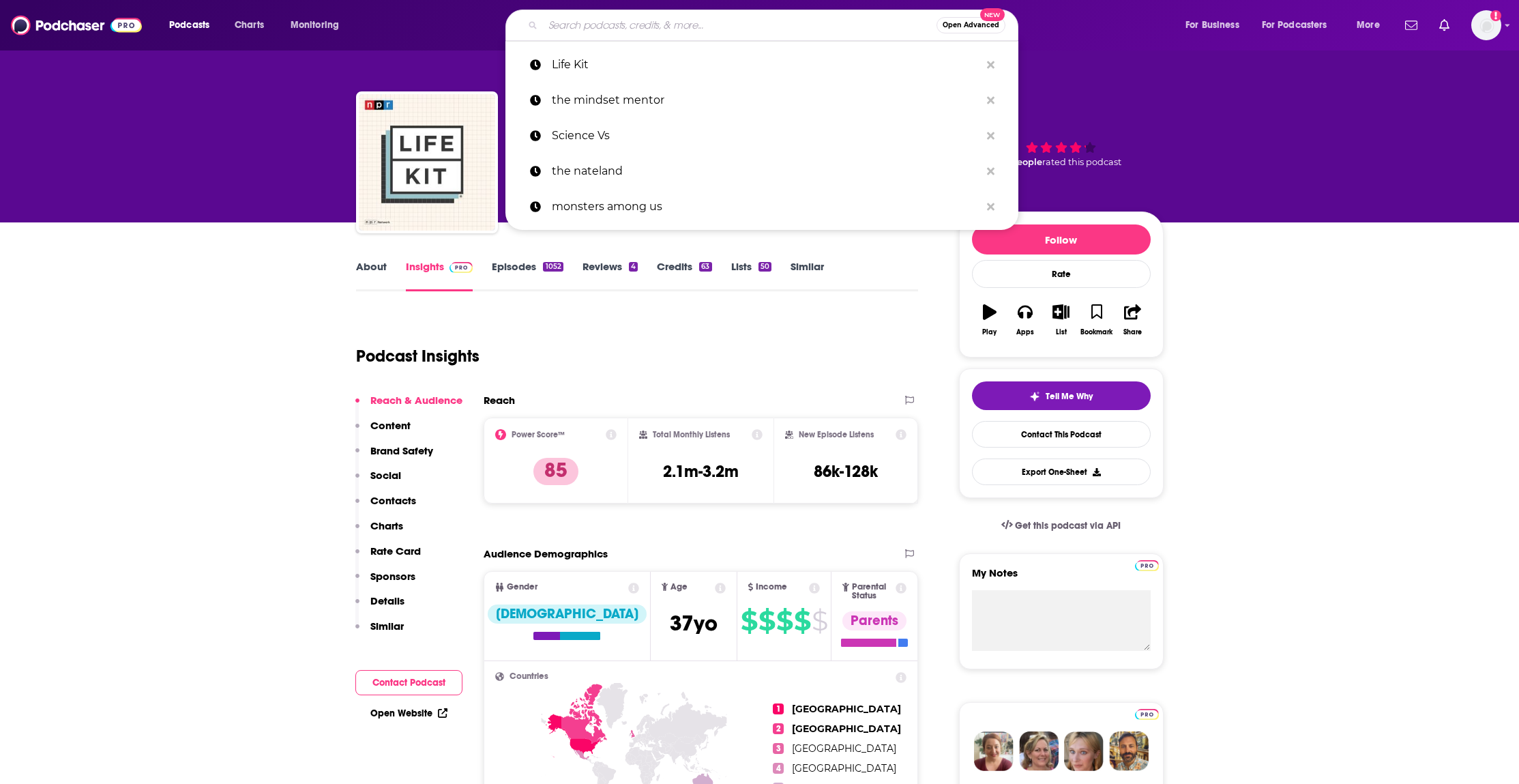
click at [616, 27] on input "Search podcasts, credits, & more..." at bounding box center [739, 25] width 394 height 22
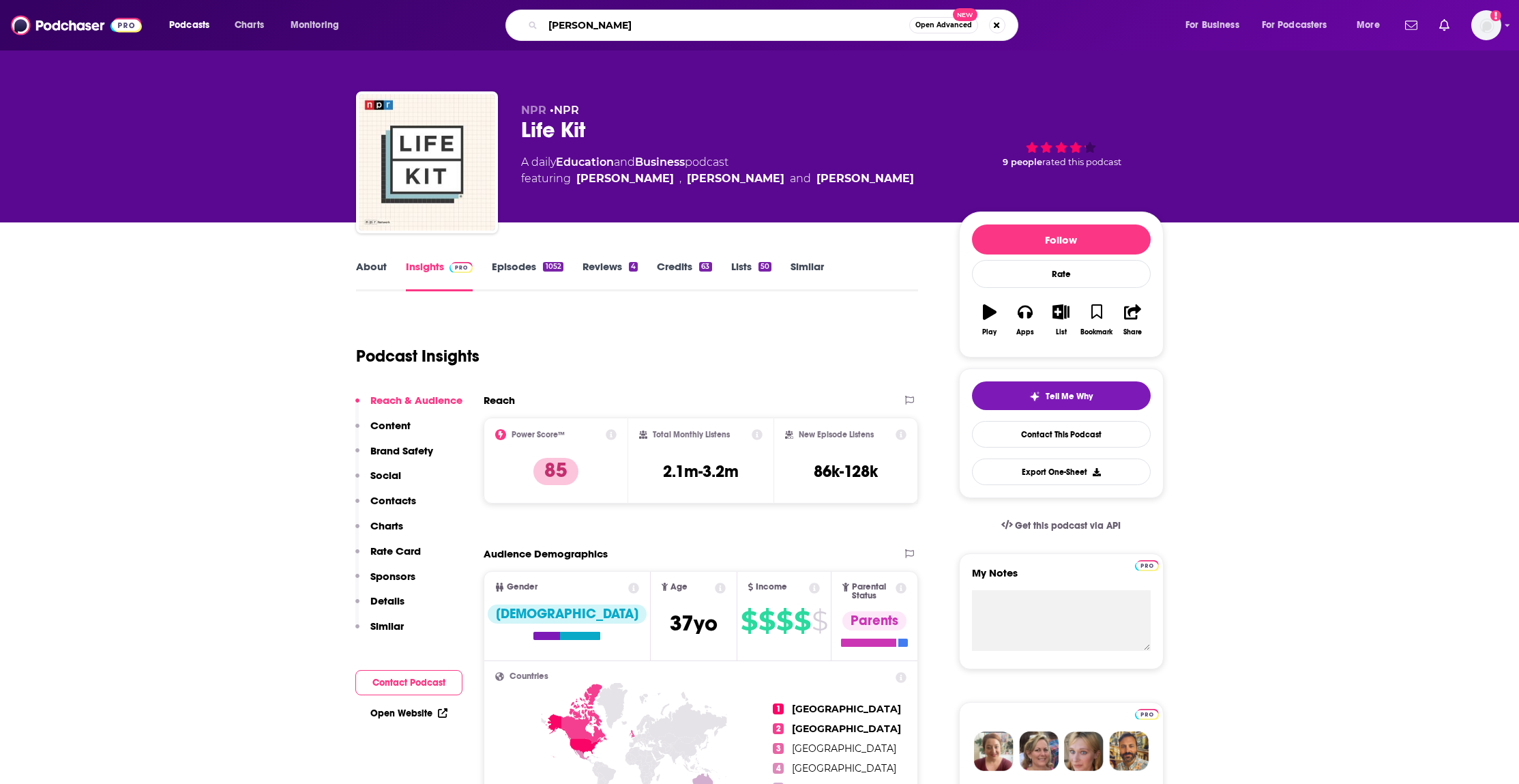
type input "ted health"
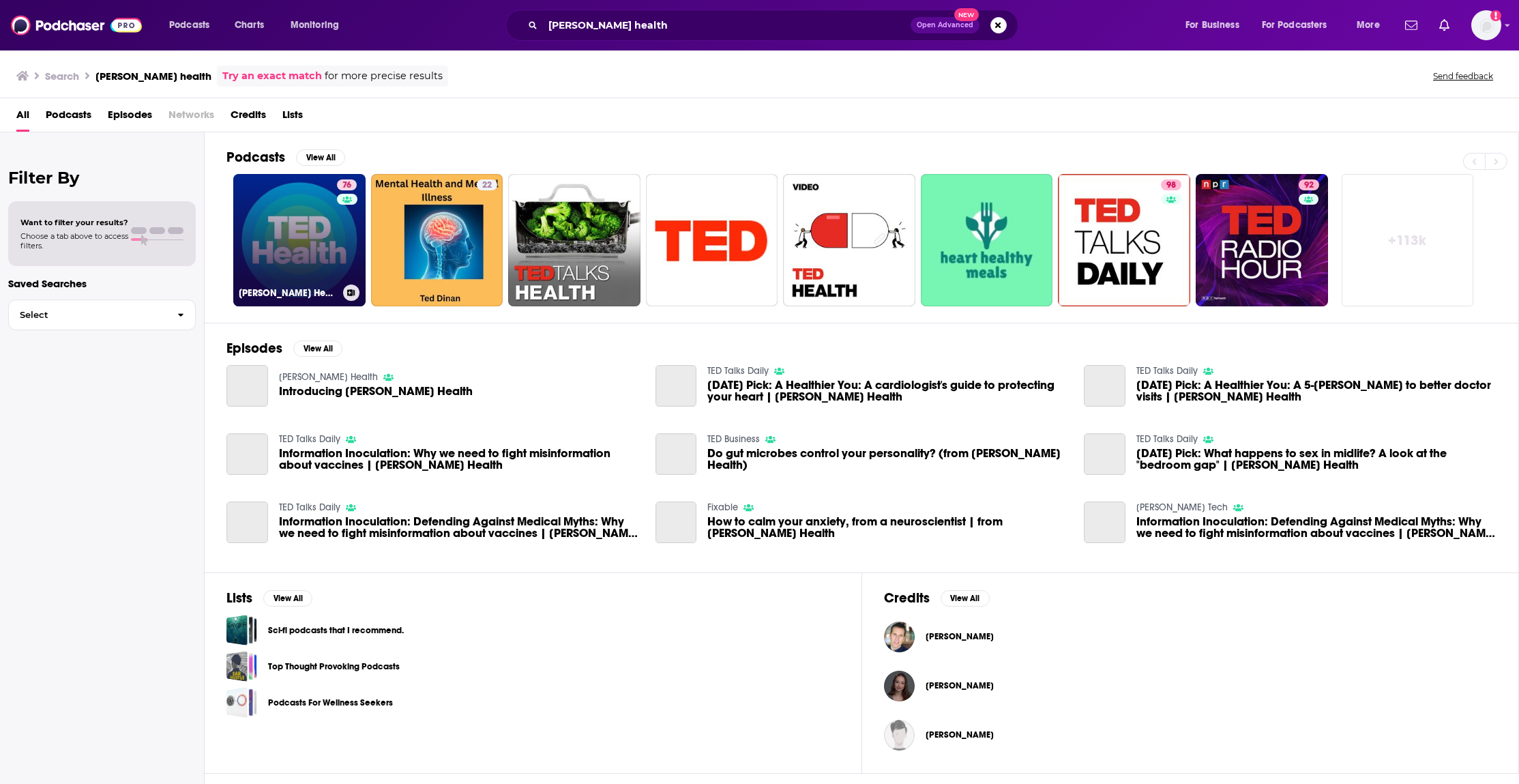
click at [328, 216] on link "76 TED Health" at bounding box center [299, 240] width 132 height 132
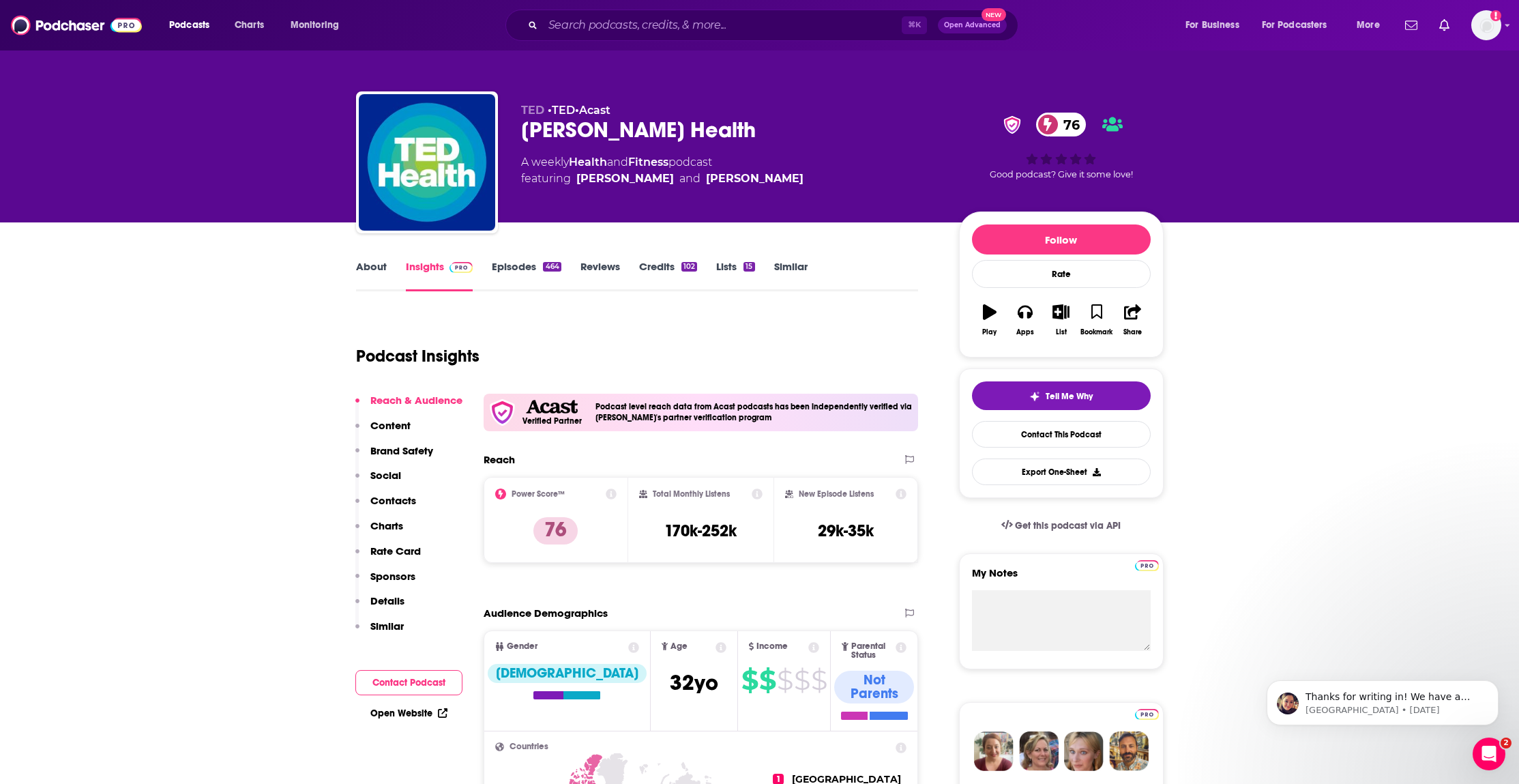
click at [386, 526] on p "Charts" at bounding box center [386, 525] width 33 height 13
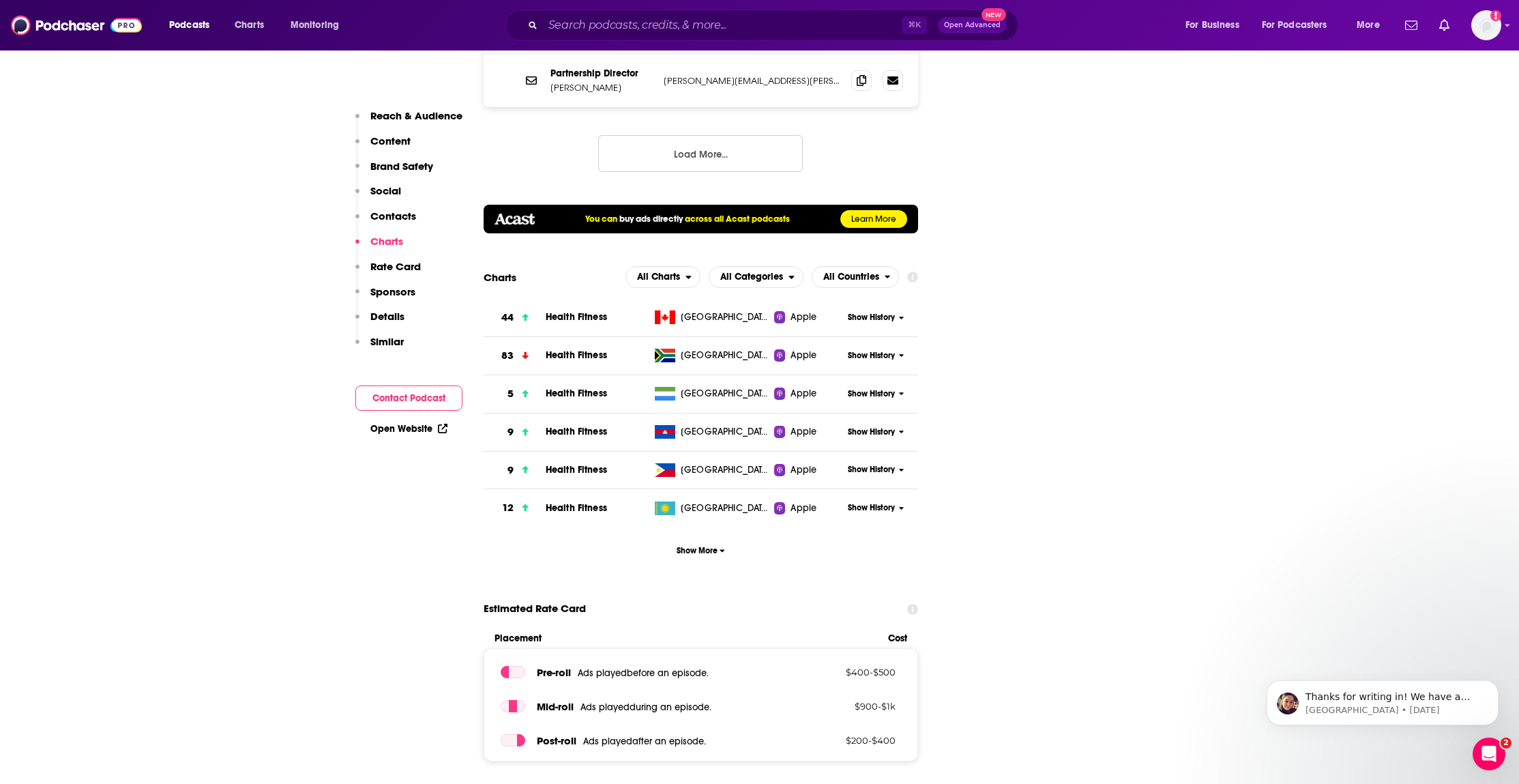
scroll to position [2051, 0]
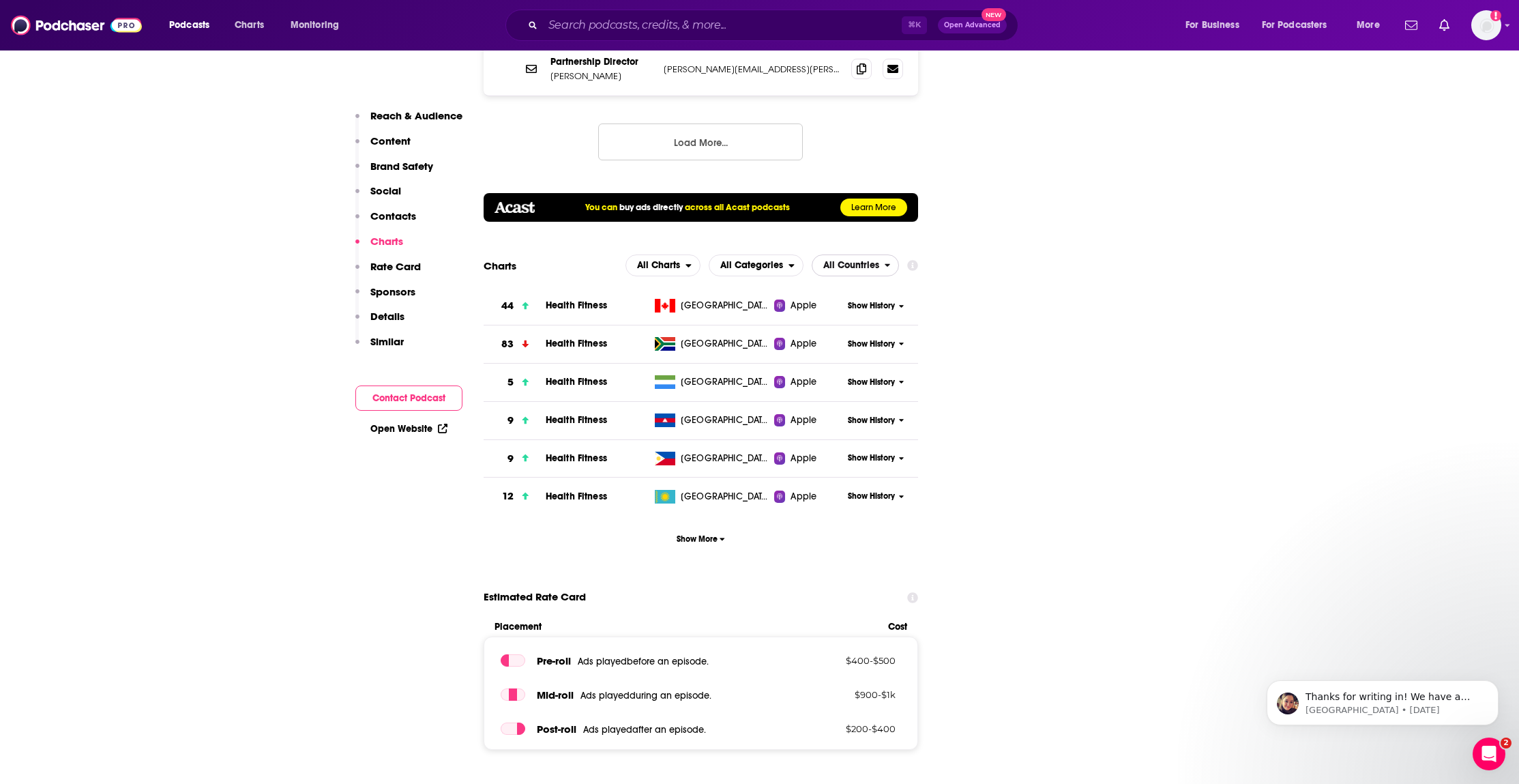
click at [828, 261] on span "All Countries" at bounding box center [851, 265] width 56 height 9
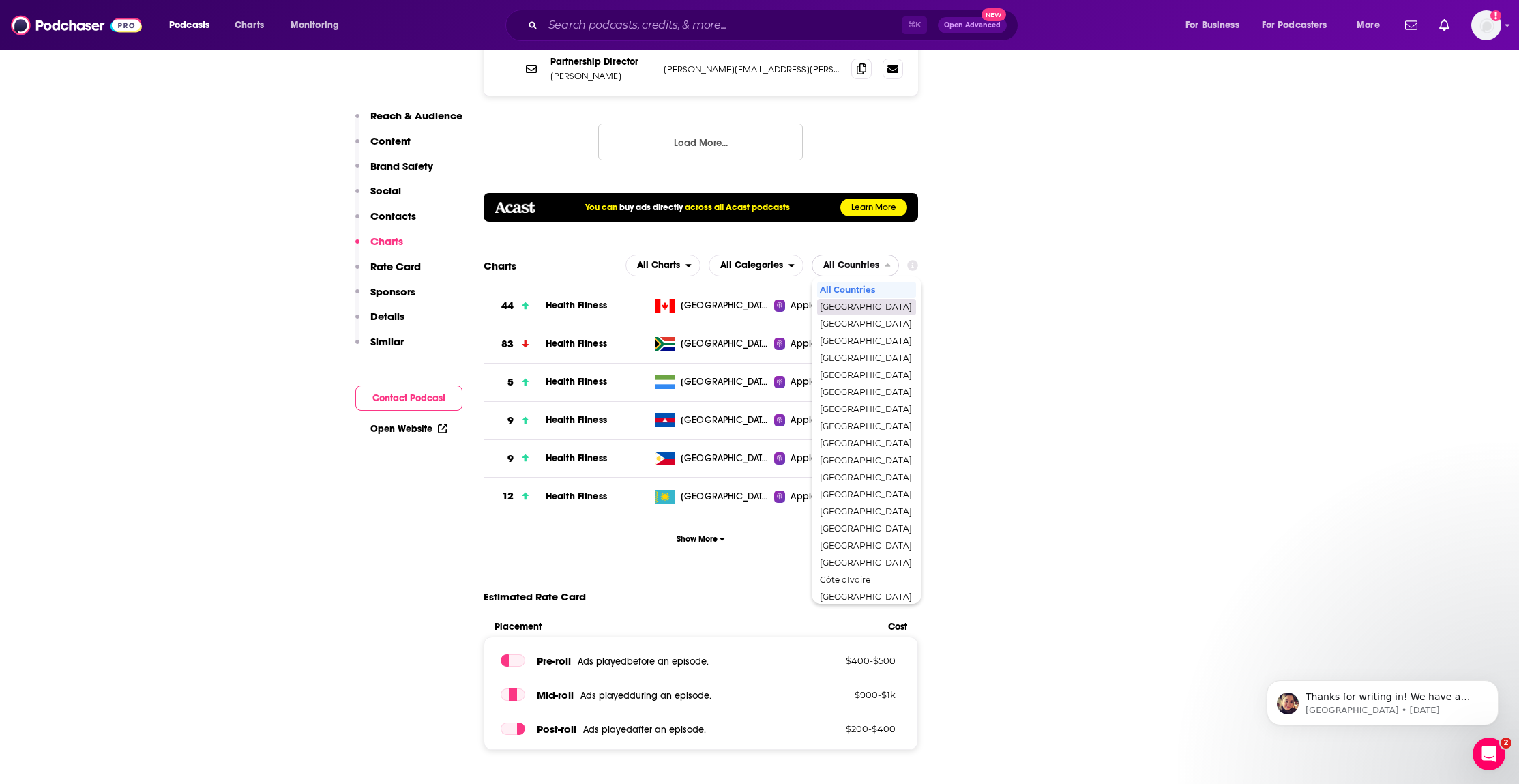
click at [833, 303] on span "[GEOGRAPHIC_DATA]" at bounding box center [865, 307] width 92 height 8
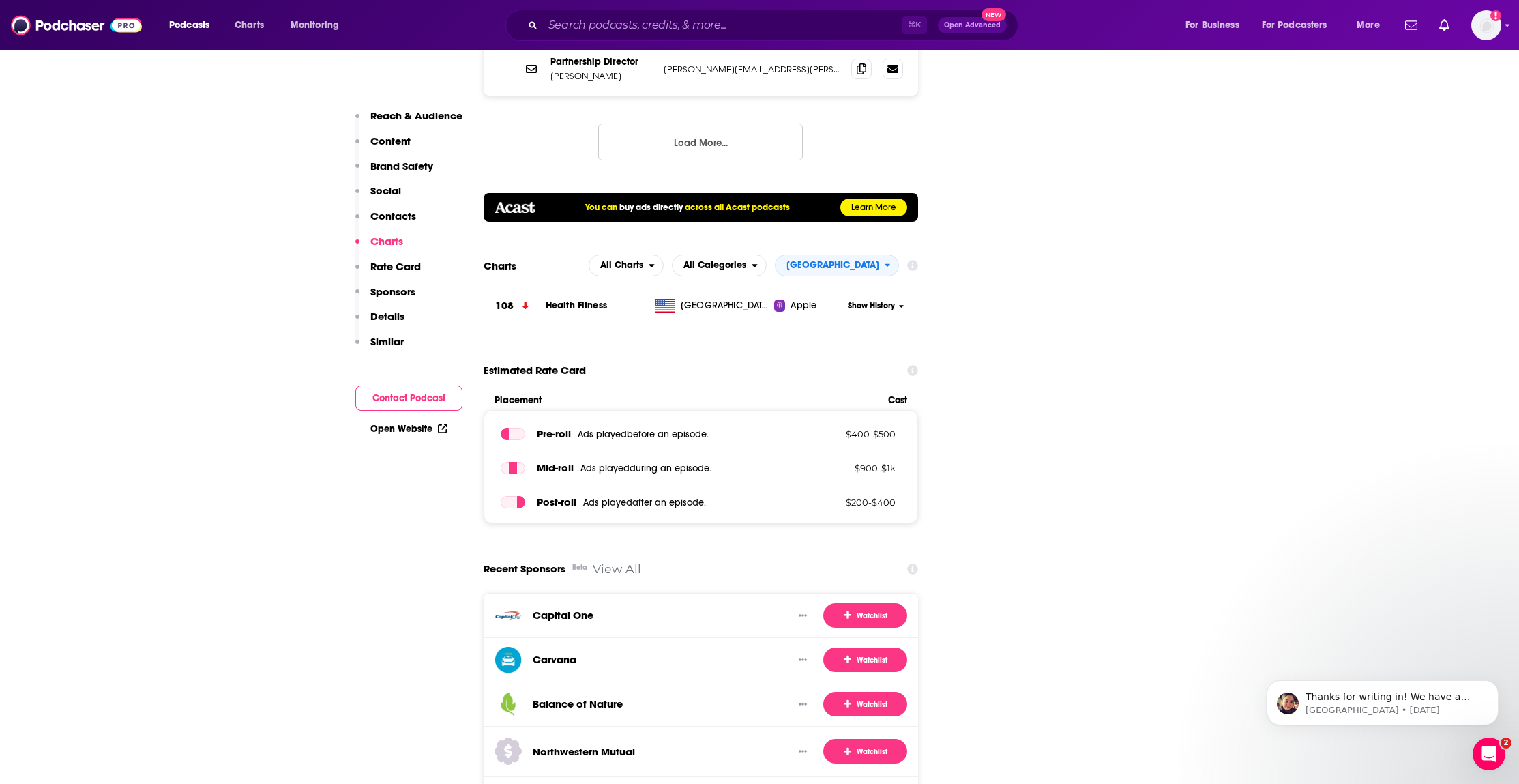
click at [370, 306] on button "Sponsors" at bounding box center [385, 298] width 60 height 25
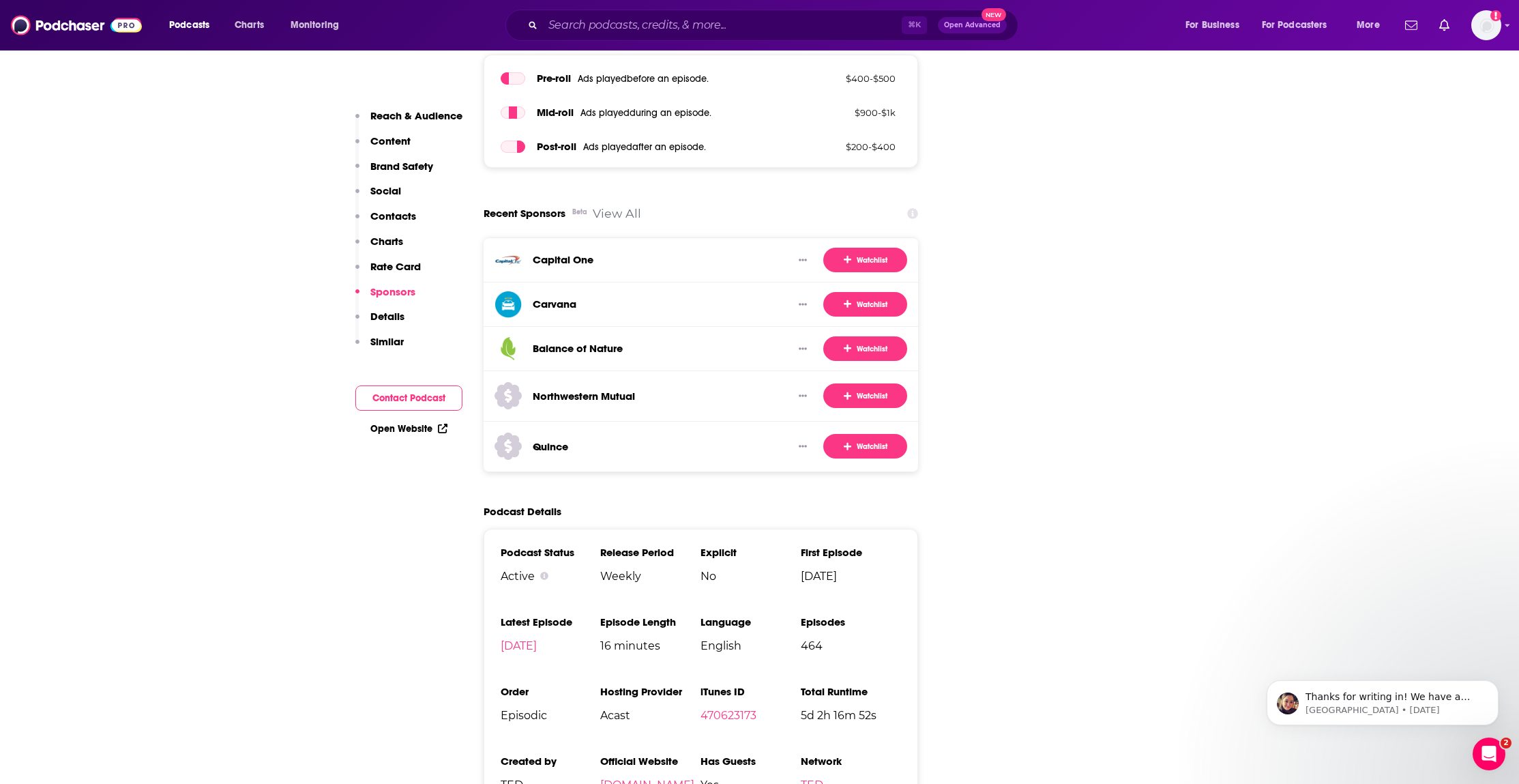
scroll to position [2414, 0]
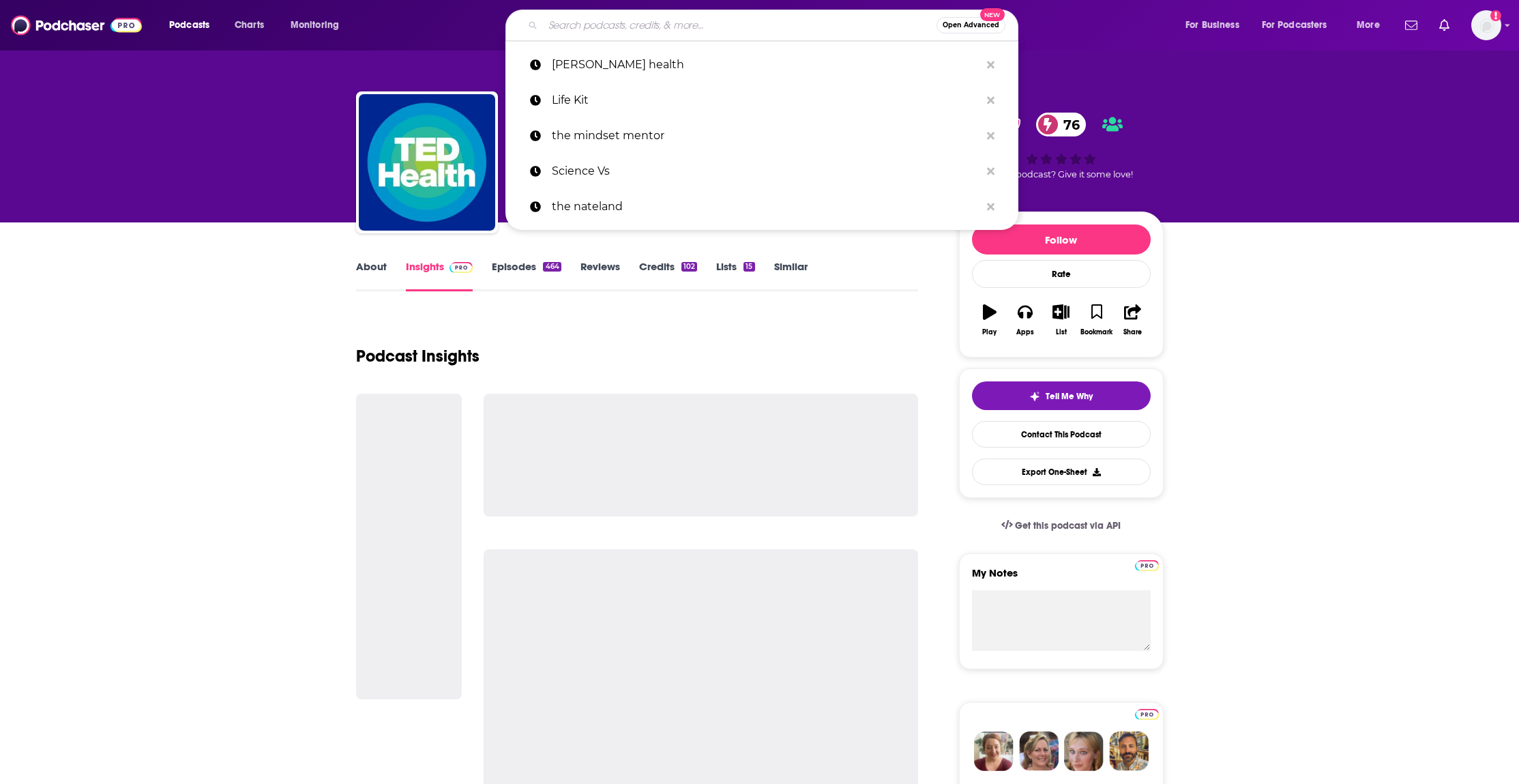
click at [651, 16] on input "Search podcasts, credits, & more..." at bounding box center [739, 25] width 394 height 22
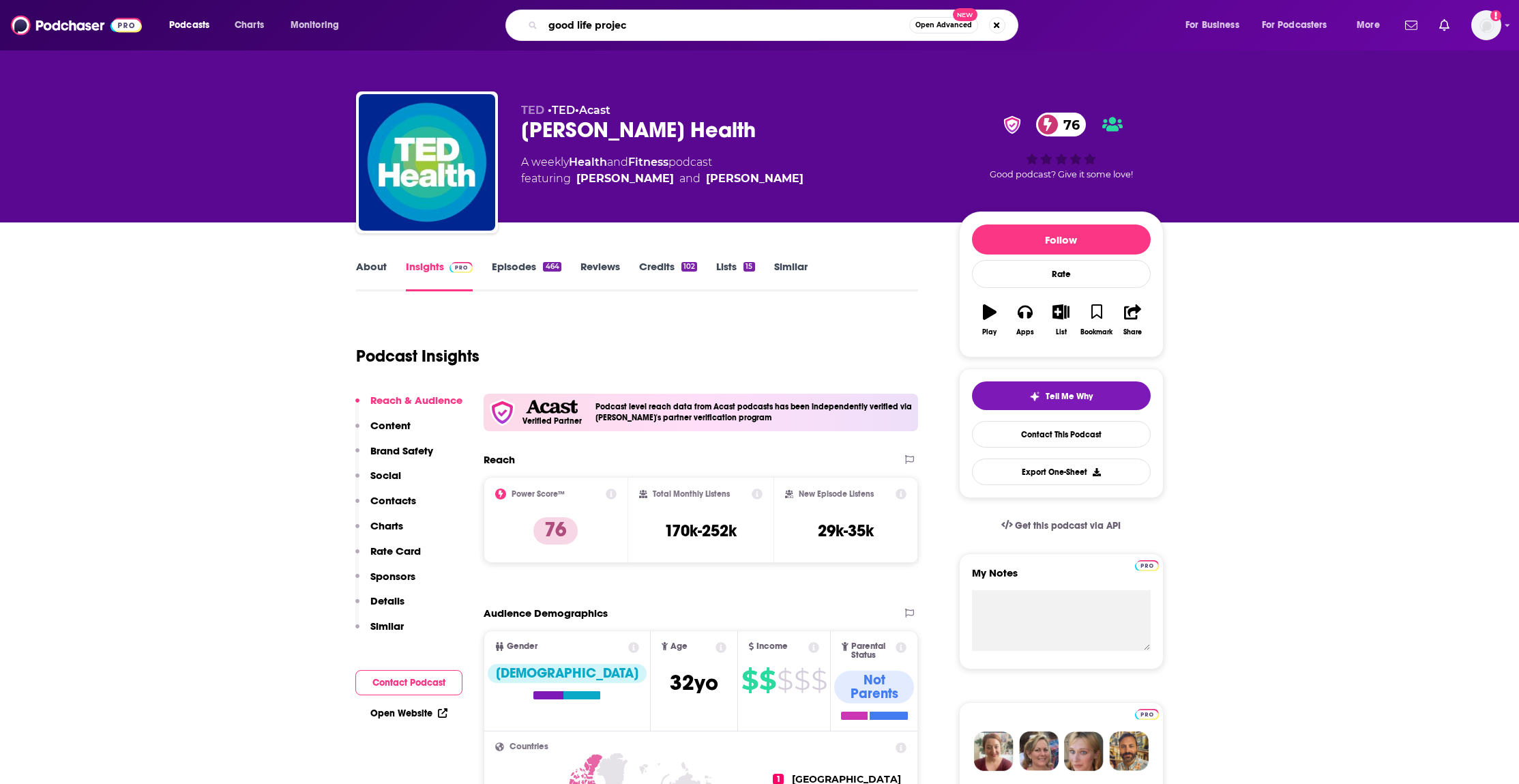
type input "good life project"
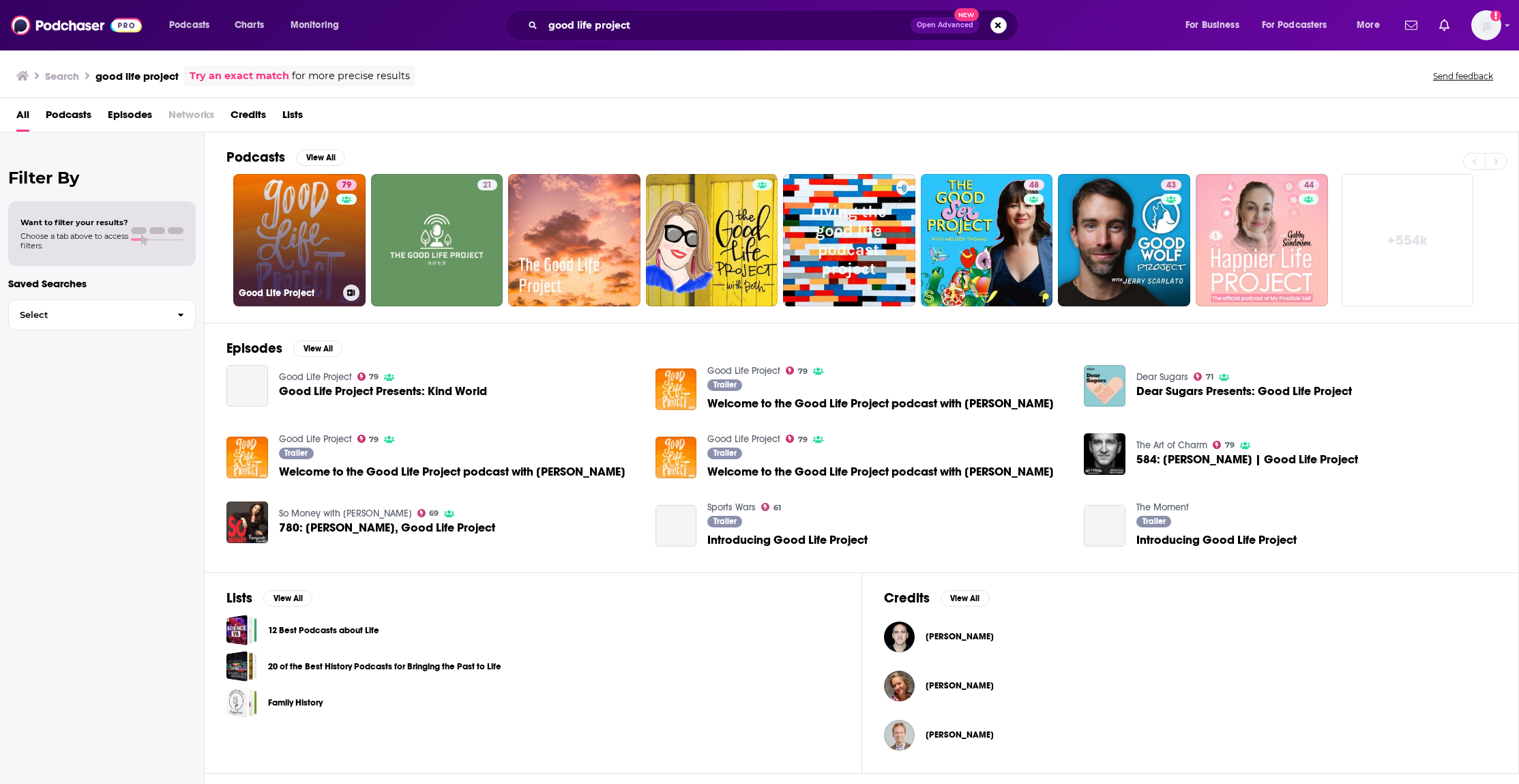
click at [325, 236] on link "79 Good Life Project" at bounding box center [299, 240] width 132 height 132
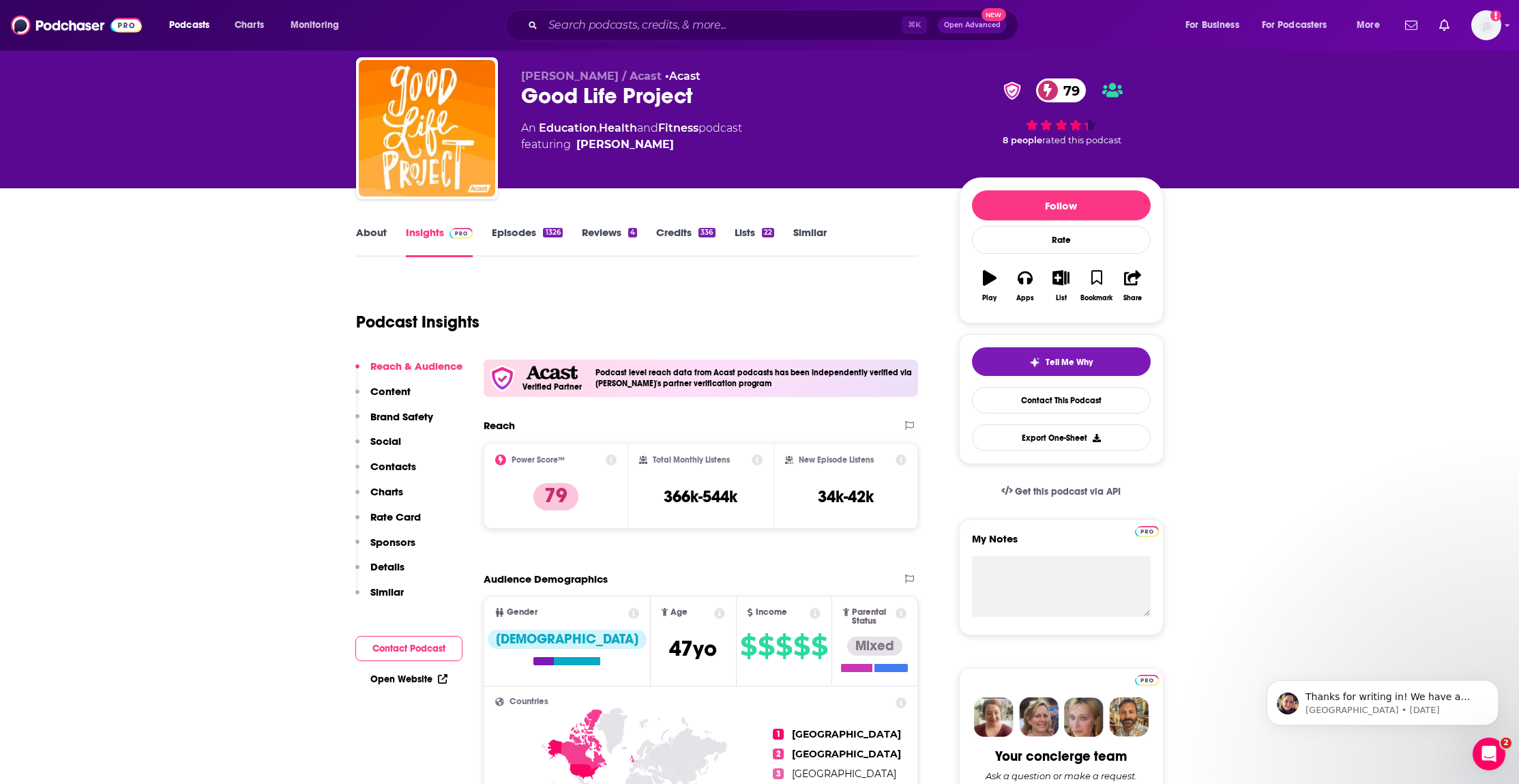
scroll to position [19, 0]
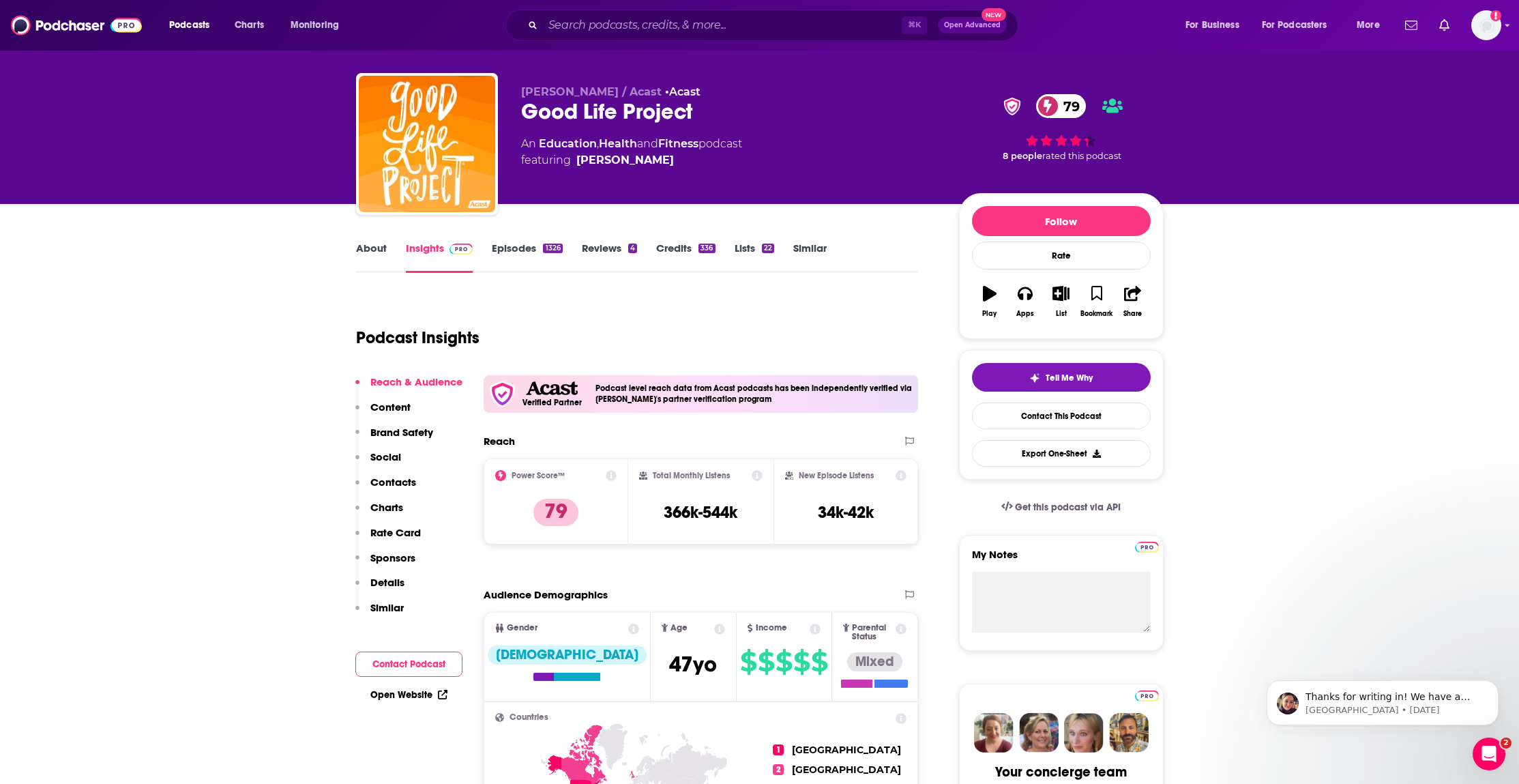
click at [591, 113] on div "Good Life Project 79" at bounding box center [728, 111] width 416 height 26
copy div "Good Life Project 79"
click at [634, 160] on link "[PERSON_NAME]" at bounding box center [625, 160] width 97 height 16
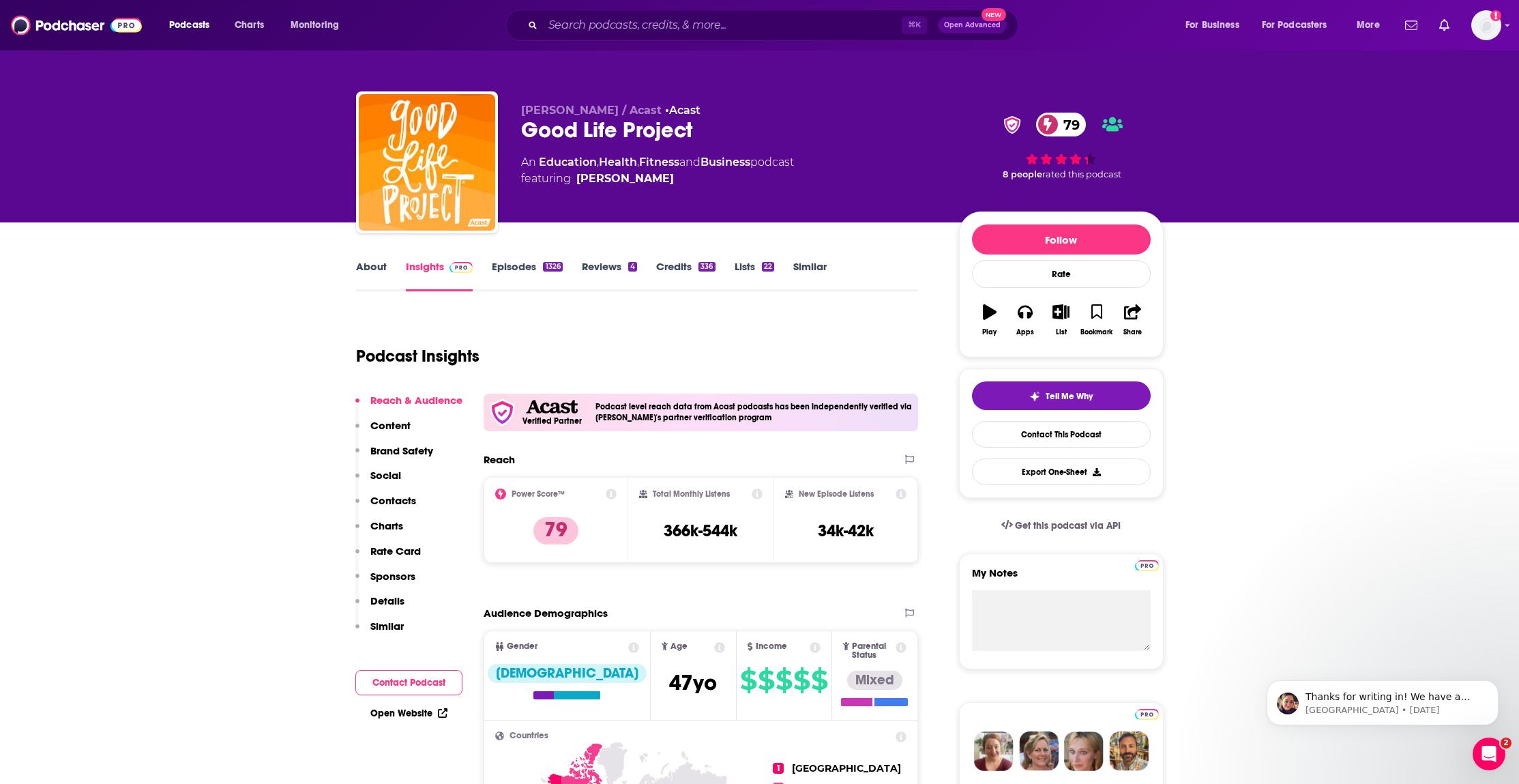
click at [703, 187] on div "Jonathan Fields / Acast • Acast Good Life Project 79 An Education , Health , Fi…" at bounding box center [728, 157] width 416 height 109
copy span "[PERSON_NAME]"
click at [371, 605] on p "Details" at bounding box center [387, 600] width 34 height 13
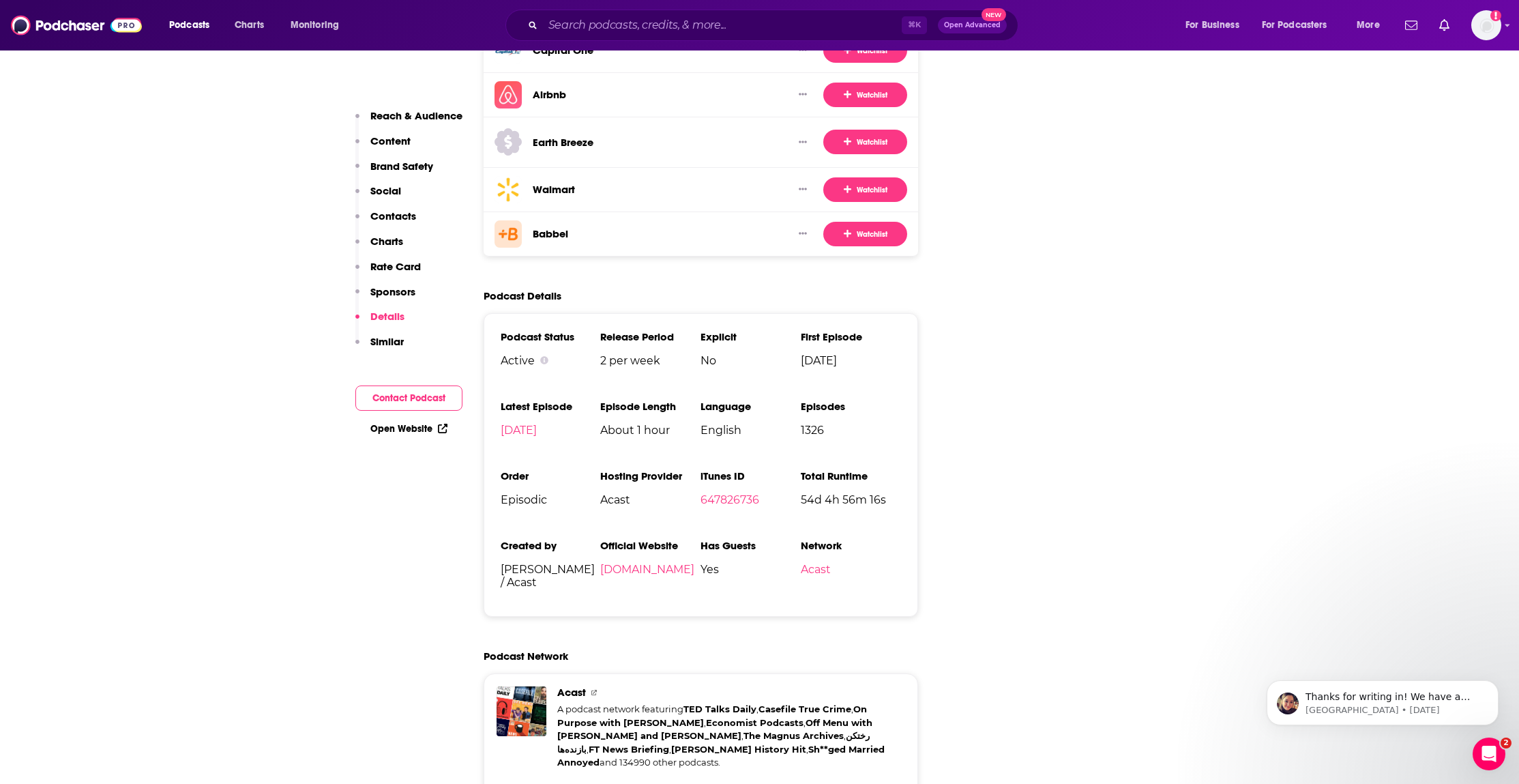
scroll to position [2929, 0]
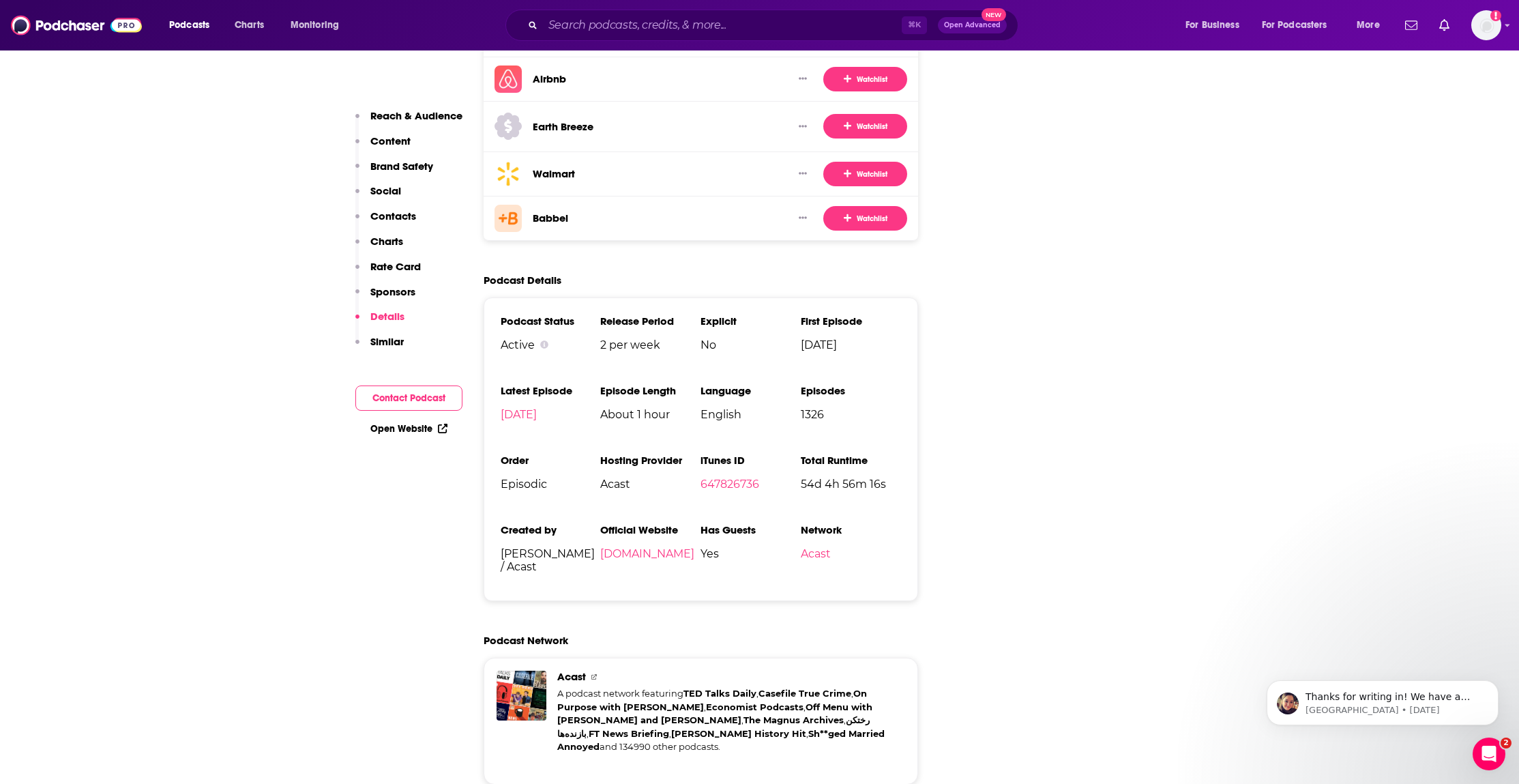
click at [388, 246] on p "Charts" at bounding box center [386, 240] width 33 height 13
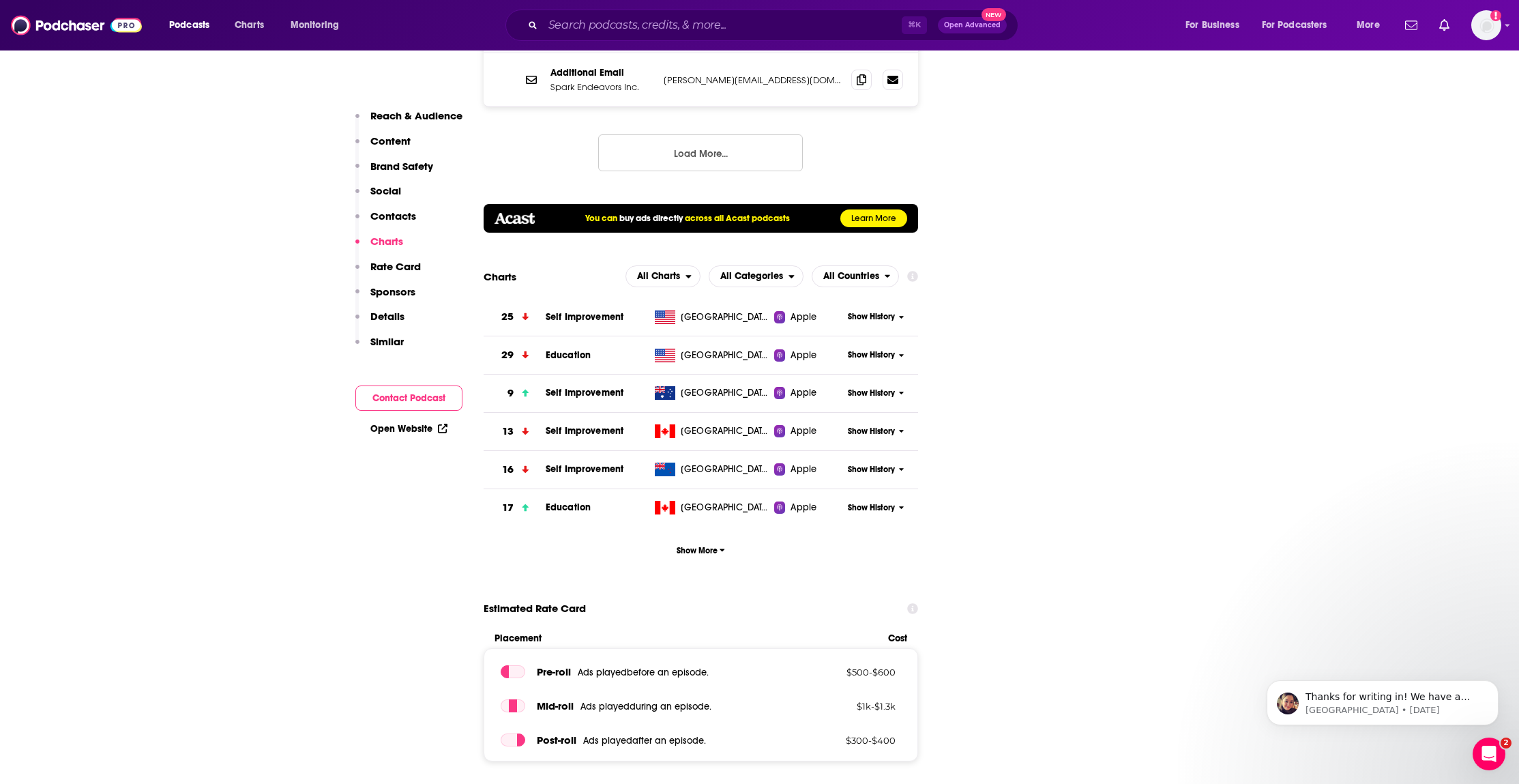
scroll to position [2101, 0]
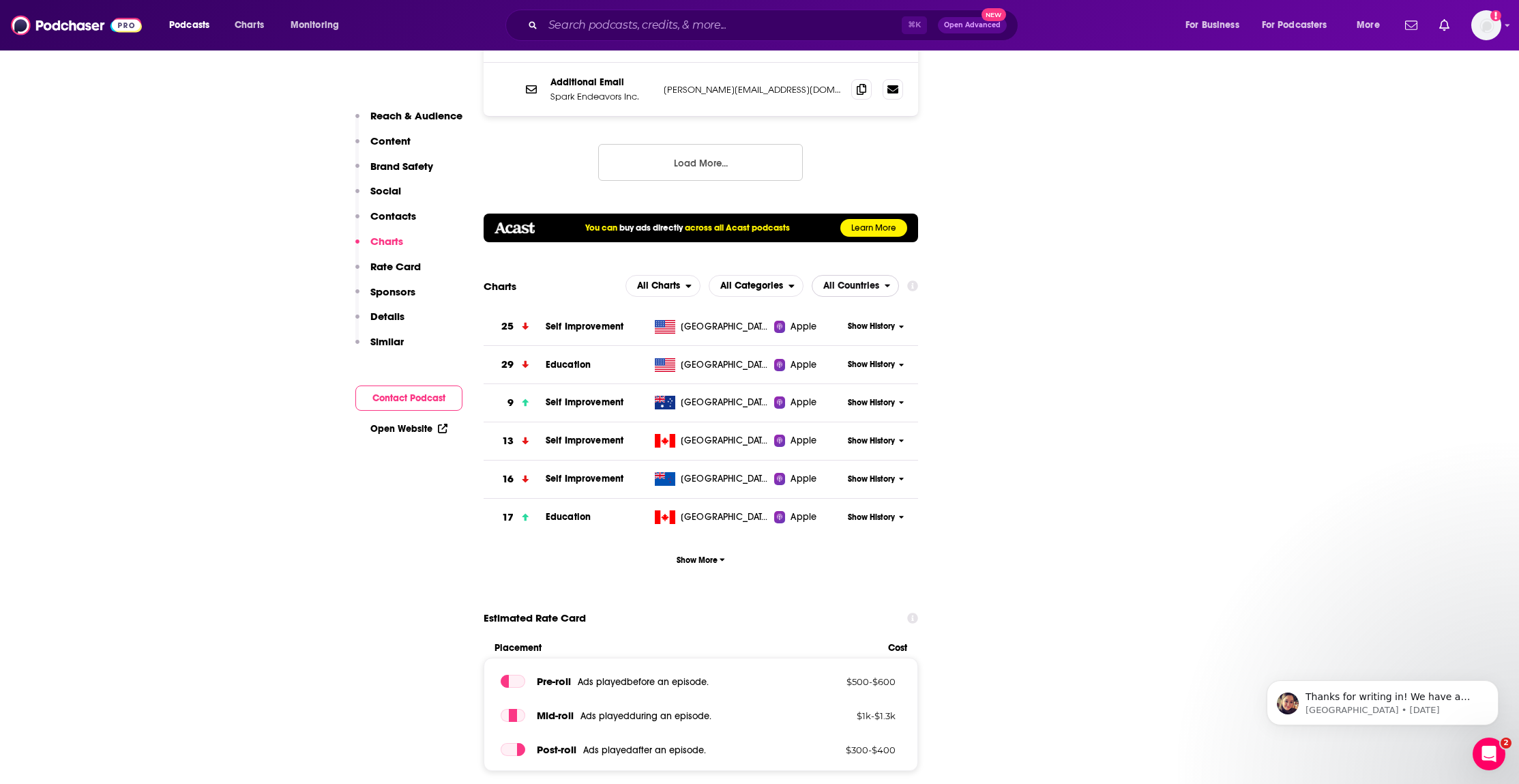
click at [843, 281] on span "All Countries" at bounding box center [851, 285] width 56 height 9
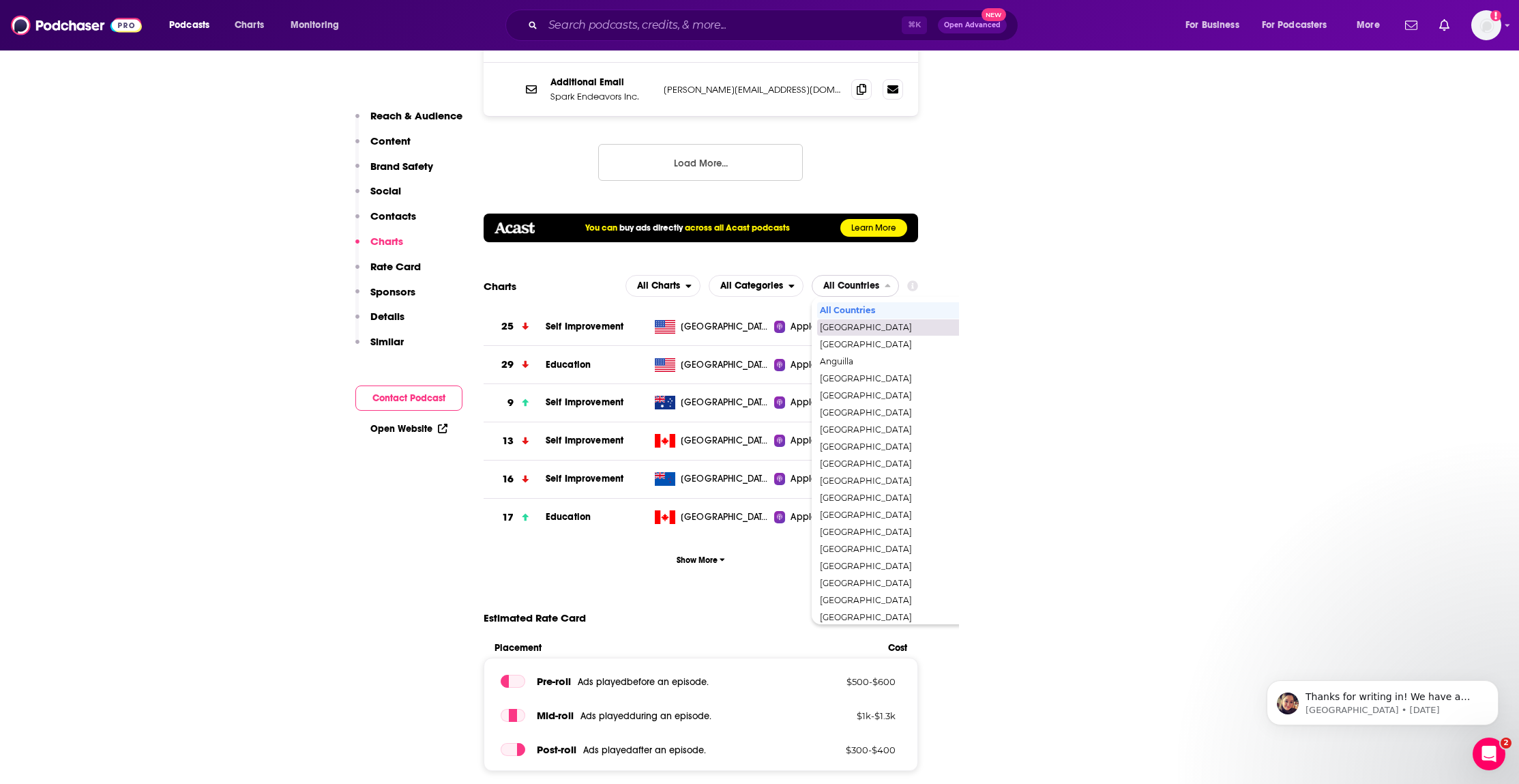
click at [829, 323] on span "[GEOGRAPHIC_DATA]" at bounding box center [914, 328] width 188 height 8
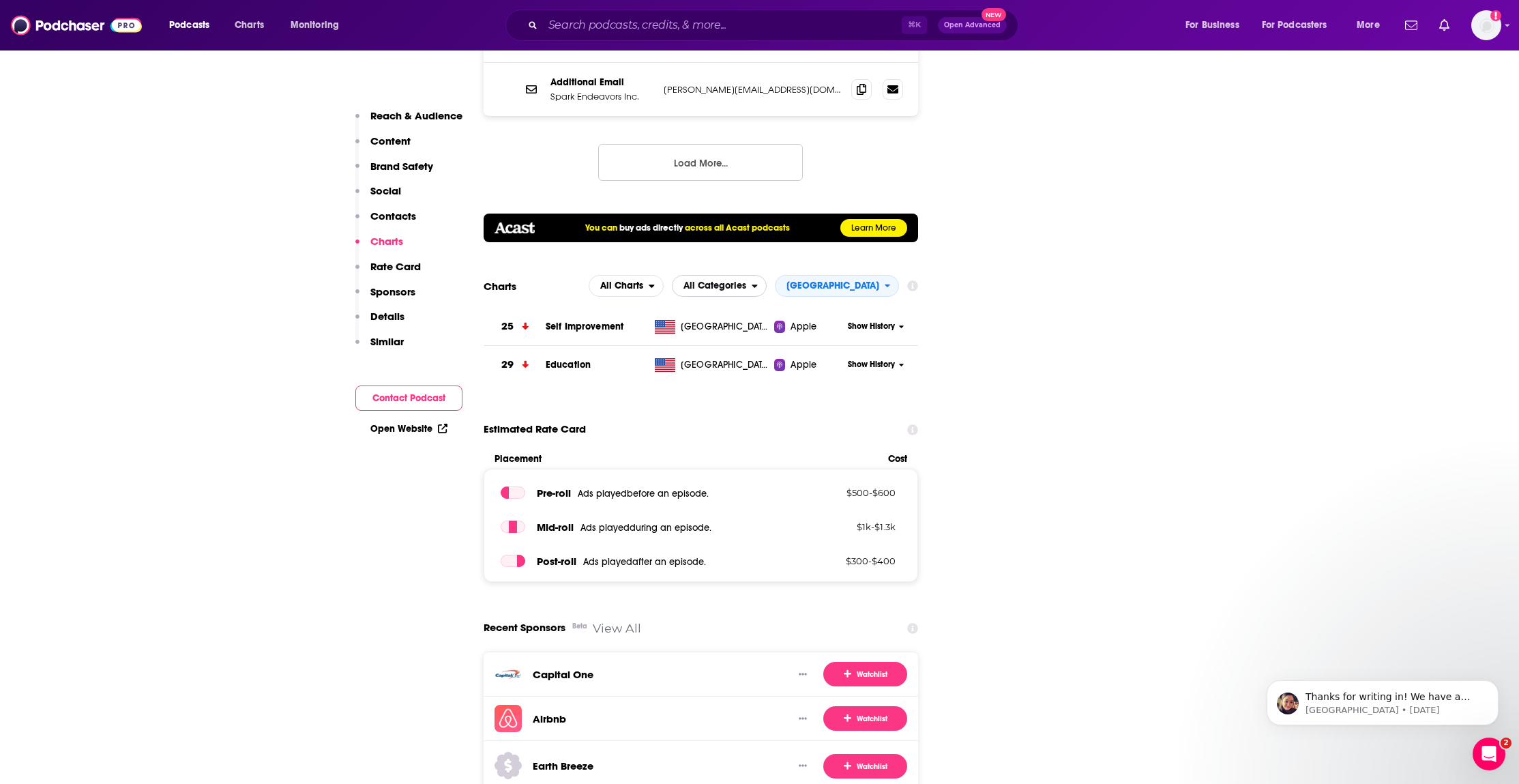
click at [746, 281] on span "All Categories" at bounding box center [715, 285] width 63 height 9
click at [638, 30] on input "Search podcasts, credits, & more..." at bounding box center [722, 25] width 359 height 22
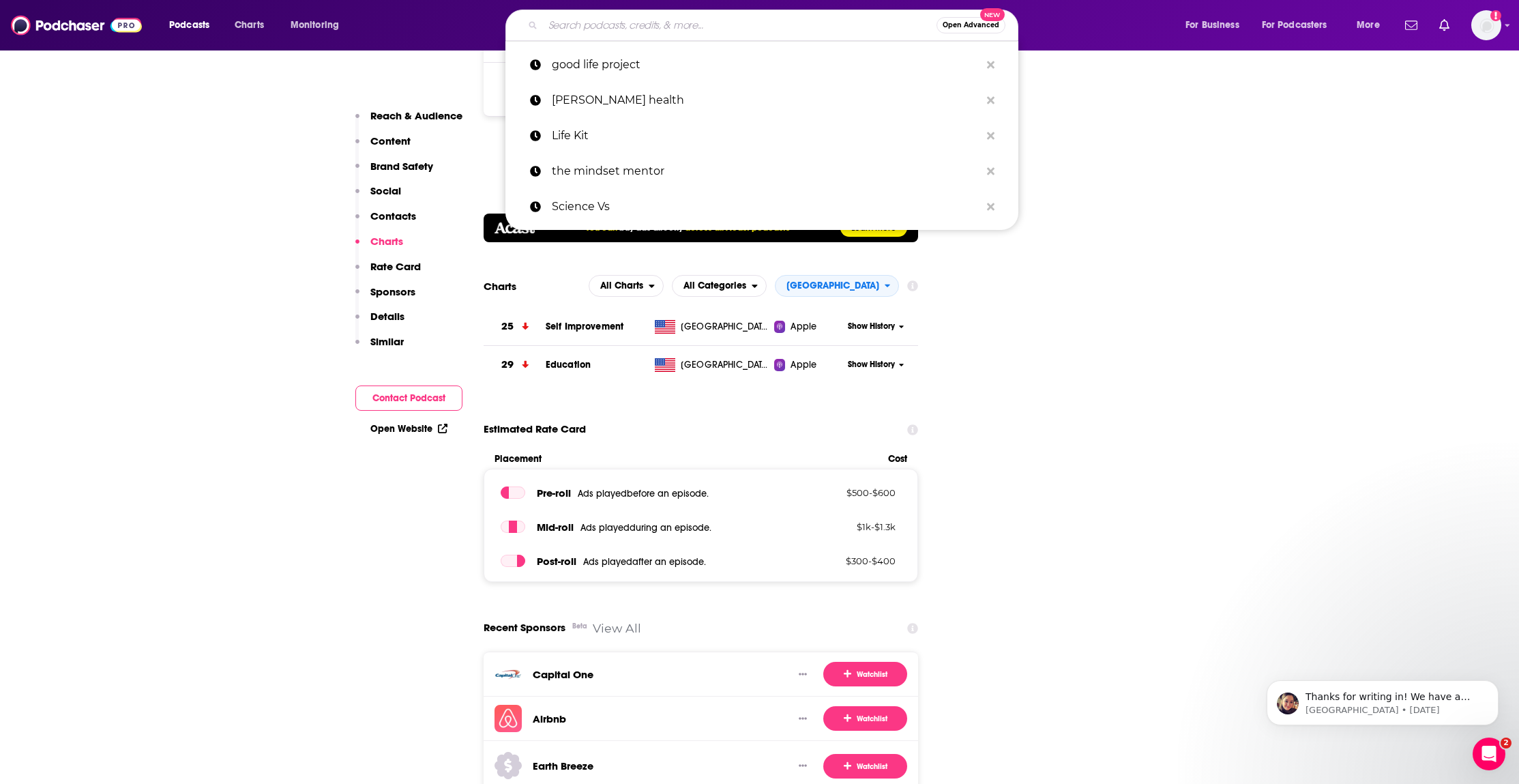
click at [638, 30] on input "Search podcasts, credits, & more..." at bounding box center [739, 25] width 394 height 22
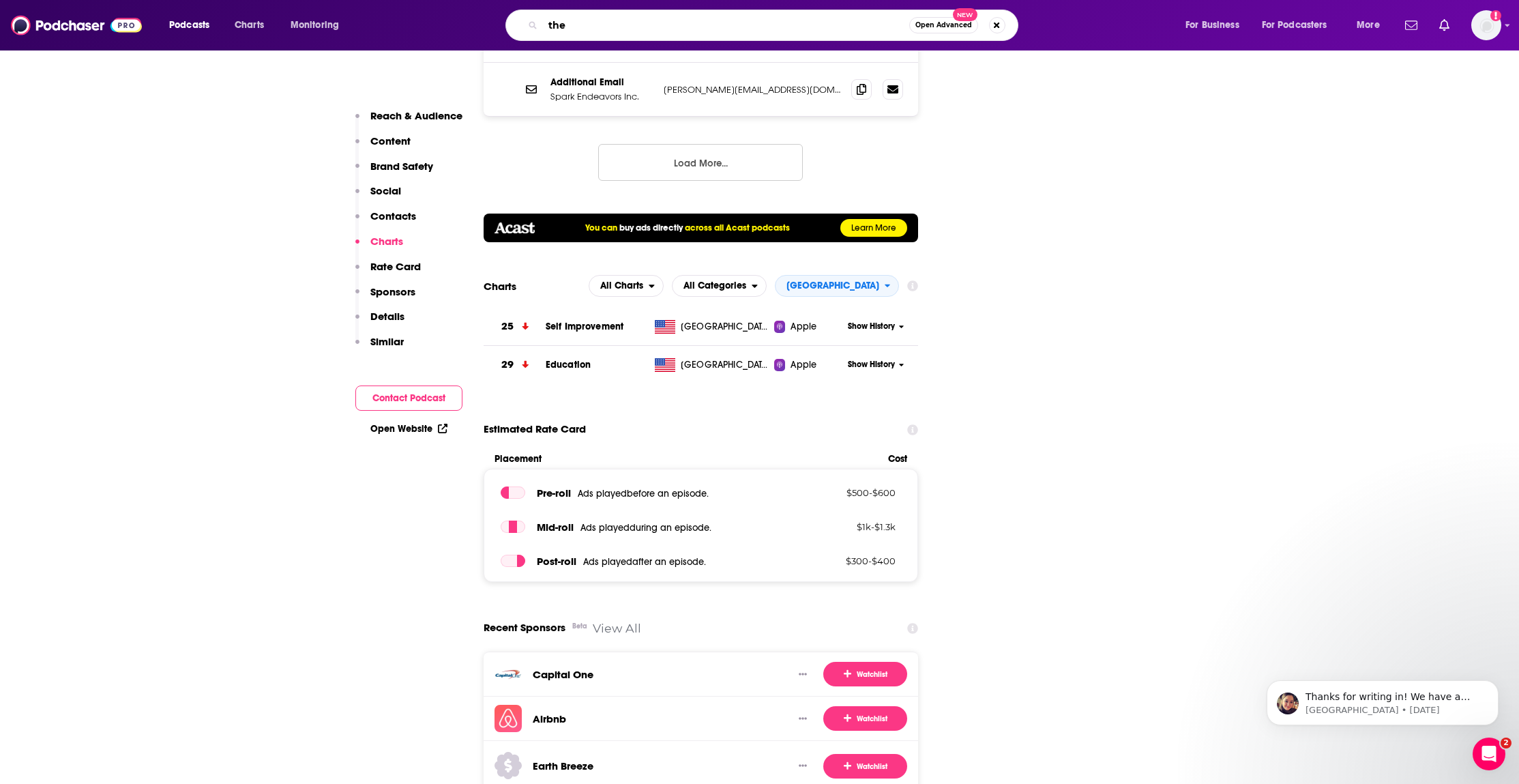
type input "the"
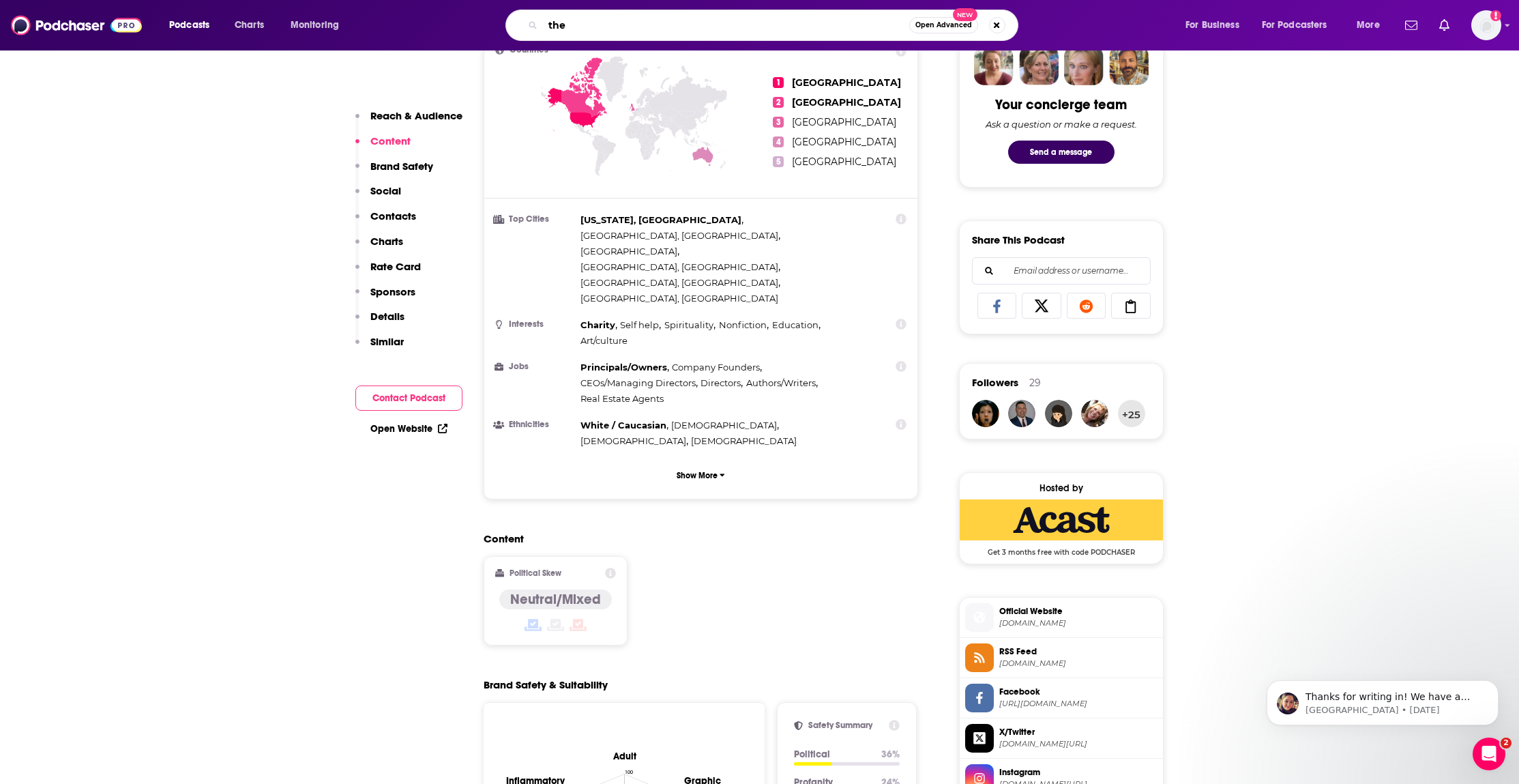
scroll to position [0, 0]
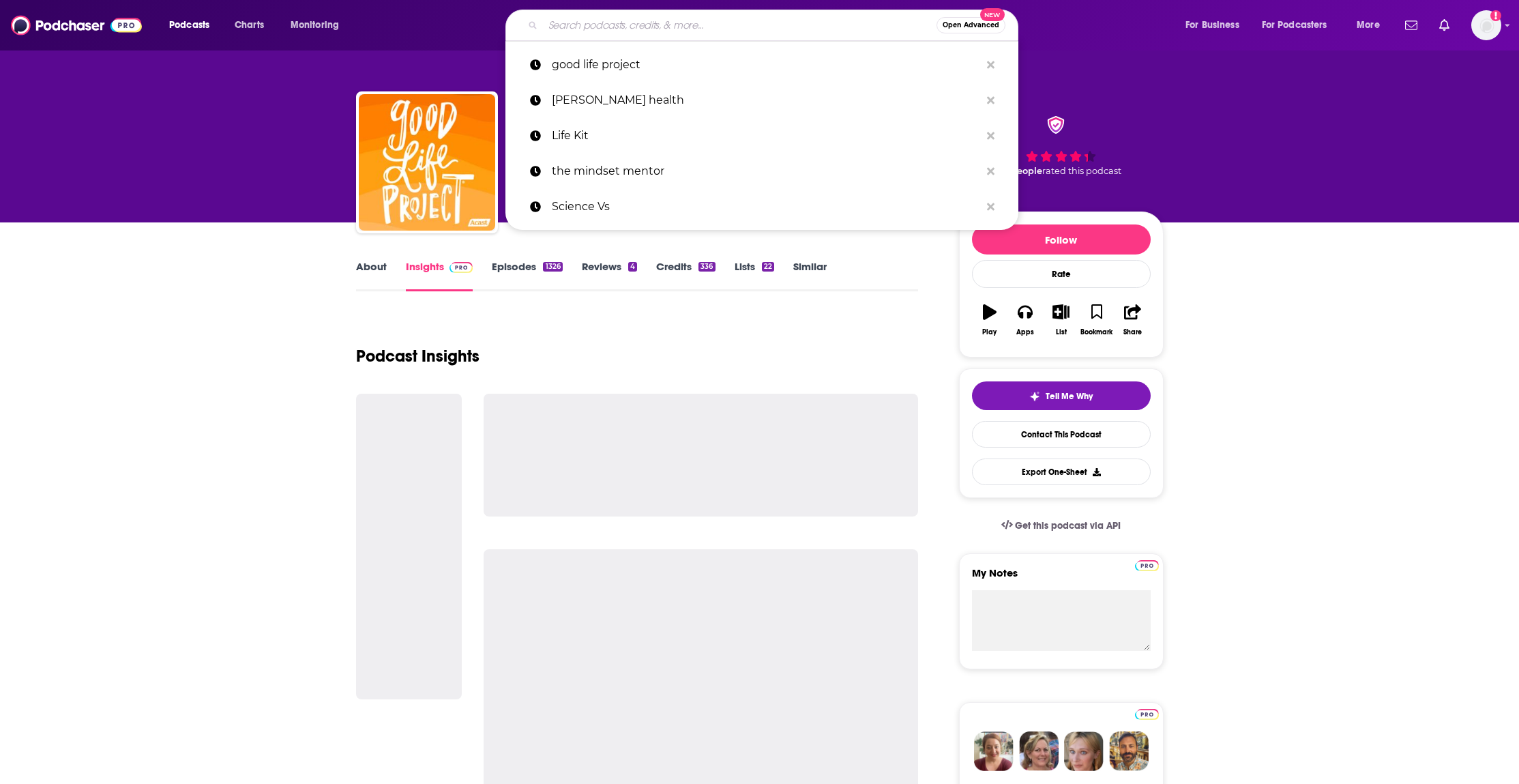
click at [710, 33] on input "Search podcasts, credits, & more..." at bounding box center [739, 25] width 394 height 22
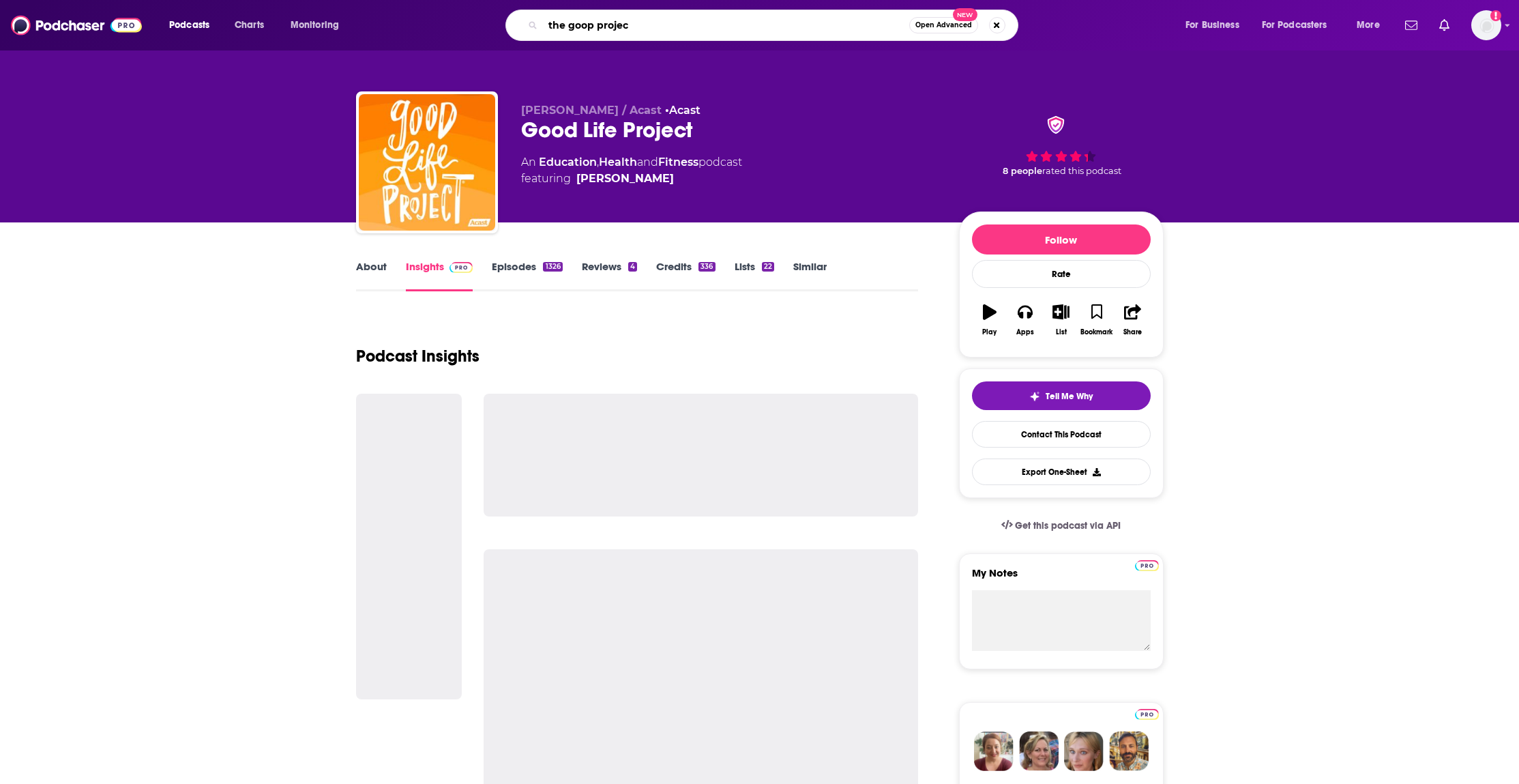
type input "the goop project"
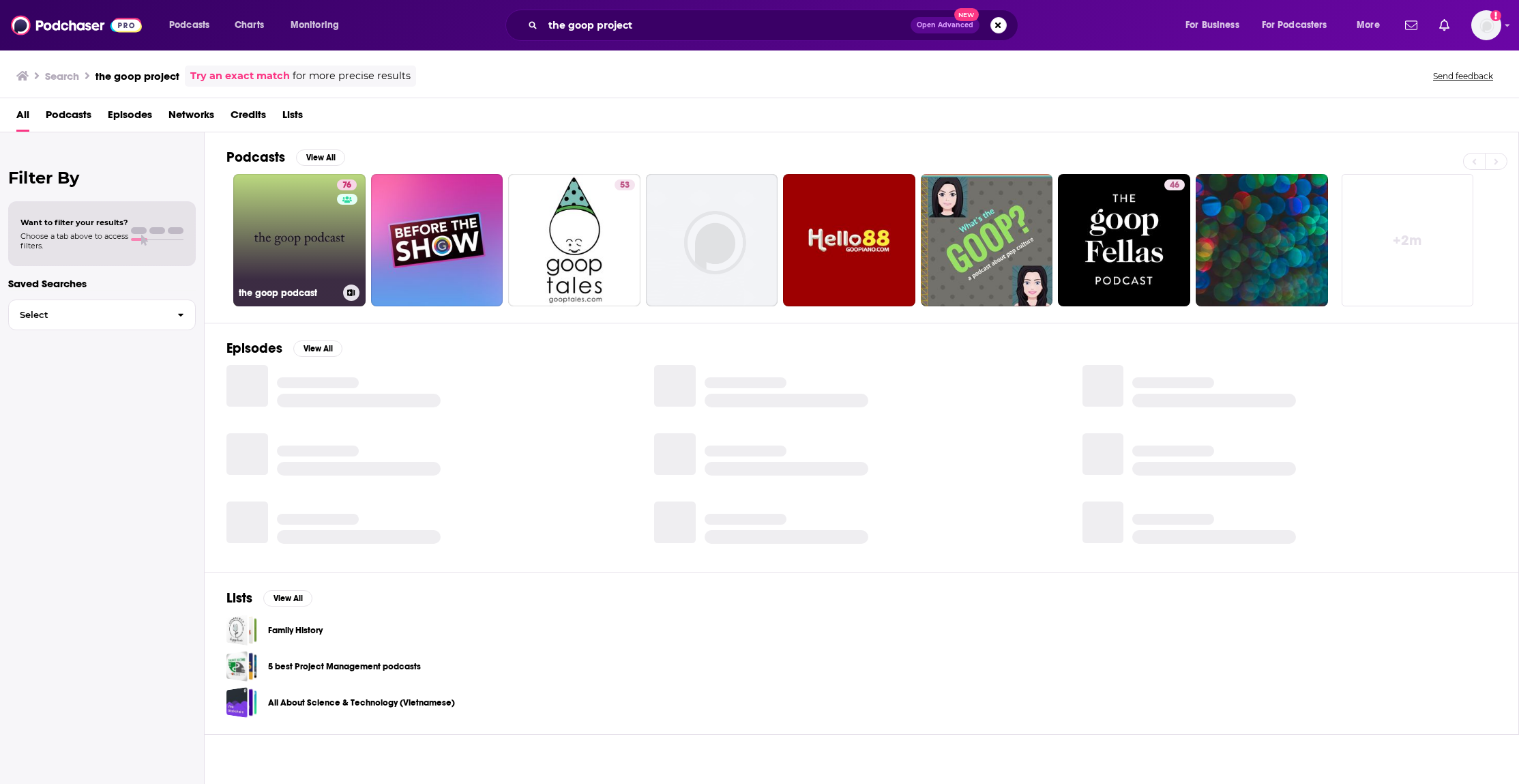
click at [307, 221] on link "76 the goop podcast" at bounding box center [299, 240] width 132 height 132
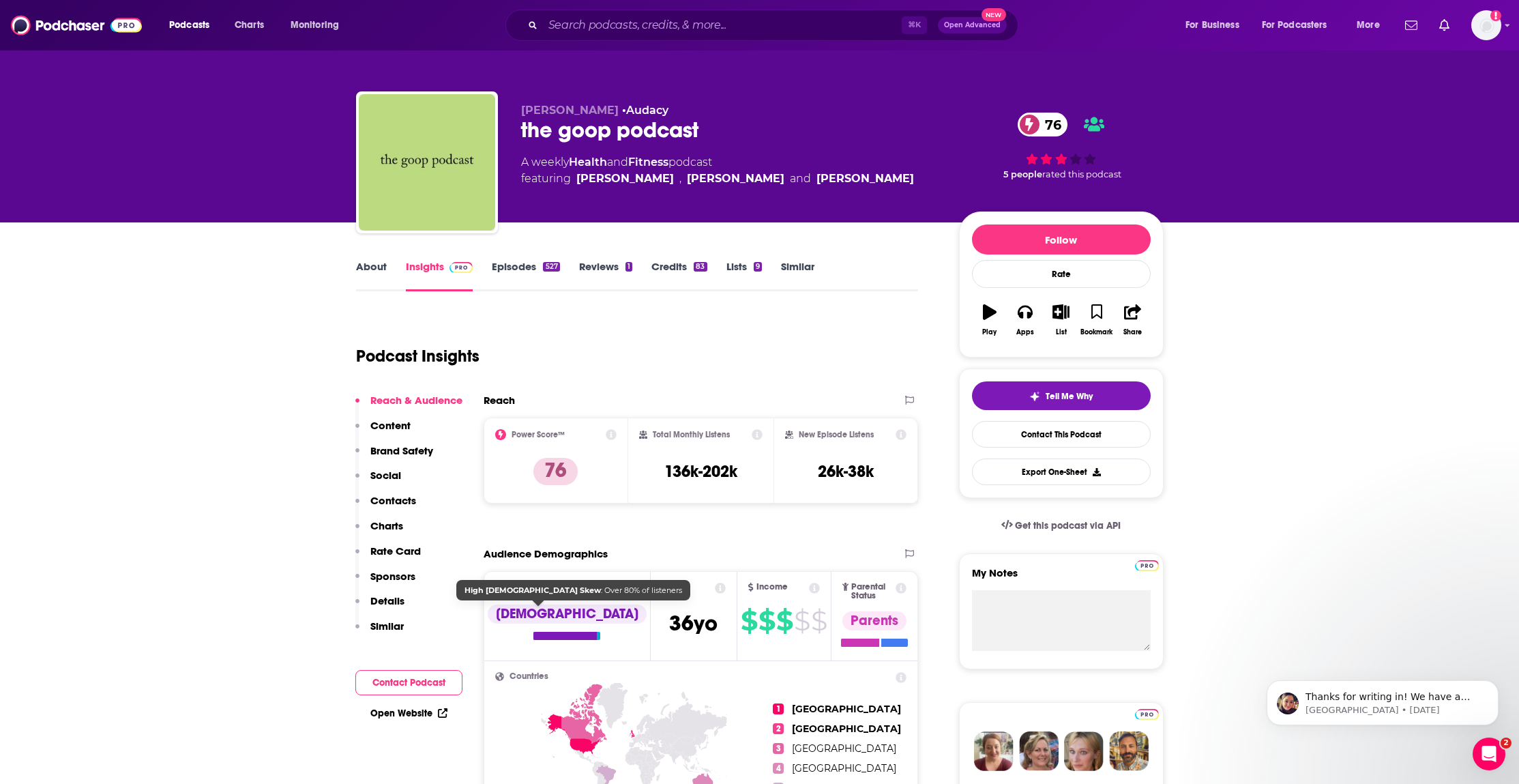
click at [534, 608] on div "[DEMOGRAPHIC_DATA]" at bounding box center [567, 614] width 159 height 19
click at [391, 602] on p "Details" at bounding box center [387, 600] width 34 height 13
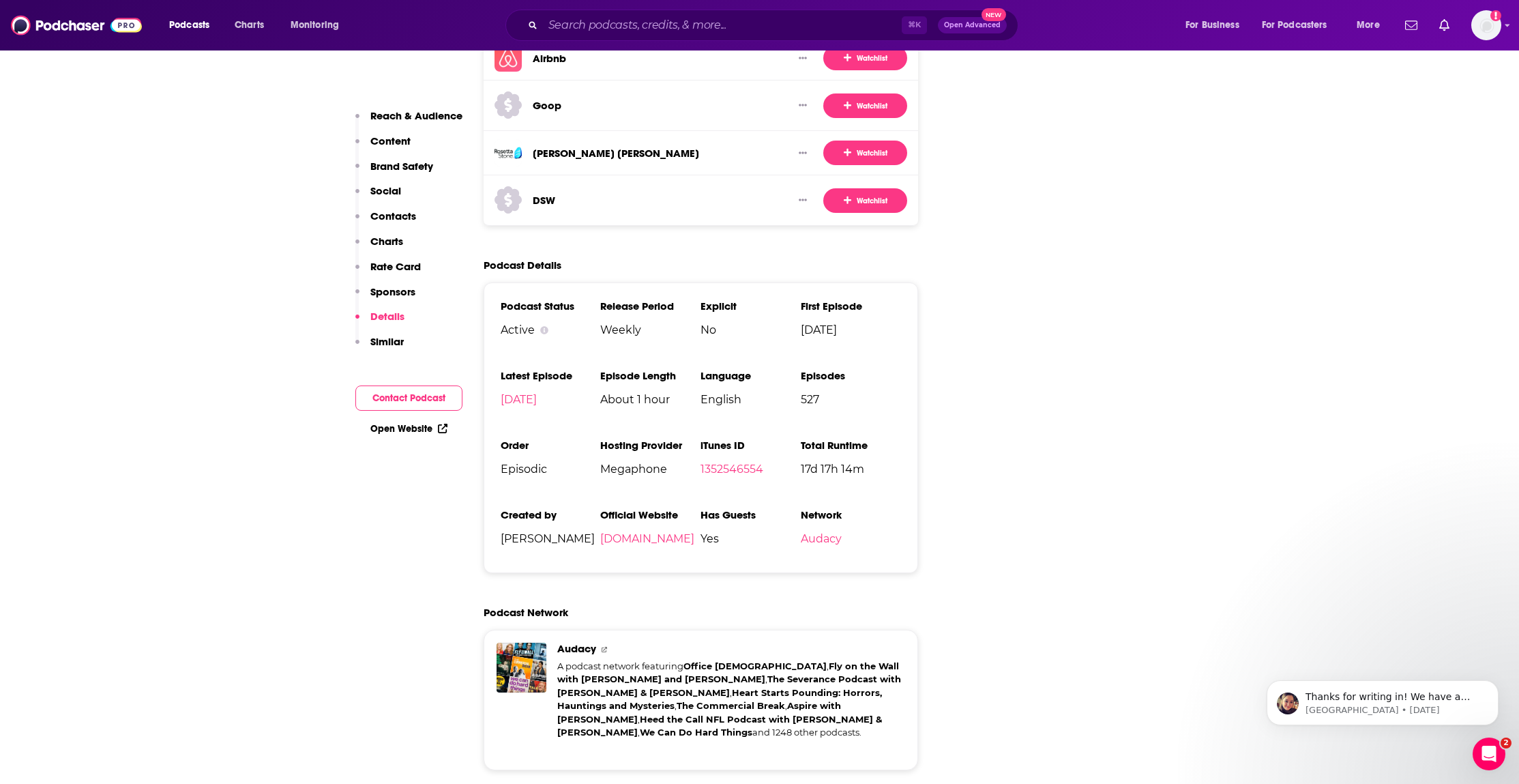
scroll to position [2818, 0]
click at [388, 244] on p "Charts" at bounding box center [386, 240] width 33 height 13
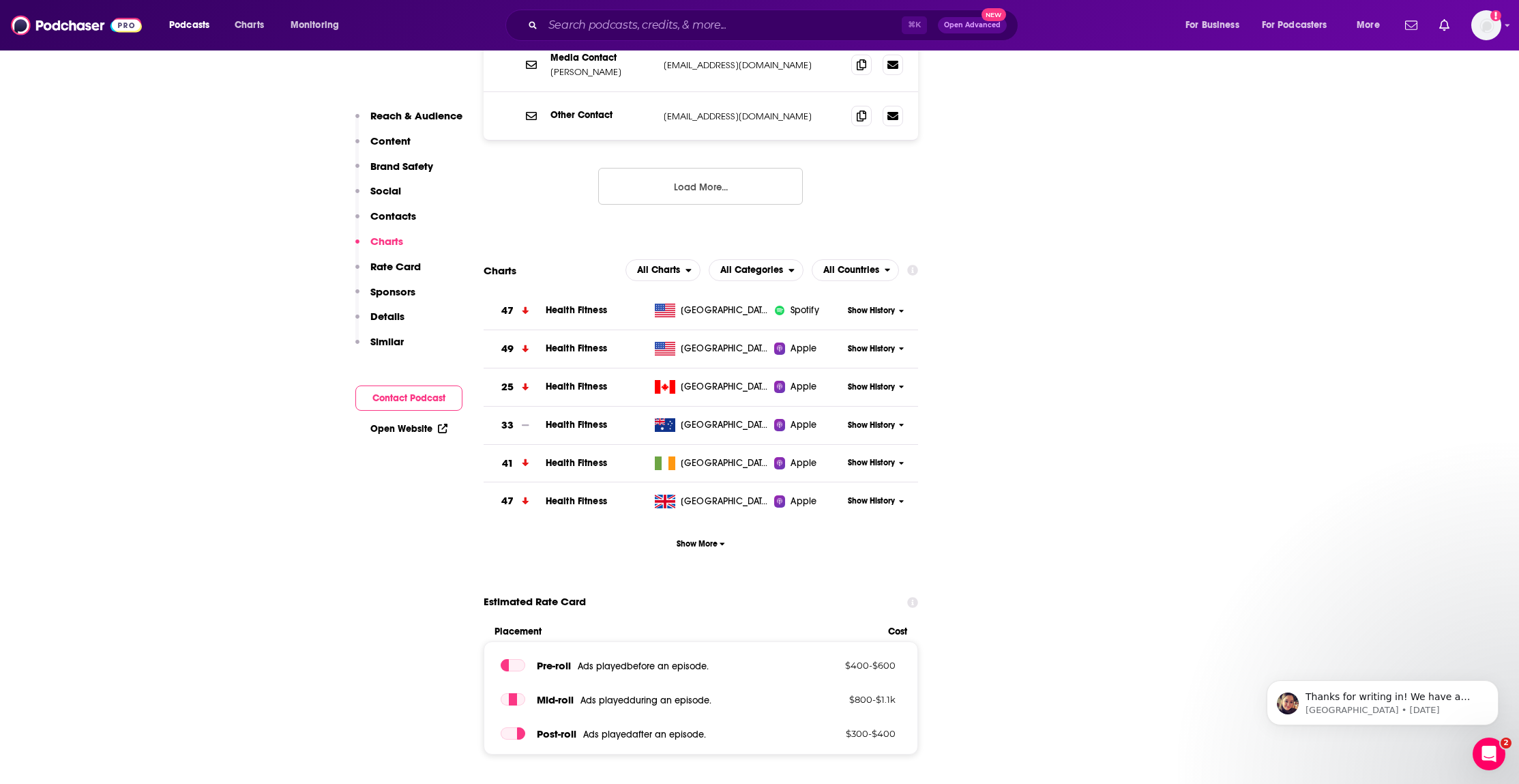
click at [395, 221] on p "Contacts" at bounding box center [393, 215] width 46 height 13
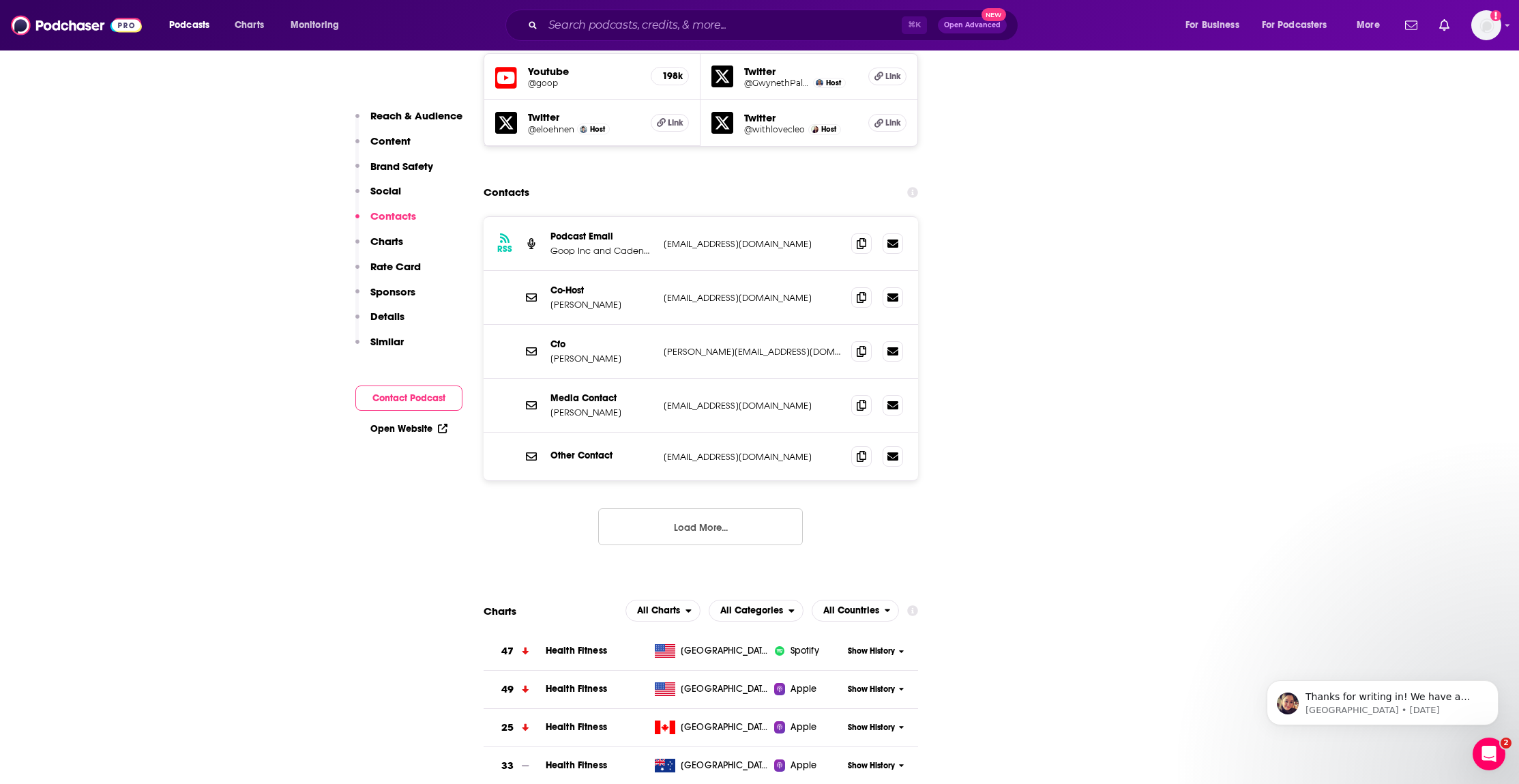
scroll to position [1660, 0]
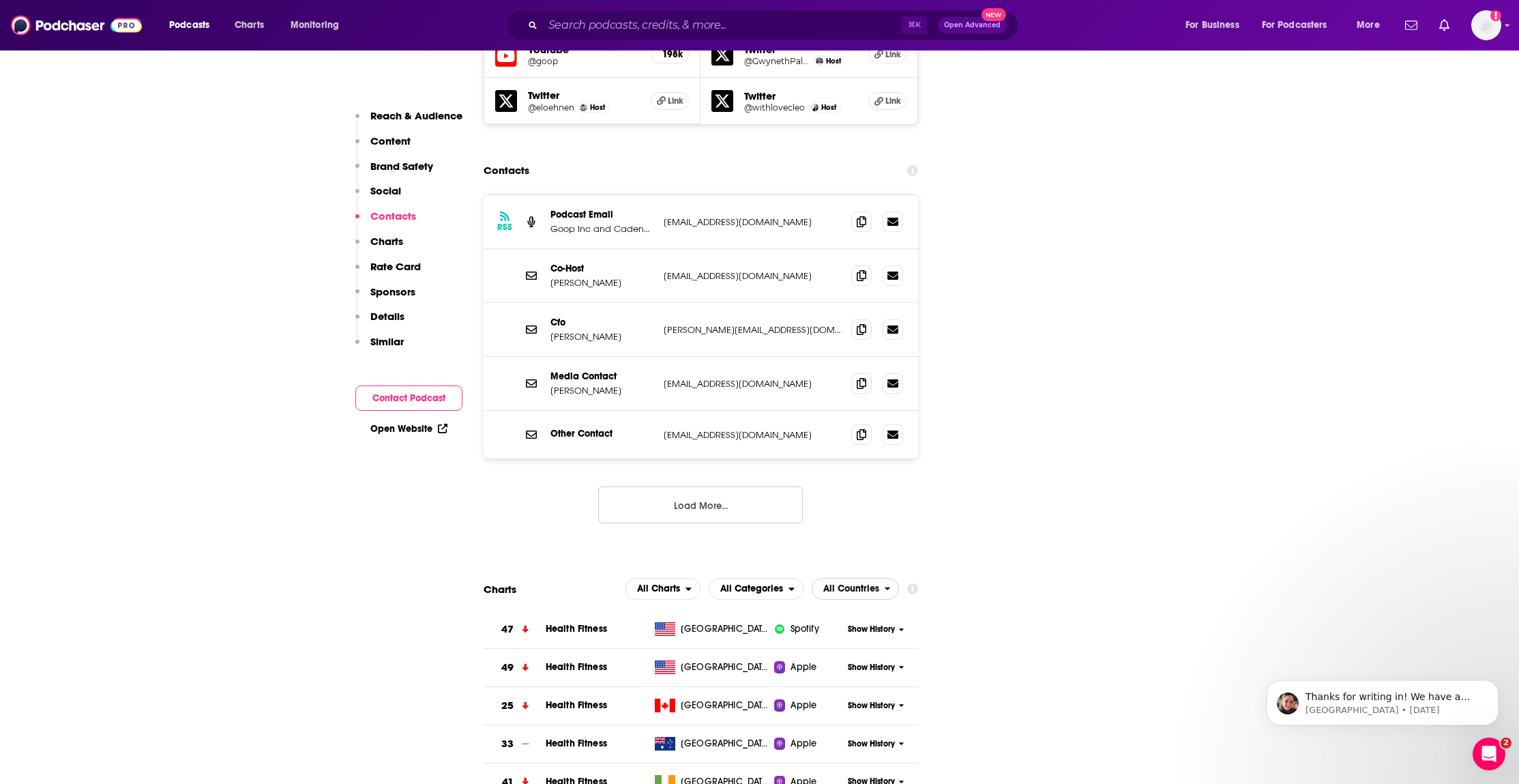
click at [861, 583] on span "All Countries" at bounding box center [851, 588] width 56 height 9
click at [846, 626] on span "[GEOGRAPHIC_DATA]" at bounding box center [914, 630] width 188 height 8
